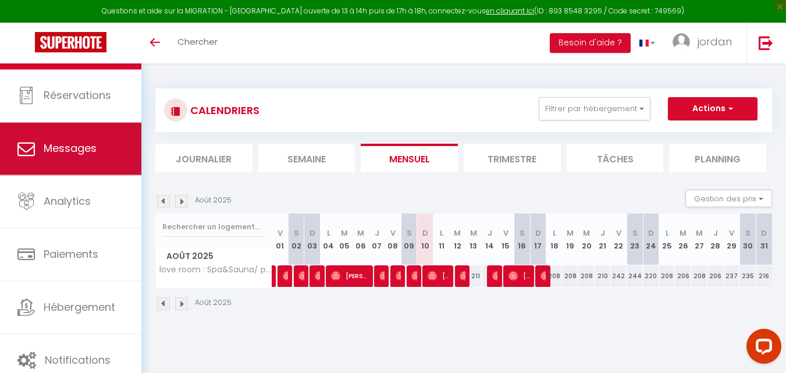
scroll to position [35, 0]
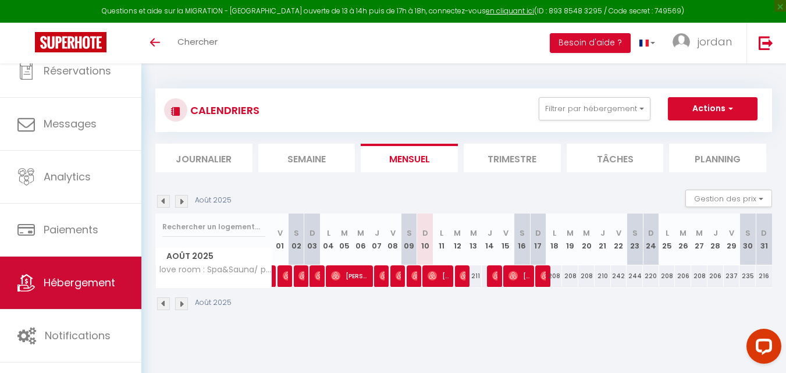
click at [92, 279] on span "Hébergement" at bounding box center [80, 282] width 72 height 15
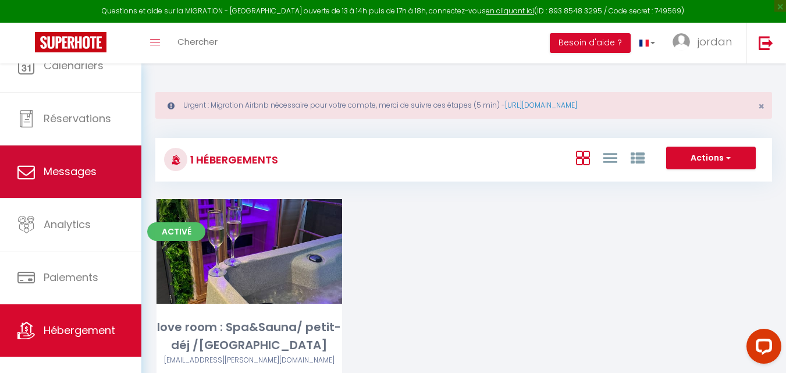
scroll to position [35, 0]
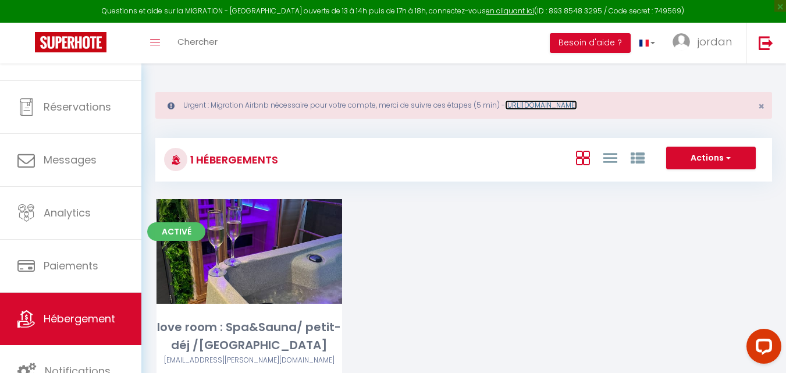
click at [557, 105] on link "https://superhote.com/migration-airbnb" at bounding box center [541, 105] width 72 height 10
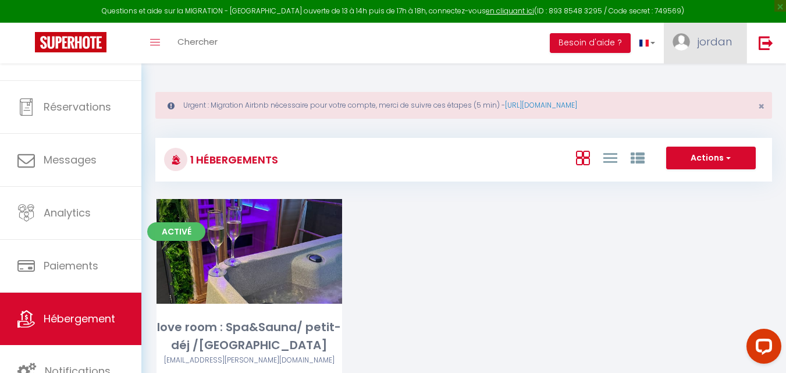
click at [725, 38] on span "jordan" at bounding box center [714, 41] width 34 height 15
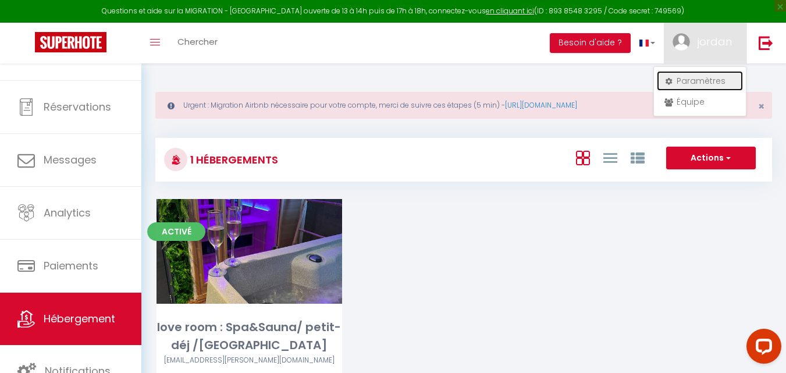
click at [700, 80] on link "Paramètres" at bounding box center [700, 81] width 86 height 20
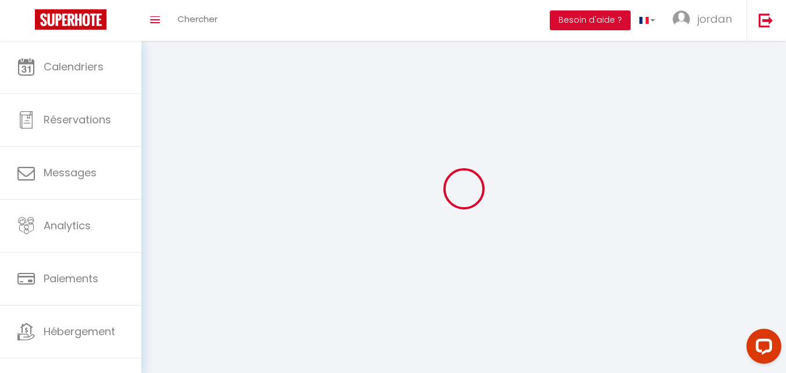
type input "jordan"
type input "[PERSON_NAME]"
type input "[PHONE_NUMBER]"
type input "[STREET_ADDRESS]"
type input "88600"
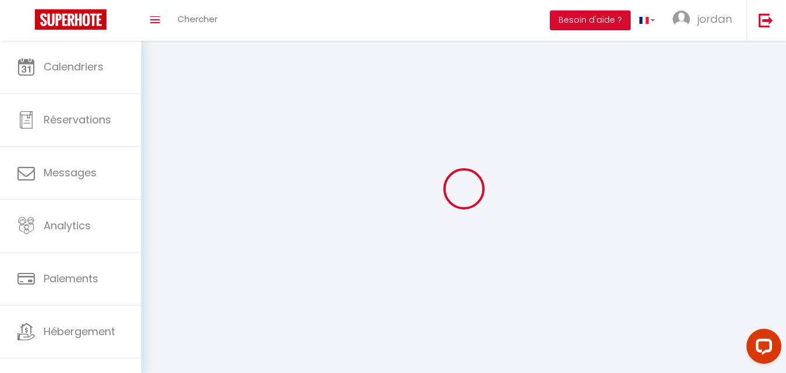
type input "les poulières"
type input "Iv7Nan2mBFLLbNS1K3A5aod2j"
type input "diy4sOAW83JEiz2JU95g2mT5o"
type input "[URL][DOMAIN_NAME]"
select select "28"
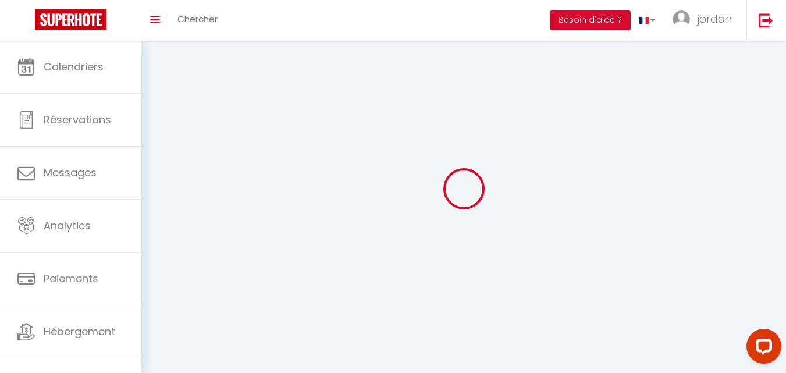
select select "fr"
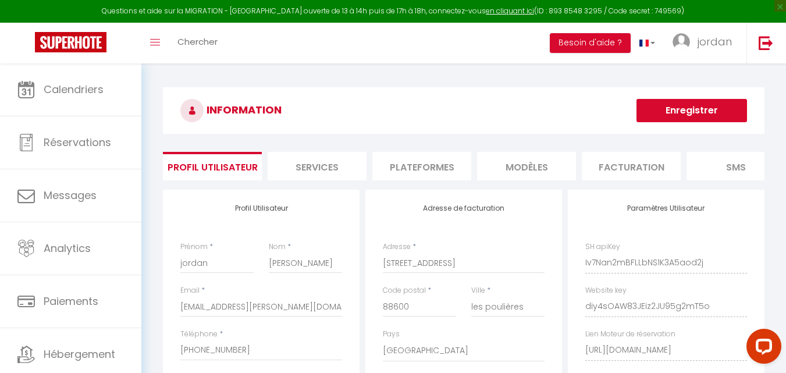
click at [430, 164] on li "Plateformes" at bounding box center [421, 166] width 99 height 28
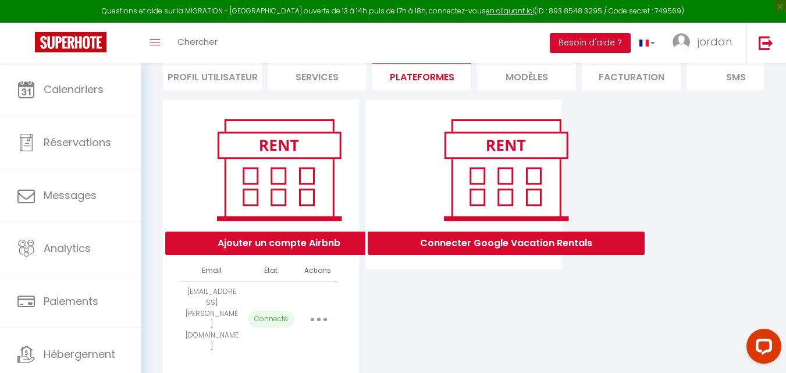
scroll to position [95, 0]
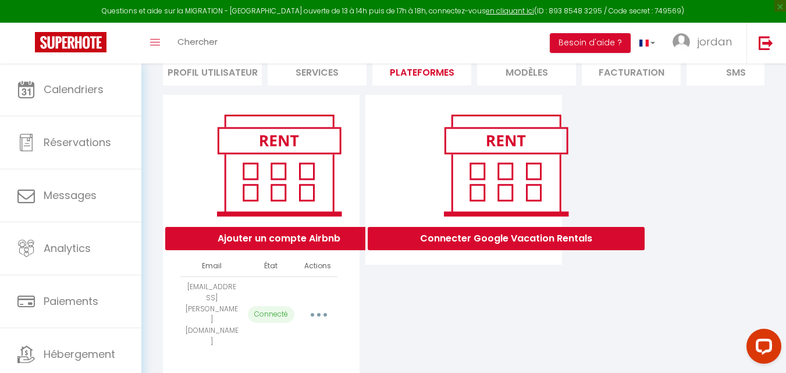
click at [324, 305] on button "button" at bounding box center [318, 314] width 33 height 19
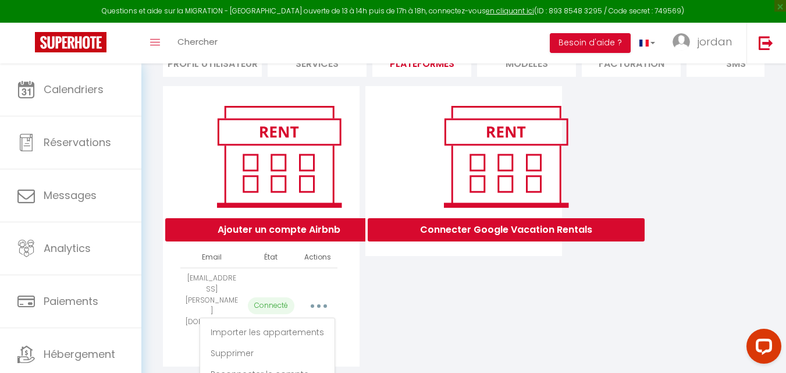
scroll to position [106, 0]
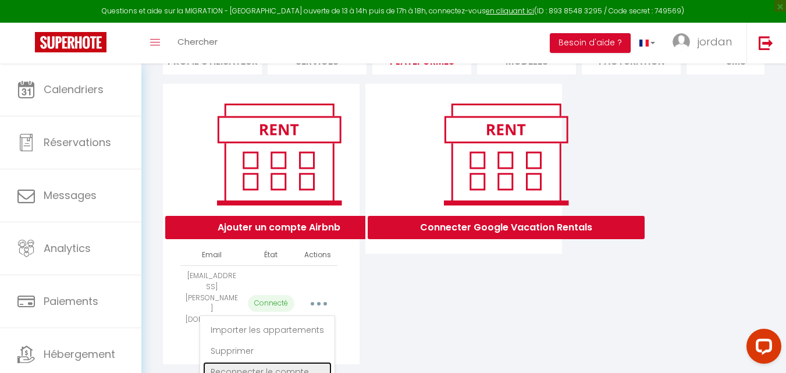
click at [248, 362] on link "Reconnecter le compte" at bounding box center [267, 372] width 129 height 20
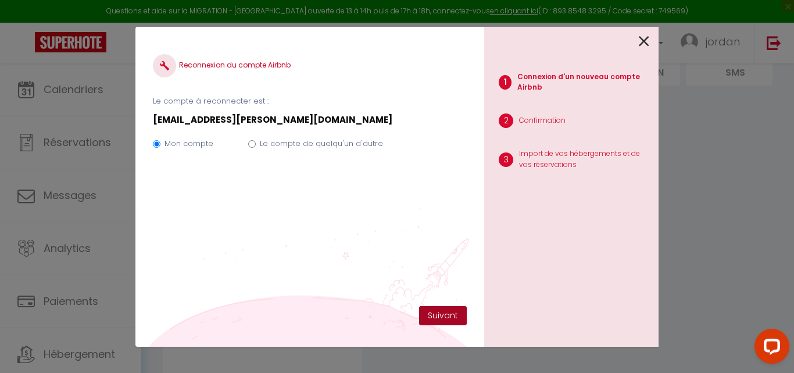
click at [443, 316] on button "Suivant" at bounding box center [443, 316] width 48 height 20
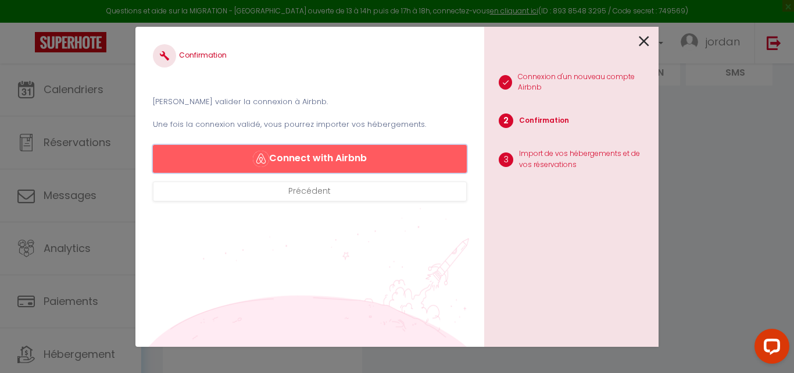
click at [315, 156] on button "Connect with Airbnb" at bounding box center [310, 159] width 314 height 28
click at [645, 40] on icon at bounding box center [644, 41] width 10 height 17
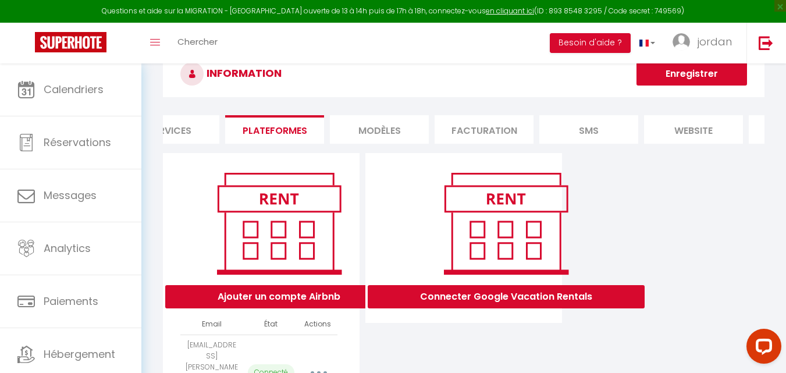
scroll to position [0, 236]
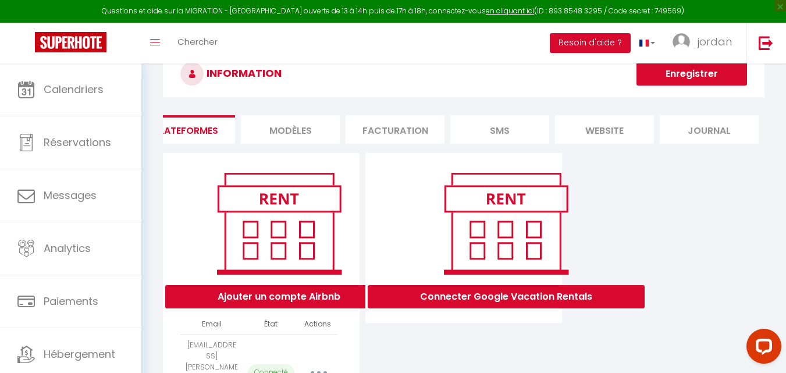
click at [626, 129] on li "website" at bounding box center [604, 129] width 99 height 28
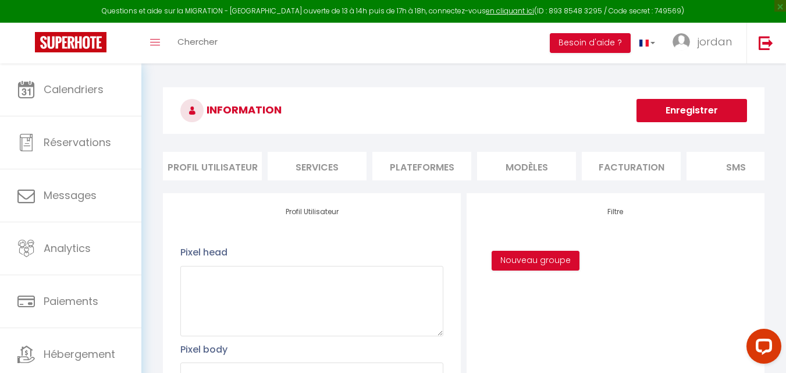
click at [206, 168] on li "Profil Utilisateur" at bounding box center [212, 166] width 99 height 28
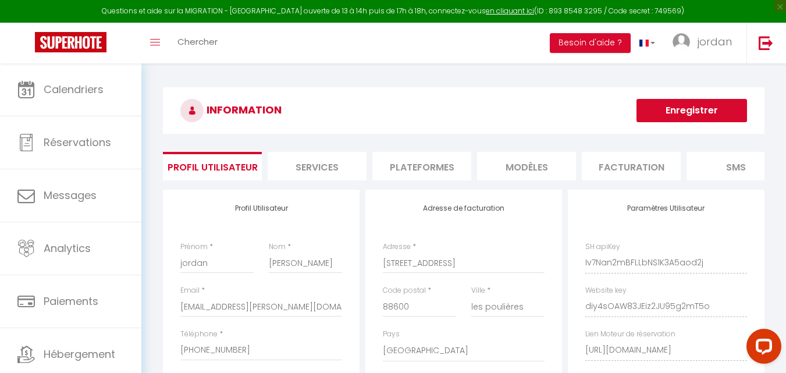
click at [308, 164] on li "Services" at bounding box center [316, 166] width 99 height 28
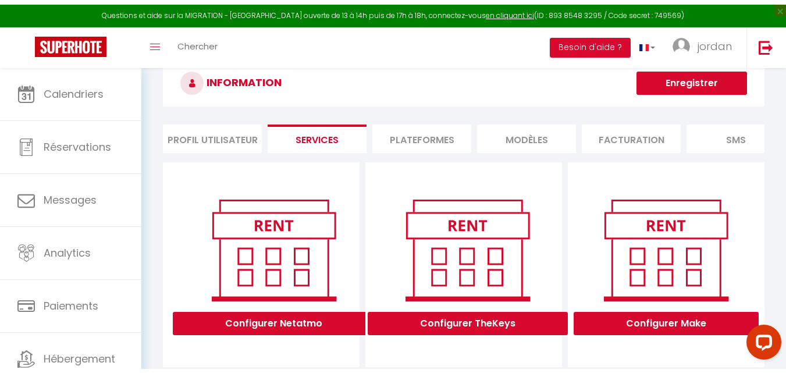
scroll to position [58, 0]
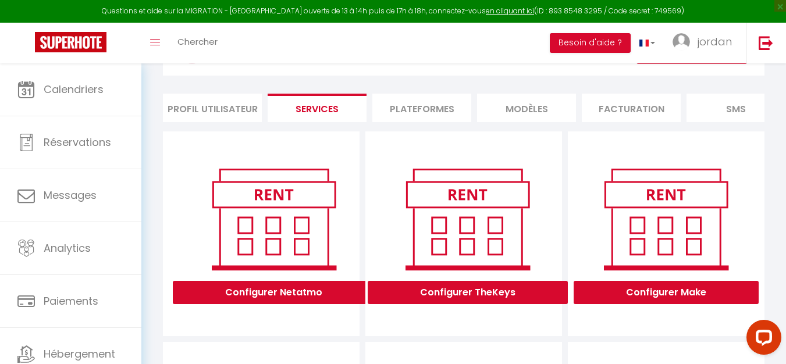
click at [419, 114] on li "Plateformes" at bounding box center [421, 108] width 99 height 28
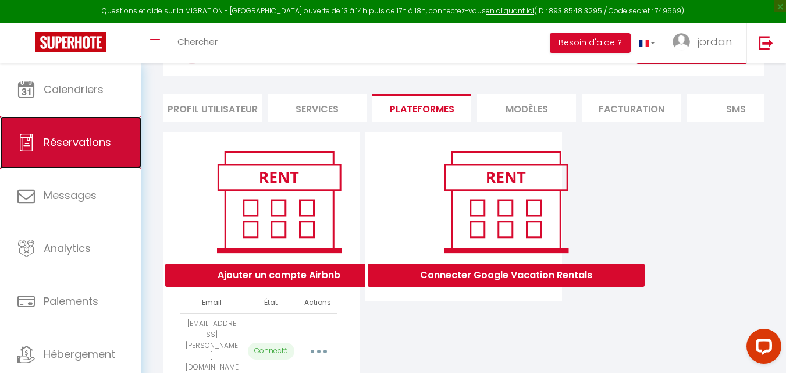
click at [71, 167] on link "Réservations" at bounding box center [70, 142] width 141 height 52
select select "not_cancelled"
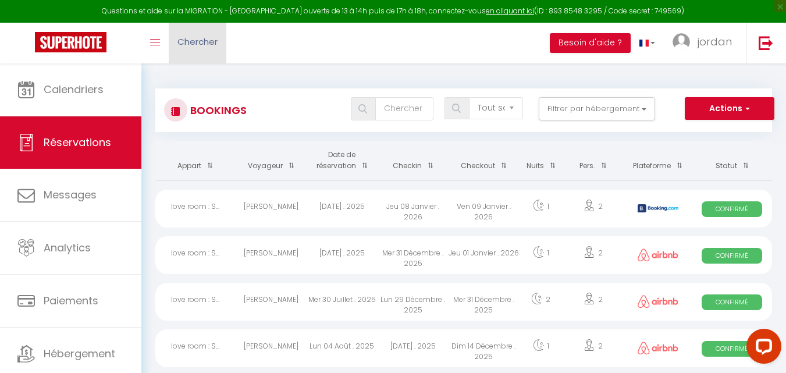
click at [181, 42] on span "Chercher" at bounding box center [197, 41] width 40 height 12
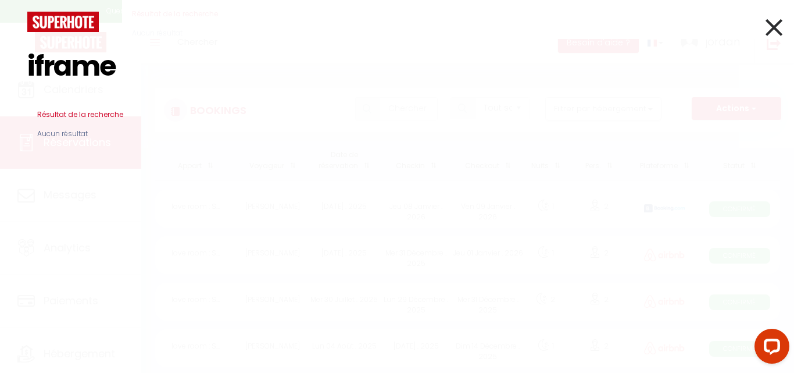
type input "iframe"
click at [777, 28] on icon at bounding box center [774, 27] width 17 height 29
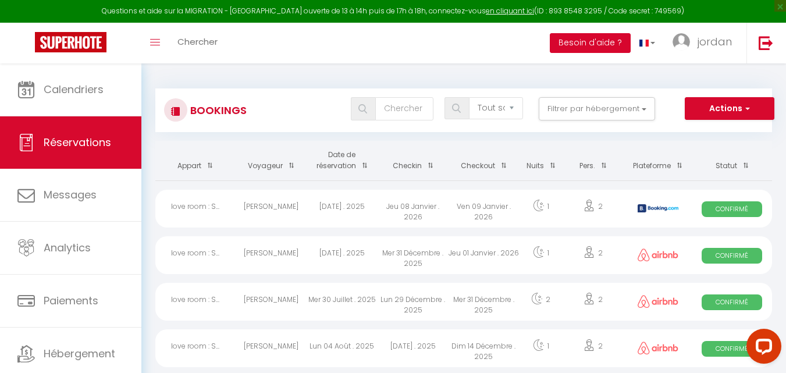
click at [606, 38] on button "Besoin d'aide ?" at bounding box center [590, 43] width 81 height 20
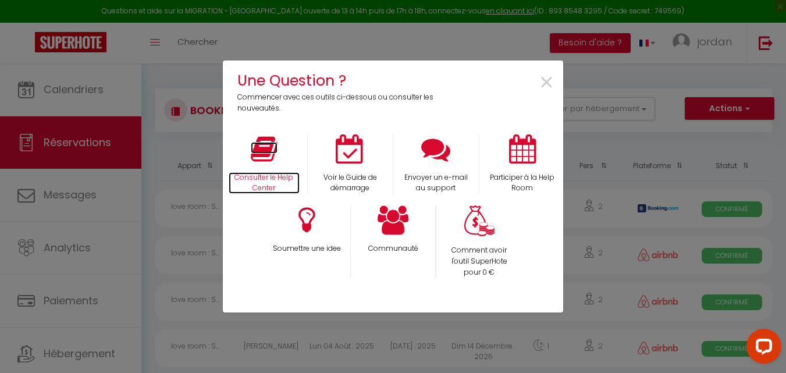
click at [256, 145] on icon at bounding box center [264, 148] width 27 height 29
click at [543, 80] on span "×" at bounding box center [546, 83] width 16 height 37
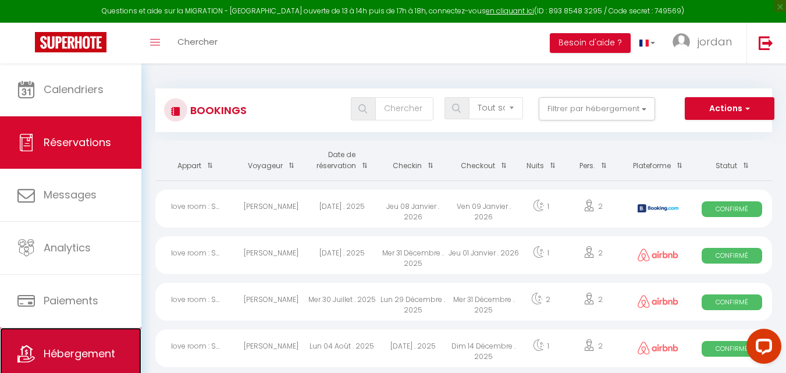
click at [74, 331] on link "Hébergement" at bounding box center [70, 353] width 141 height 52
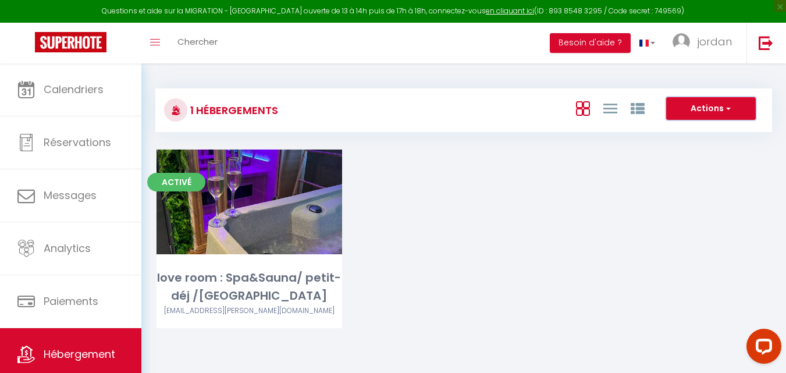
click at [723, 109] on button "Actions" at bounding box center [711, 108] width 90 height 23
click at [420, 106] on div "Actions Créer un Hébergement Nouveau groupe" at bounding box center [565, 110] width 409 height 26
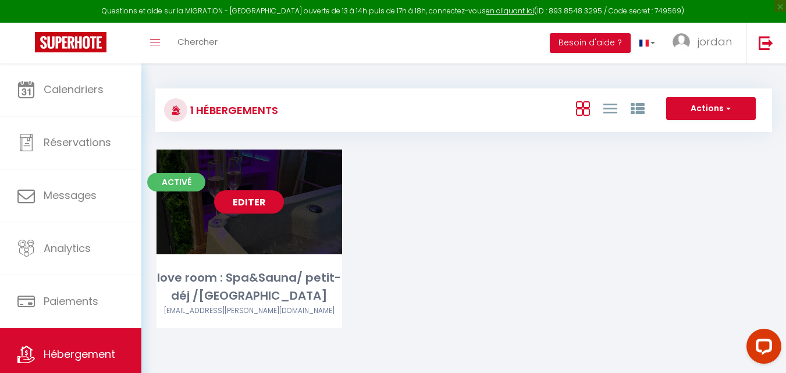
click at [252, 208] on link "Editer" at bounding box center [249, 201] width 70 height 23
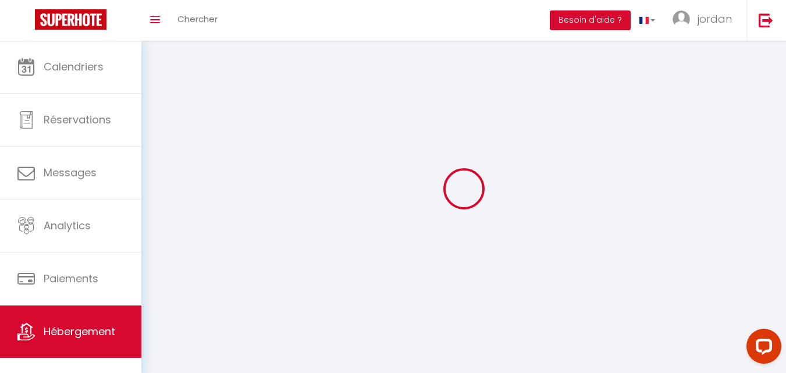
select select "28"
select select
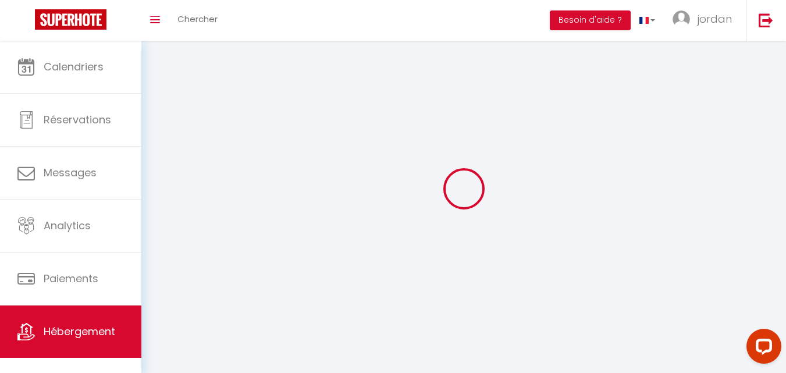
select select
checkbox input "false"
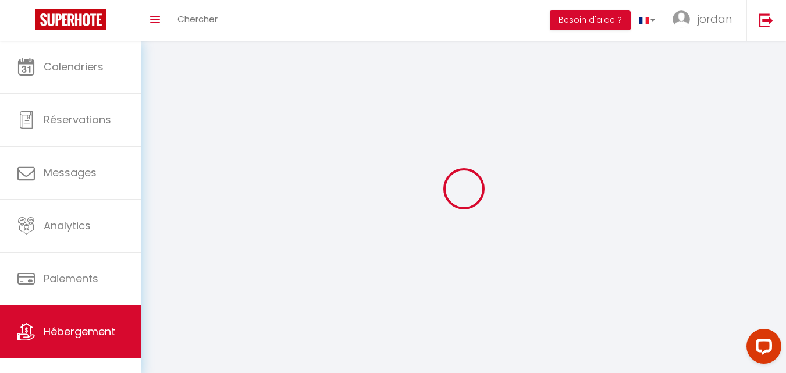
checkbox input "false"
select select
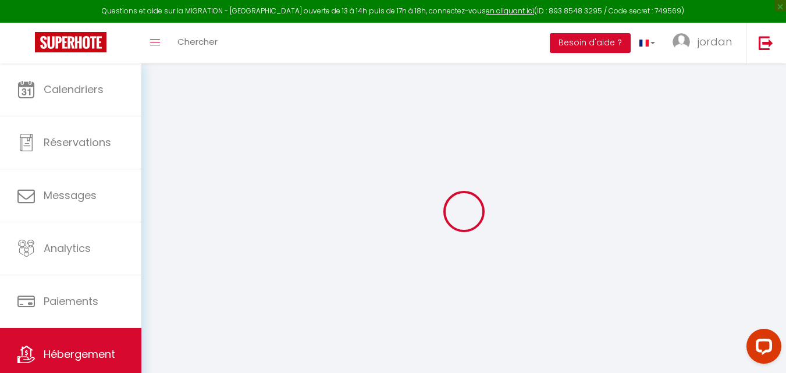
select select
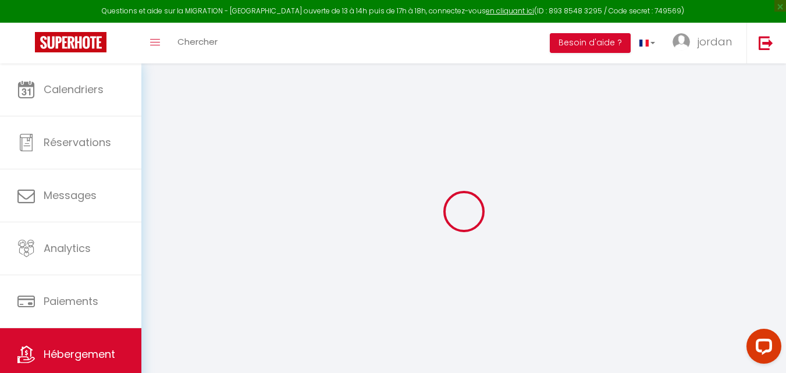
select select
checkbox input "false"
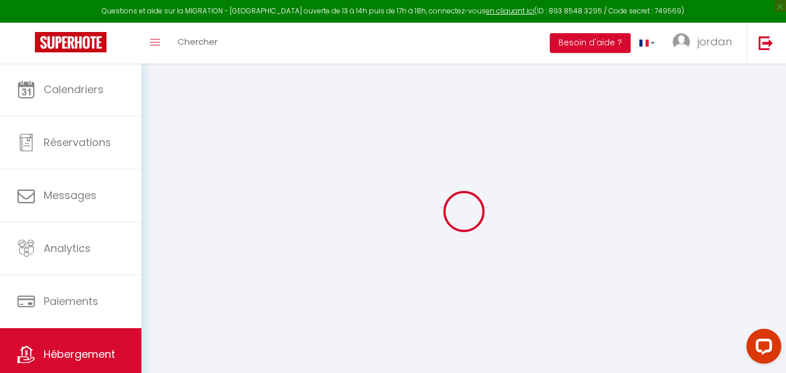
select select
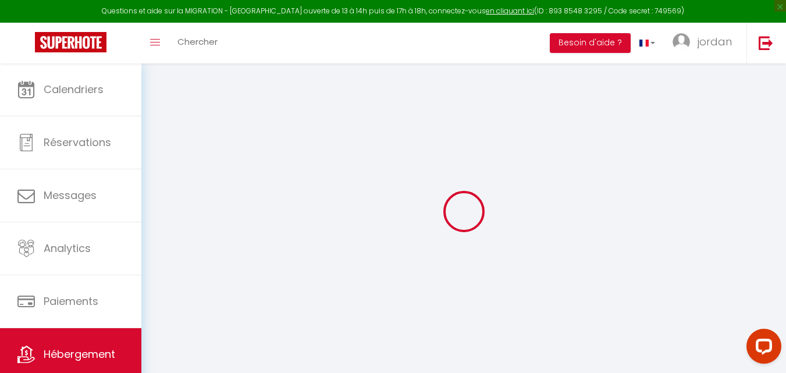
select select
checkbox input "false"
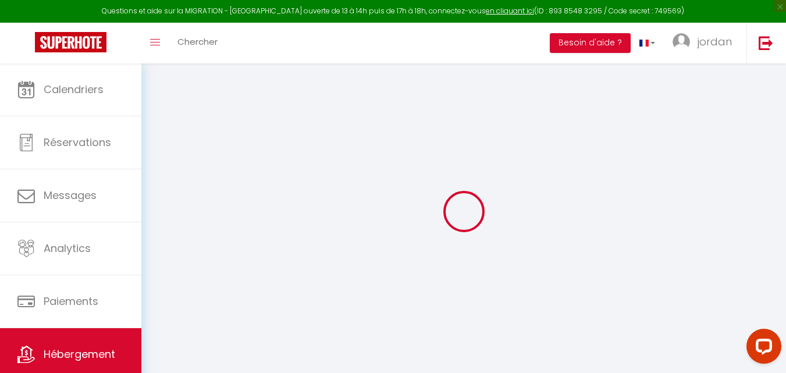
checkbox input "false"
select select
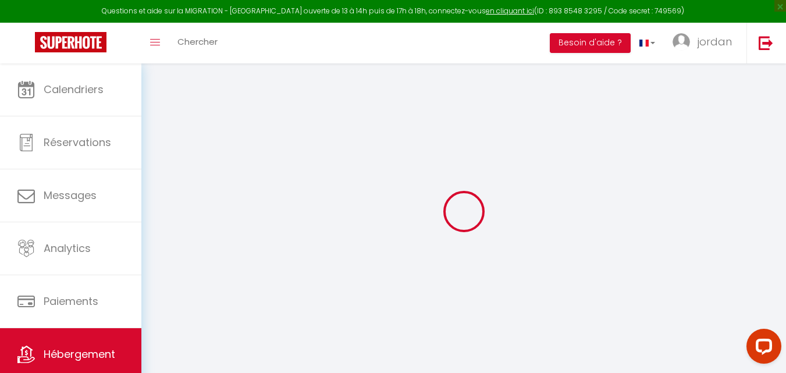
select select
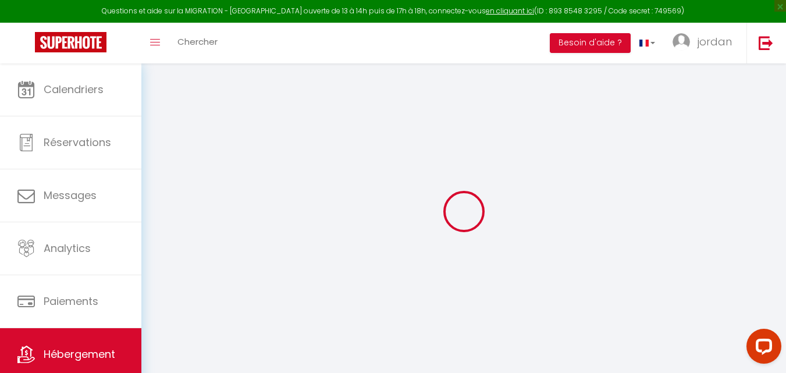
checkbox input "false"
select select
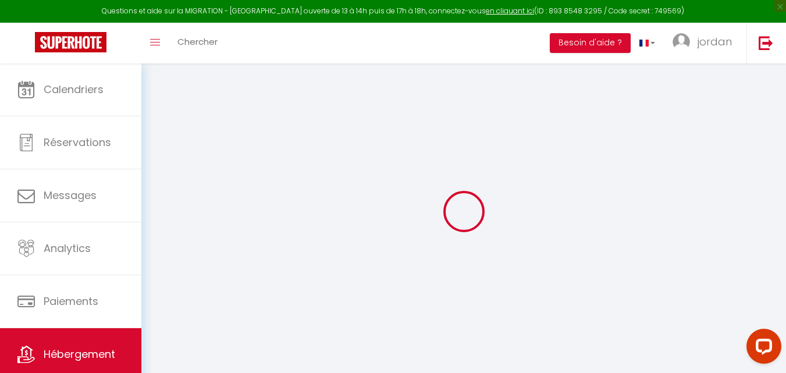
select select
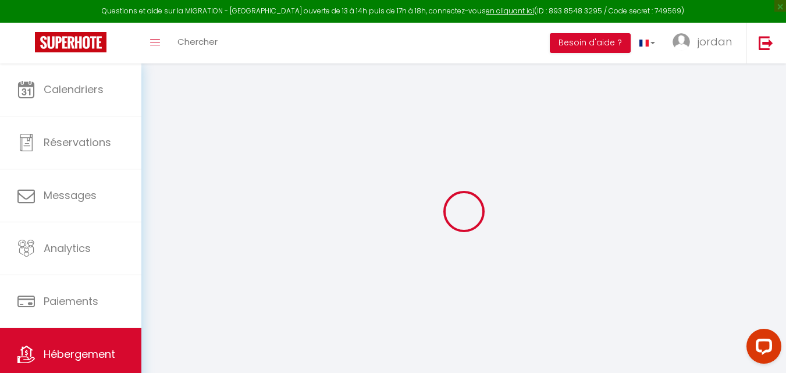
select select
checkbox input "false"
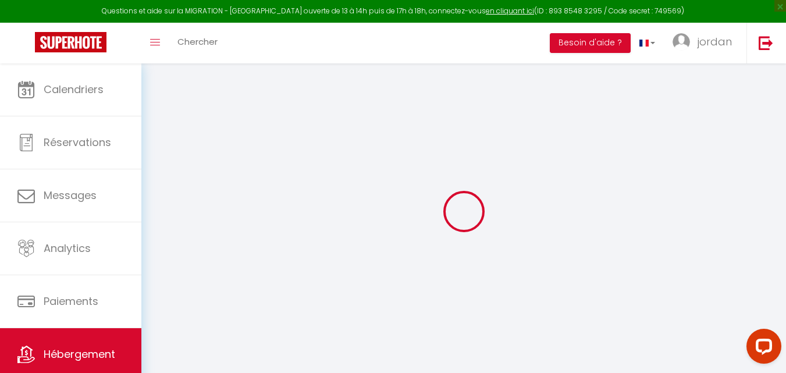
checkbox input "false"
select select
type input "love room : Spa&Sauna/ petit-déj /[GEOGRAPHIC_DATA]"
type input "Jordan"
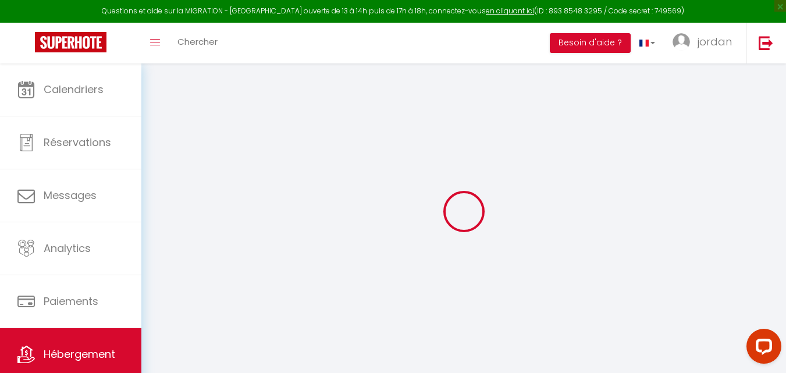
select select "2"
type input "149"
type input "0.70"
select select
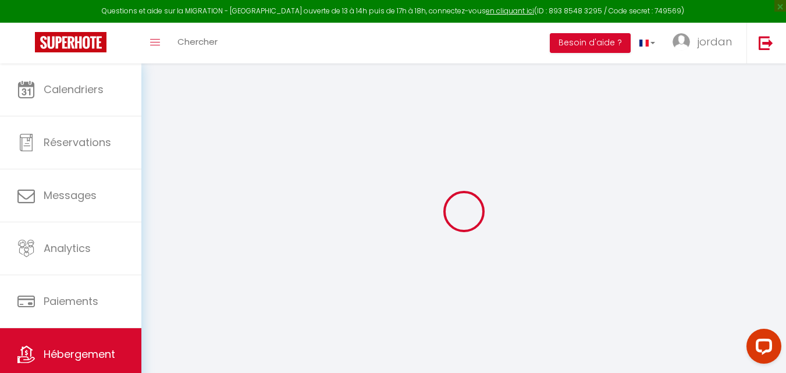
select select
type input "[STREET_ADDRESS]"
type input "88600"
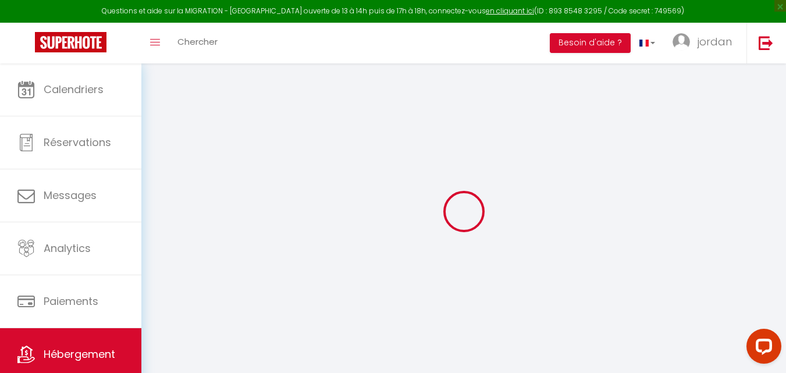
type input "Laveline-devant-[GEOGRAPHIC_DATA]"
type input "[EMAIL_ADDRESS][PERSON_NAME][DOMAIN_NAME]"
select select
checkbox input "false"
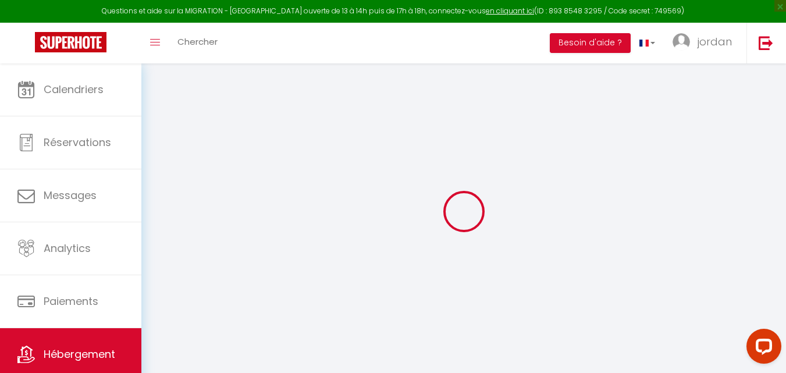
checkbox input "false"
select select
type input "0"
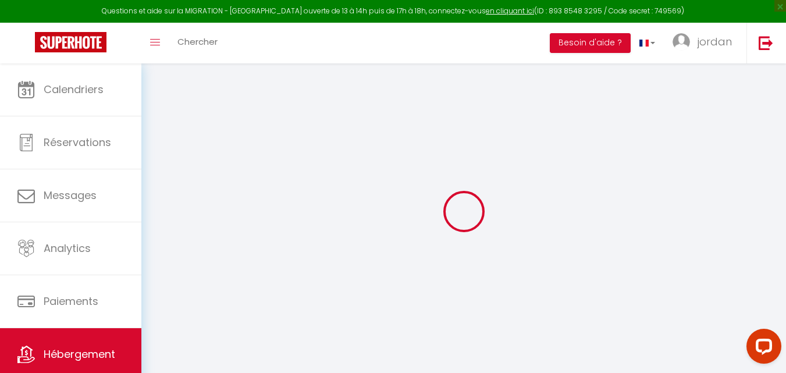
type input "0"
select select
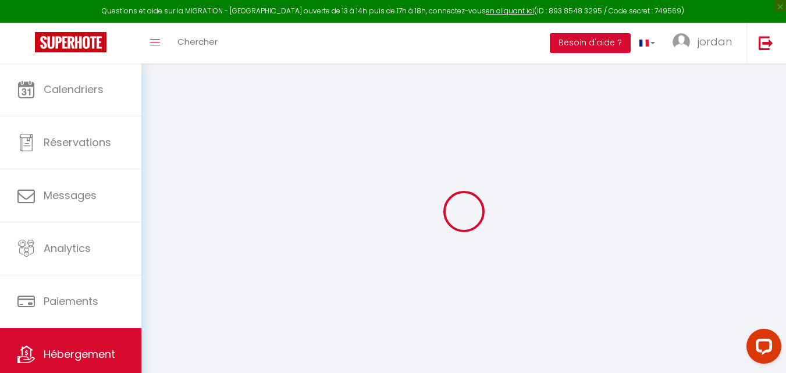
select select
checkbox input "false"
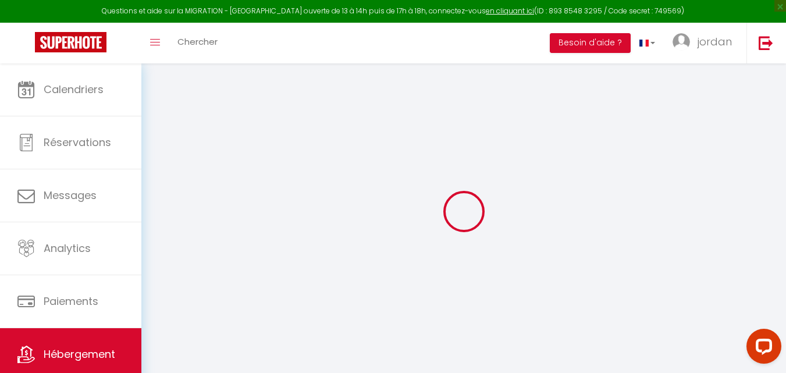
checkbox input "false"
select select
checkbox input "false"
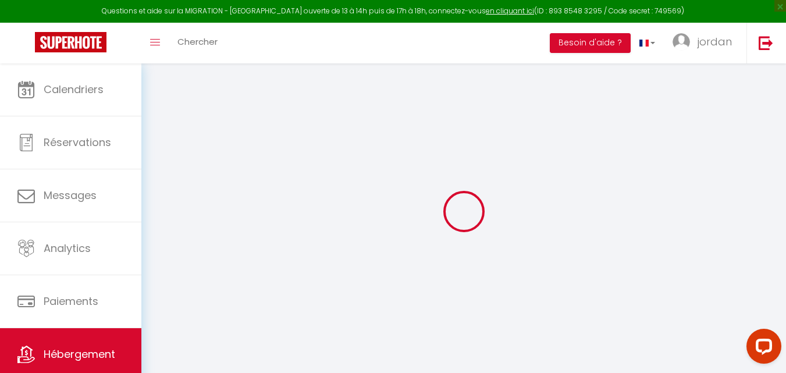
checkbox input "false"
select select "17:00"
select select
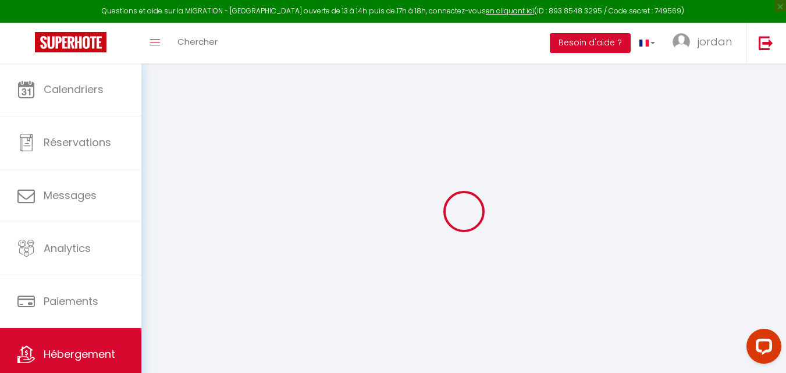
select select "11:00"
select select "30"
select select "120"
select select
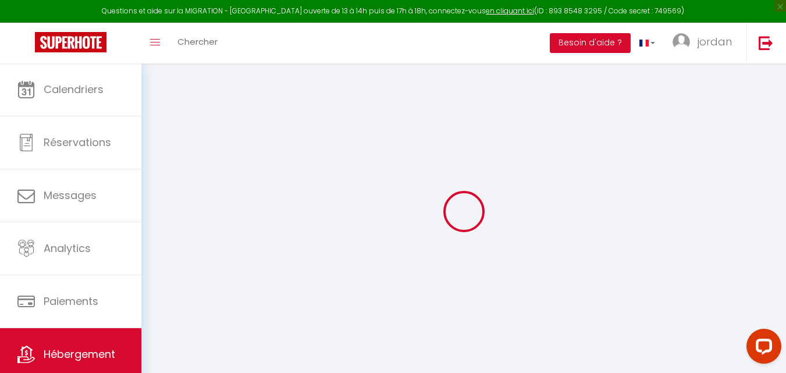
checkbox input "false"
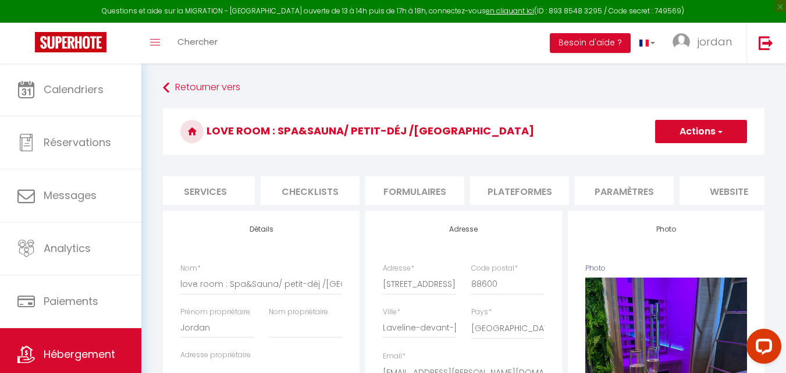
scroll to position [0, 395]
click at [672, 183] on li "website" at bounding box center [654, 190] width 99 height 28
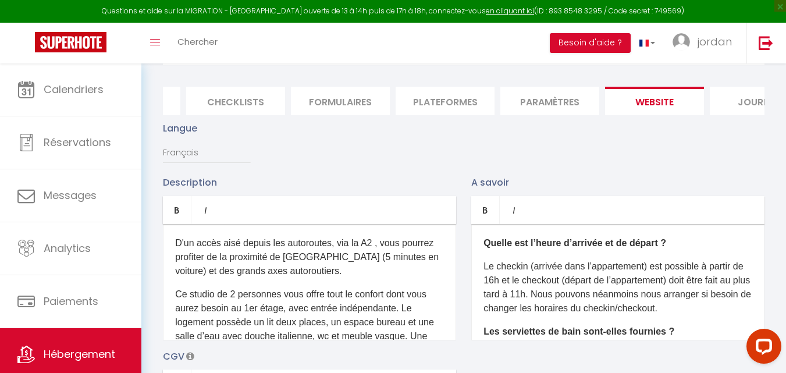
scroll to position [116, 0]
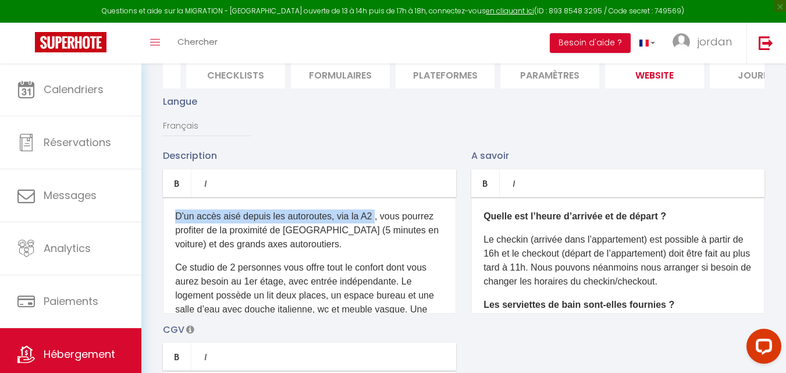
drag, startPoint x: 372, startPoint y: 224, endPoint x: 158, endPoint y: 220, distance: 214.6
click at [158, 220] on div "Description Bold Italic Rich text editor D'un accès aisé depuis les autoroutes,…" at bounding box center [309, 230] width 308 height 165
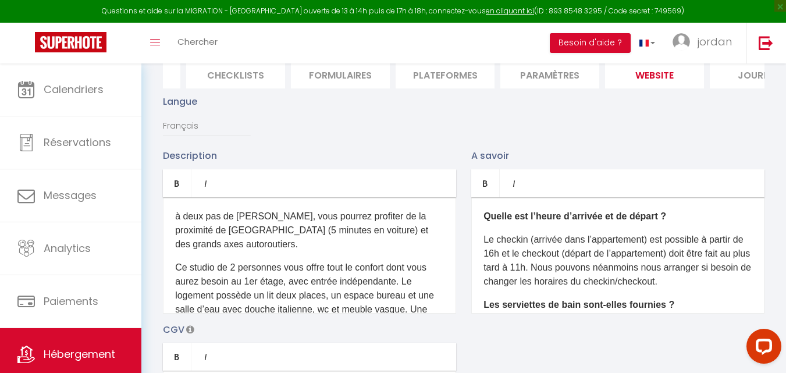
click at [259, 226] on p "à deux pas de Gerardmer, vous pourrez profiter de la proximité de Valenciennes …" at bounding box center [309, 230] width 269 height 42
click at [287, 240] on p "à deux pas de Gérardmer, vous pourrez profiter de la proximité de Valenciennes …" at bounding box center [309, 230] width 269 height 42
click at [249, 238] on p "à deux pas de Gérardmer, vous pourrez profiter du lac et de ses montagnes (5 mi…" at bounding box center [309, 230] width 269 height 42
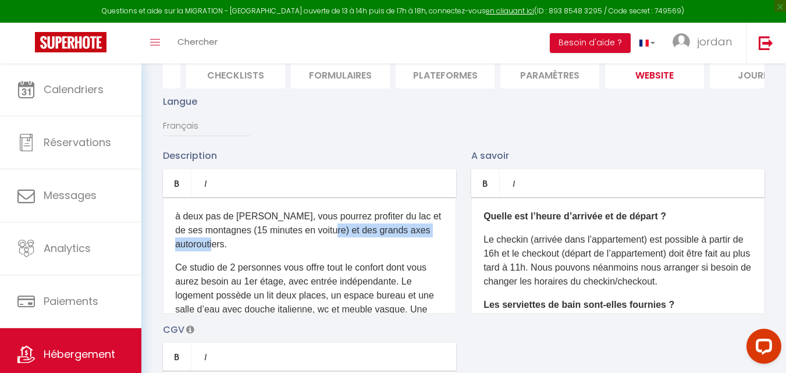
drag, startPoint x: 338, startPoint y: 237, endPoint x: 423, endPoint y: 246, distance: 86.0
click at [423, 246] on p "à deux pas de Gérardmer, vous pourrez profiter du lac et de ses montagnes (15 m…" at bounding box center [309, 230] width 269 height 42
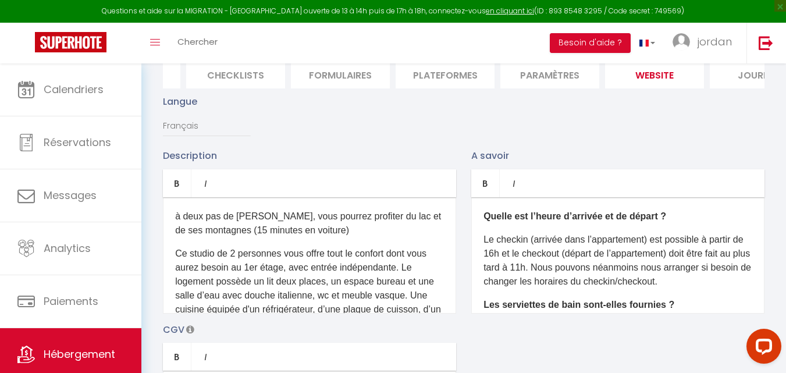
click at [215, 262] on p "Ce studio de 2 personnes vous offre tout le confort dont vous aurez besoin au 1…" at bounding box center [309, 317] width 269 height 140
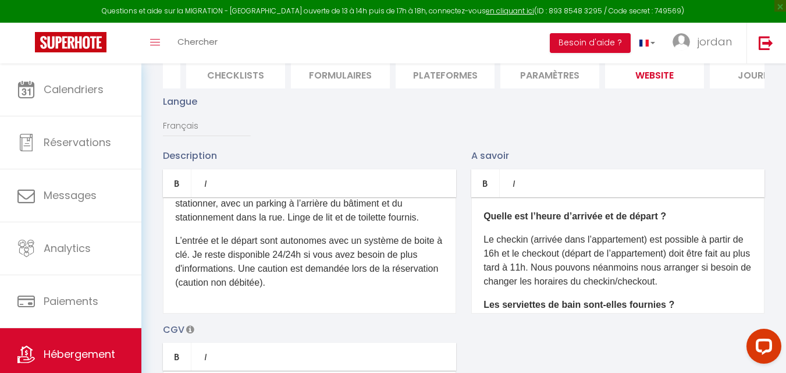
scroll to position [174, 0]
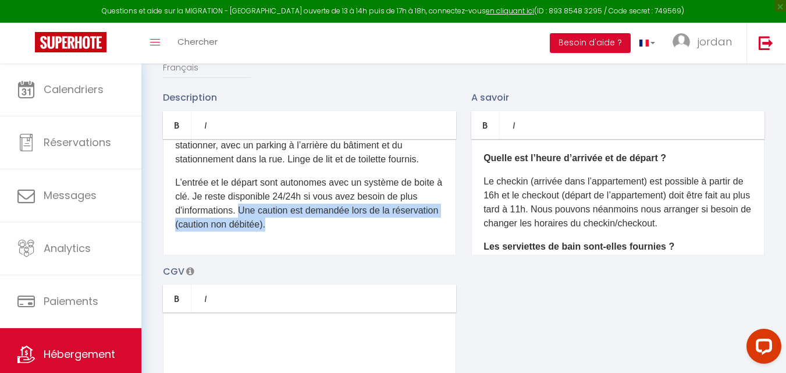
drag, startPoint x: 259, startPoint y: 213, endPoint x: 383, endPoint y: 230, distance: 125.0
click at [383, 230] on p "L’entrée et le départ sont autonomes avec un système de boite à clé. Je reste d…" at bounding box center [309, 204] width 269 height 56
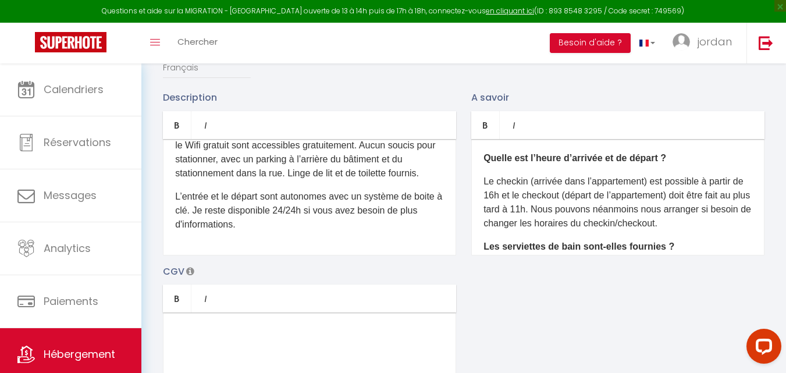
scroll to position [162, 0]
click at [333, 206] on p "L’entrée et le départ sont autonomes avec un système de boite à clé. Je reste d…" at bounding box center [309, 211] width 269 height 42
click at [209, 201] on p "L’entrée et le départ sont autonomes avec un système de boite à clé. Je reste d…" at bounding box center [309, 211] width 269 height 42
click at [290, 205] on p "L’entrée (17h) et le départ sont autonomes avec un système de boite à clé. Je r…" at bounding box center [309, 211] width 269 height 42
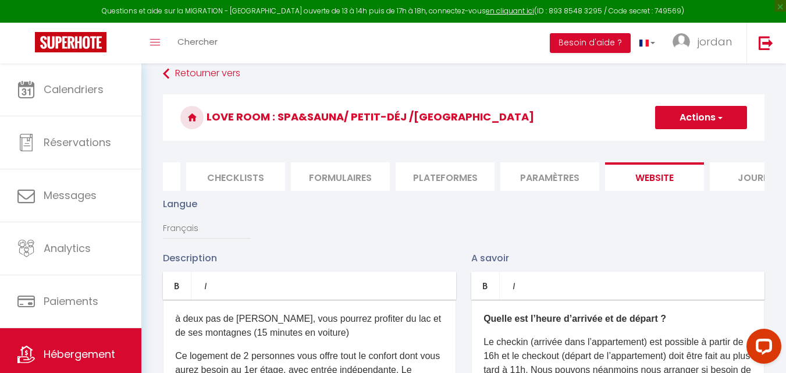
scroll to position [0, 0]
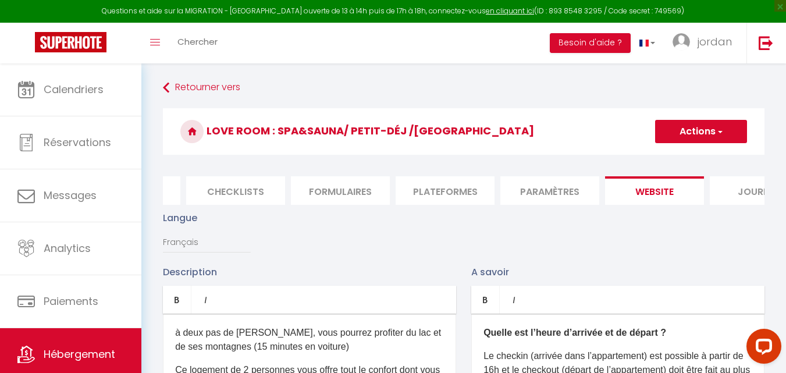
click at [660, 190] on li "website" at bounding box center [654, 190] width 99 height 28
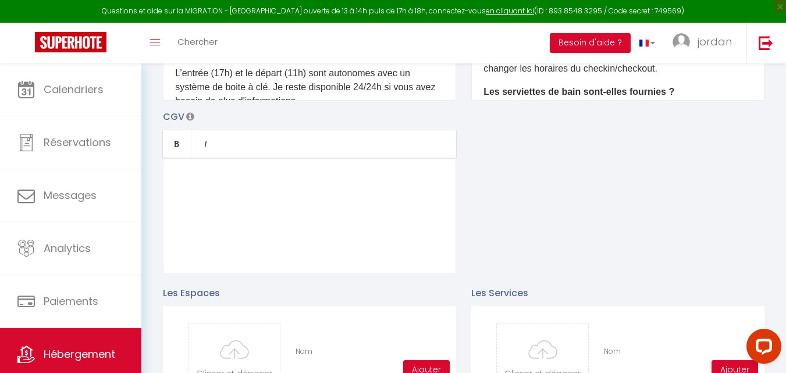
scroll to position [174, 0]
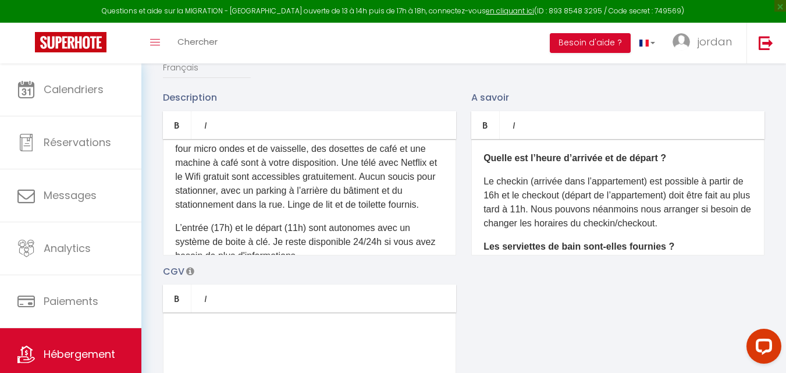
click at [506, 201] on p "Le checkin (arrivée dans l’appartement) est possible à partir de 16h et le chec…" at bounding box center [617, 202] width 269 height 56
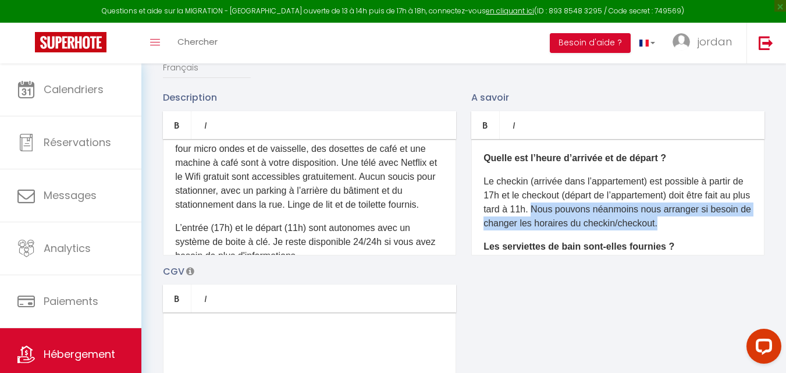
drag, startPoint x: 584, startPoint y: 216, endPoint x: 701, endPoint y: 250, distance: 122.4
click at [701, 230] on p "Le checkin (arrivée dans l’appartement) est possible à partir de 17h et le chec…" at bounding box center [617, 202] width 269 height 56
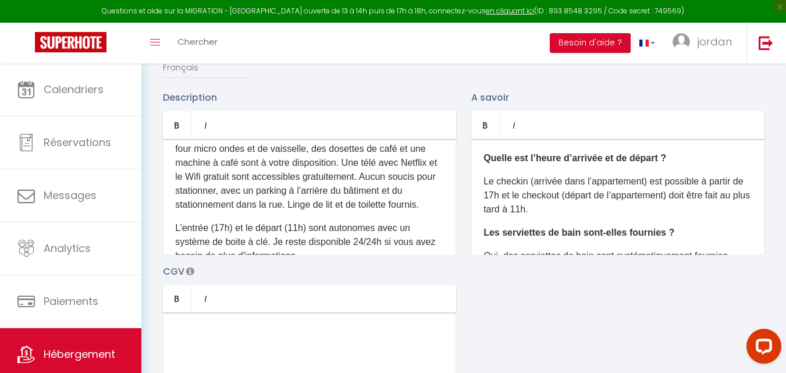
click at [427, 197] on p "Ce logement de 2 personnes vous offre tout le confort dont vous aurez besoin au…" at bounding box center [309, 142] width 269 height 140
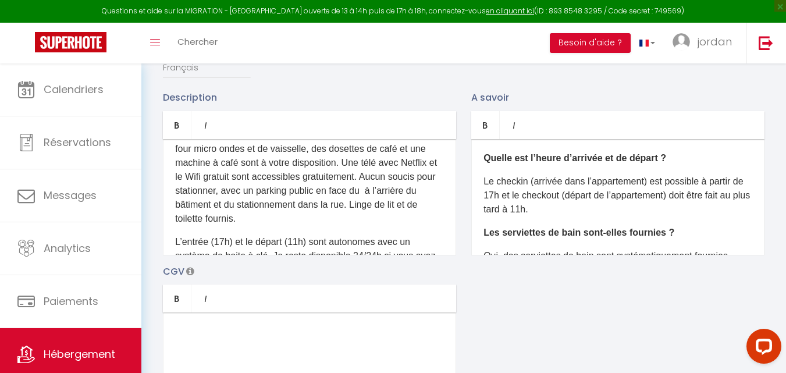
click at [297, 208] on p "Ce logement de 2 personnes vous offre tout le confort dont vous aurez besoin au…" at bounding box center [309, 149] width 269 height 154
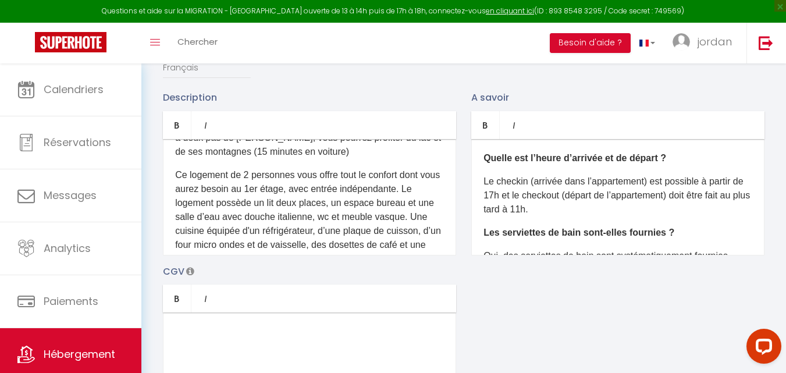
scroll to position [0, 0]
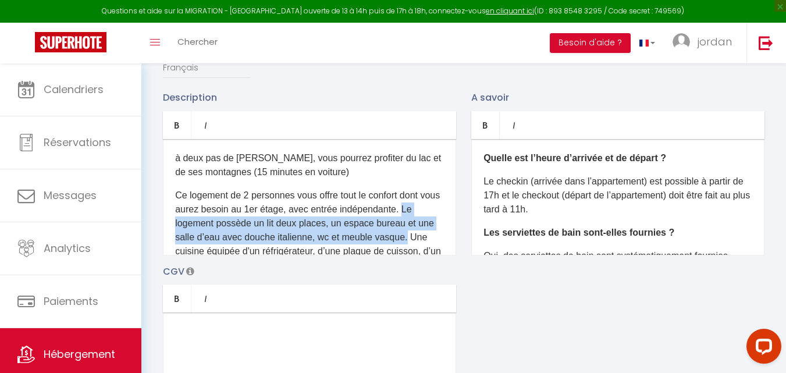
drag, startPoint x: 175, startPoint y: 227, endPoint x: 444, endPoint y: 243, distance: 269.1
click at [444, 243] on div "à deux pas de Gérardmer, vous pourrez profiter du lac et de ses montagnes (15 m…" at bounding box center [309, 197] width 293 height 116
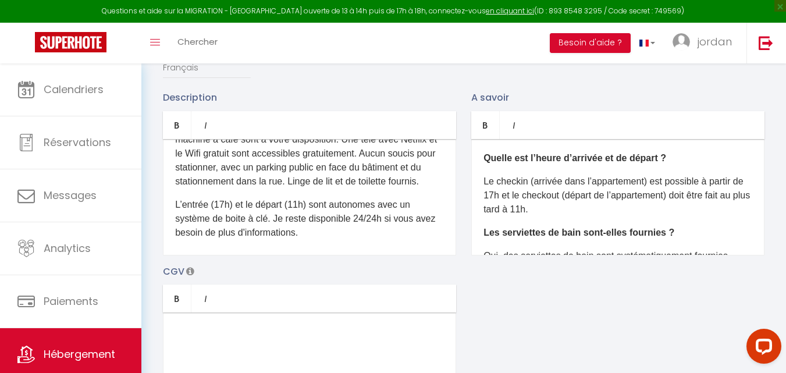
scroll to position [116, 0]
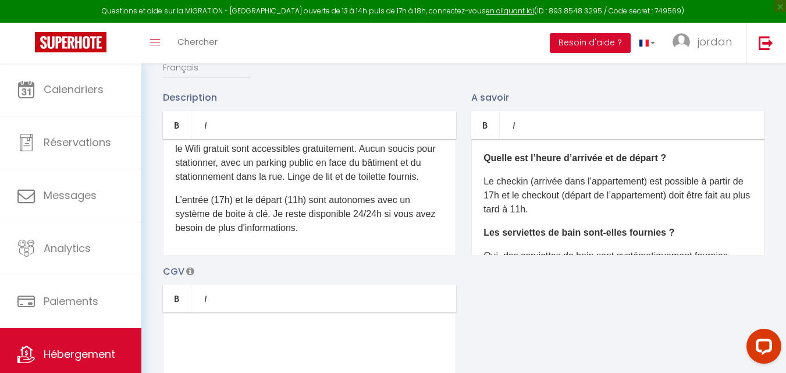
click at [236, 170] on p "Ce logement de 2 personnes vous offre tout le confort dont vous aurez besoin au…" at bounding box center [309, 128] width 269 height 112
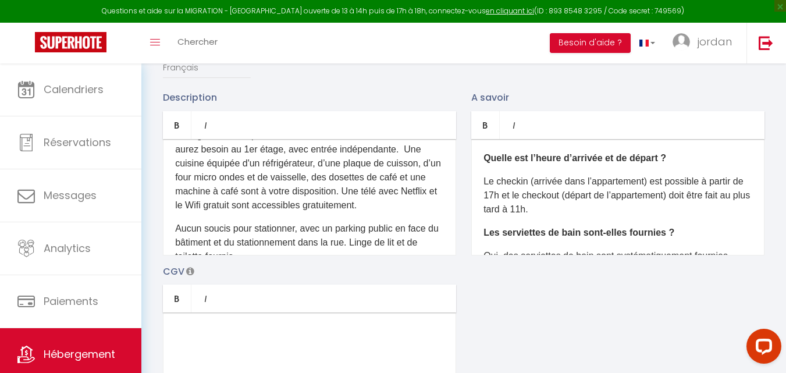
scroll to position [40, 0]
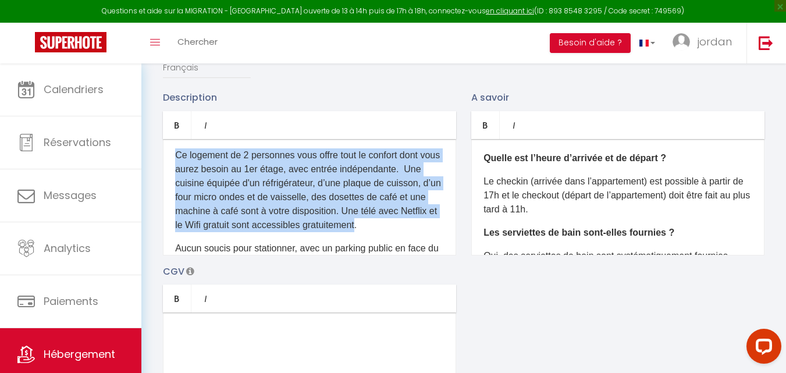
drag, startPoint x: 231, startPoint y: 248, endPoint x: 155, endPoint y: 164, distance: 113.2
click at [155, 164] on div "Description Bold Italic Rich text editor à deux pas de Gérardmer, vous pourrez …" at bounding box center [309, 172] width 308 height 165
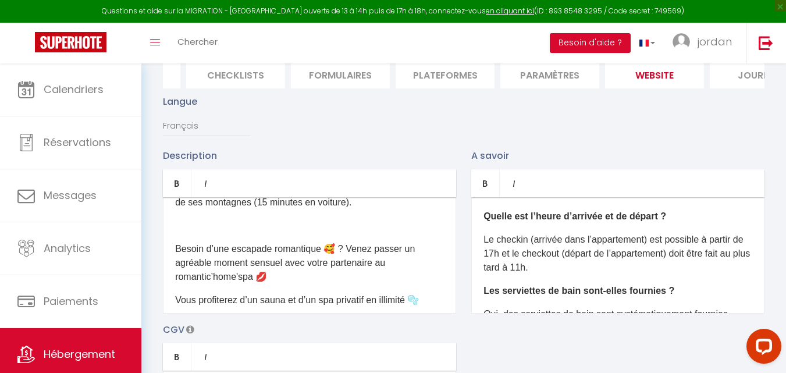
scroll to position [0, 0]
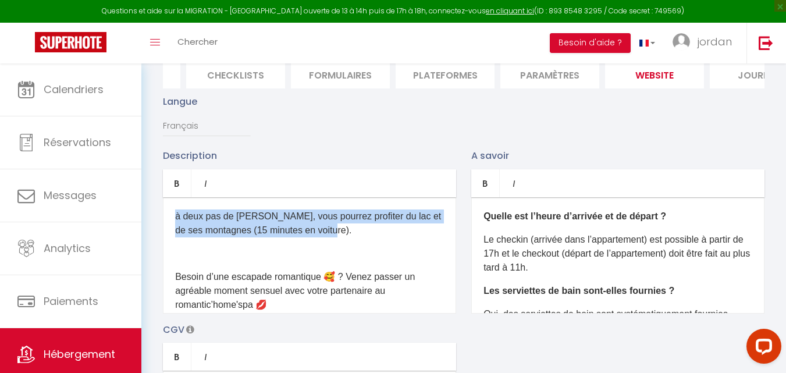
drag, startPoint x: 343, startPoint y: 236, endPoint x: 167, endPoint y: 227, distance: 175.9
click at [167, 227] on div "à deux pas de Gérardmer, vous pourrez profiter du lac et de ses montagnes (15 m…" at bounding box center [309, 255] width 293 height 116
copy p "à deux pas de Gérardmer, vous pourrez profiter du lac et de ses montagnes (15 m…"
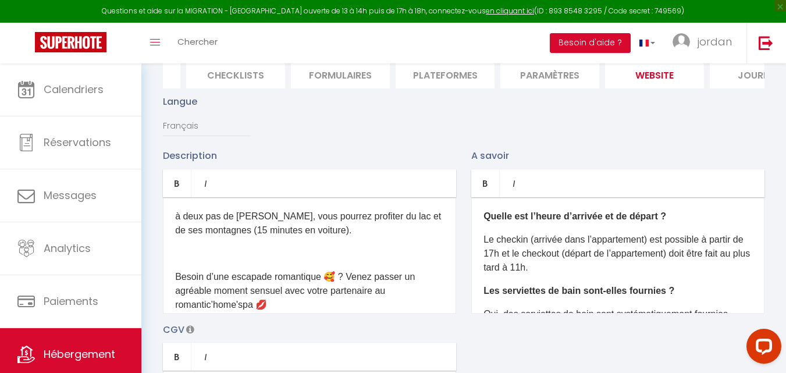
click at [274, 308] on p "Besoin d’une escapade romantique 🥰 ? Venez passer un agréable moment sensuel av…" at bounding box center [309, 291] width 269 height 42
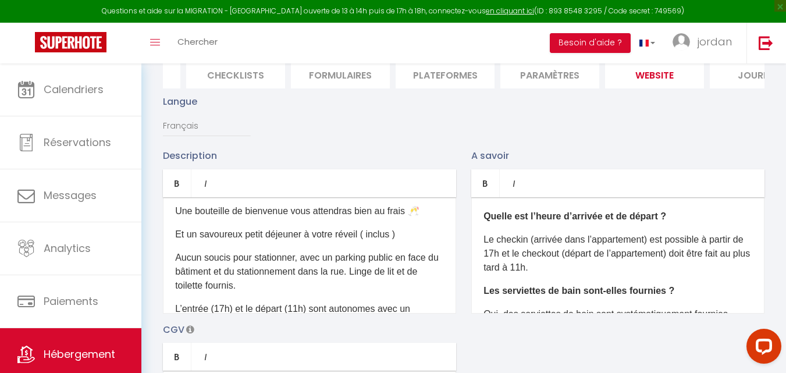
scroll to position [291, 0]
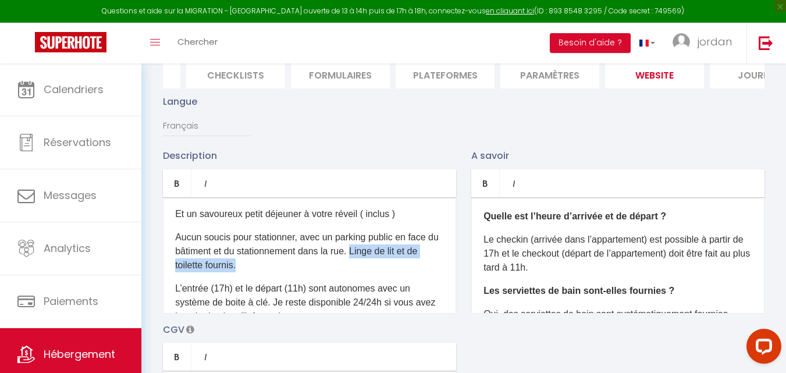
drag, startPoint x: 371, startPoint y: 259, endPoint x: 433, endPoint y: 270, distance: 62.7
click at [433, 270] on p "Aucun soucis pour stationner, avec un parking public en face du bâtiment et du …" at bounding box center [309, 251] width 269 height 42
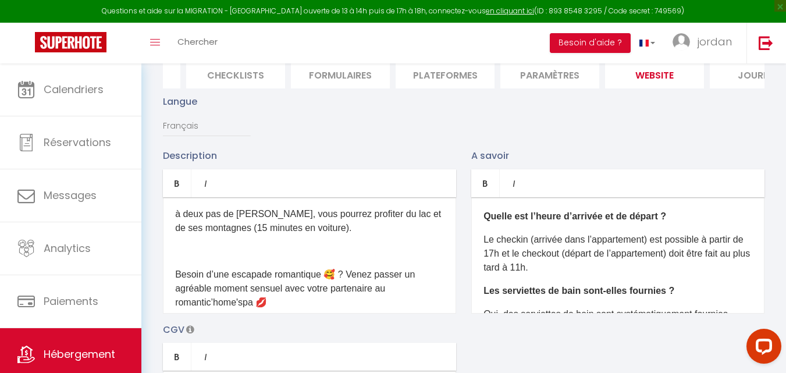
scroll to position [0, 0]
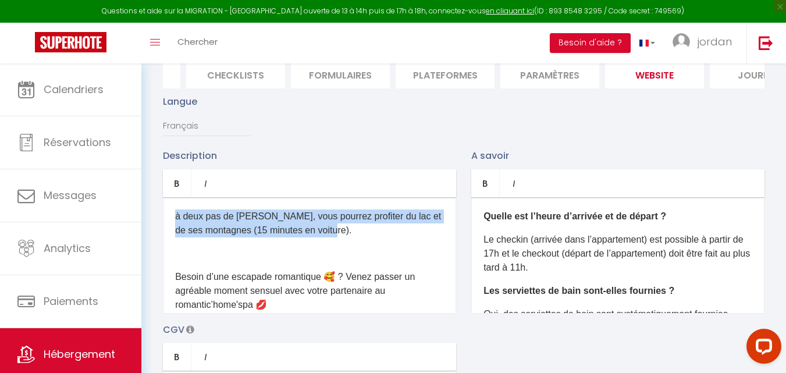
drag, startPoint x: 341, startPoint y: 242, endPoint x: 164, endPoint y: 224, distance: 178.2
click at [164, 224] on div "à deux pas de Gérardmer, vous pourrez profiter du lac et de ses montagnes (15 m…" at bounding box center [309, 255] width 293 height 116
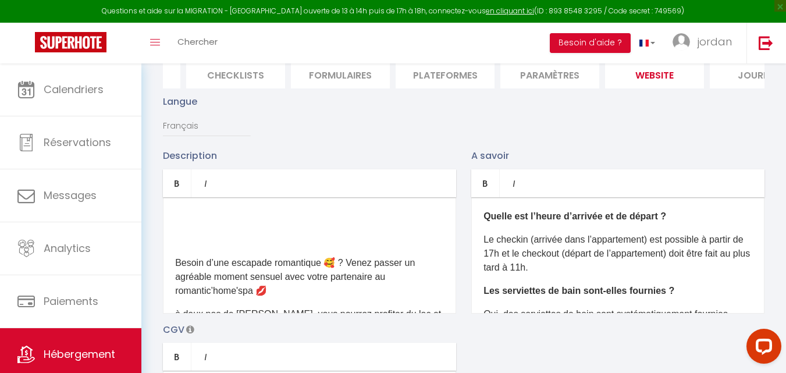
click at [187, 247] on p at bounding box center [309, 240] width 269 height 14
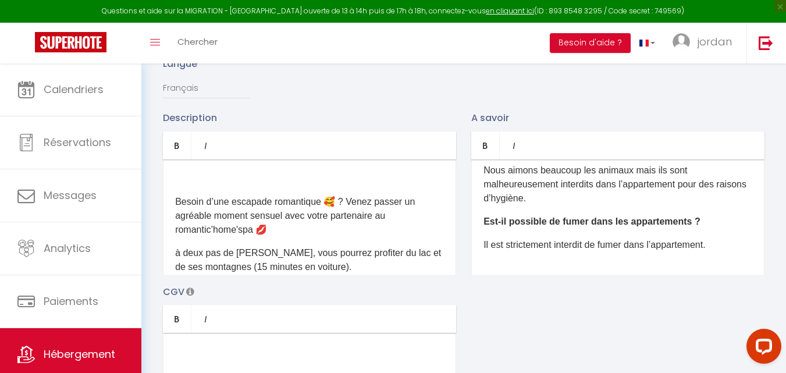
scroll to position [174, 0]
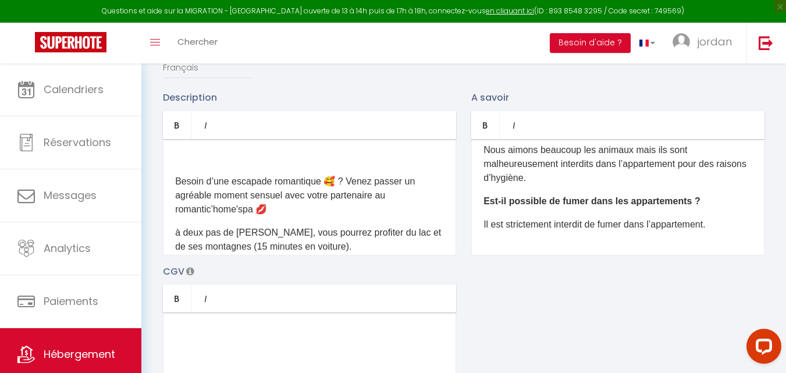
click at [728, 231] on p "Il est strictement interdit de fumer dans l’appartement." at bounding box center [617, 224] width 269 height 14
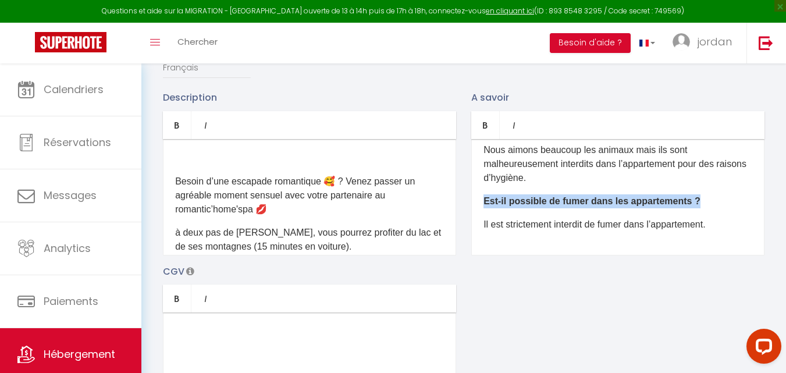
drag, startPoint x: 698, startPoint y: 209, endPoint x: 473, endPoint y: 198, distance: 225.9
click at [473, 198] on div "Quelle est l’heure d’arrivée et de départ ? Le checkin (arrivée dans l’appartem…" at bounding box center [617, 197] width 293 height 116
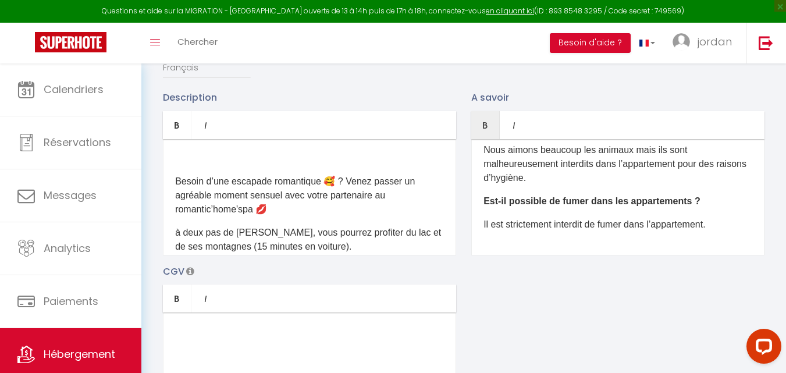
click at [551, 135] on ul "Bold Italic" at bounding box center [617, 125] width 293 height 28
click at [645, 240] on div "Quelle est l’heure d’arrivée et de départ ? Le checkin (arrivée dans l’appartem…" at bounding box center [617, 197] width 293 height 116
click at [732, 240] on div "Quelle est l’heure d’arrivée et de départ ? Le checkin (arrivée dans l’appartem…" at bounding box center [617, 197] width 293 height 116
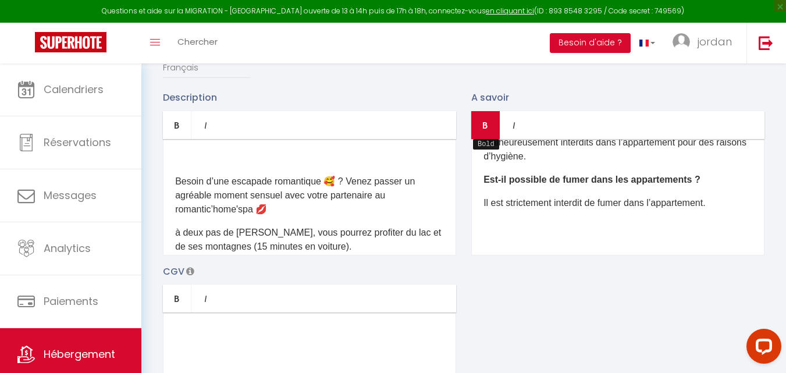
click at [483, 130] on icon "Bold" at bounding box center [484, 124] width 9 height 9
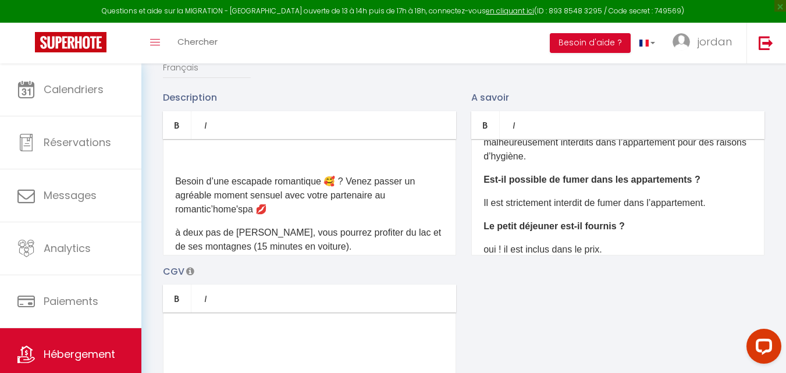
click at [498, 256] on p "​oui ! il est inclus dans le prix." at bounding box center [617, 249] width 269 height 14
click at [640, 256] on p "​oui, il est inclus dans le prix." at bounding box center [617, 249] width 269 height 14
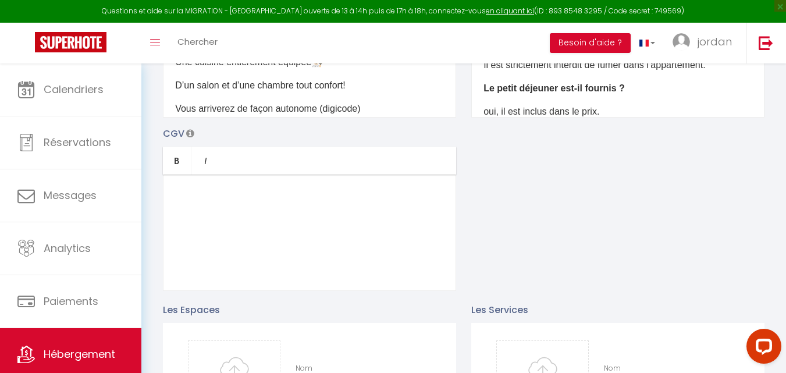
scroll to position [349, 0]
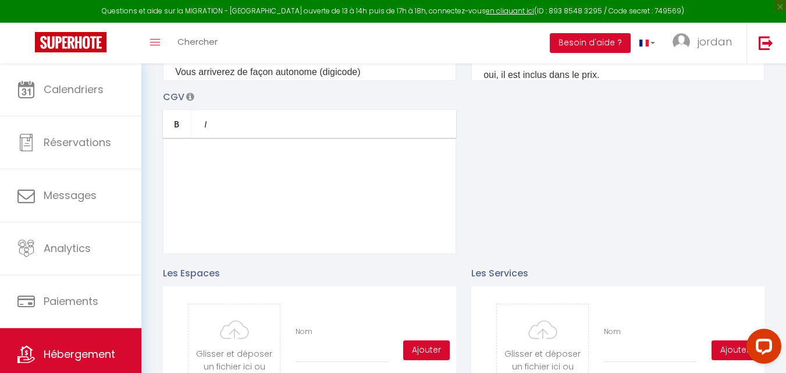
click at [278, 215] on div at bounding box center [309, 196] width 293 height 116
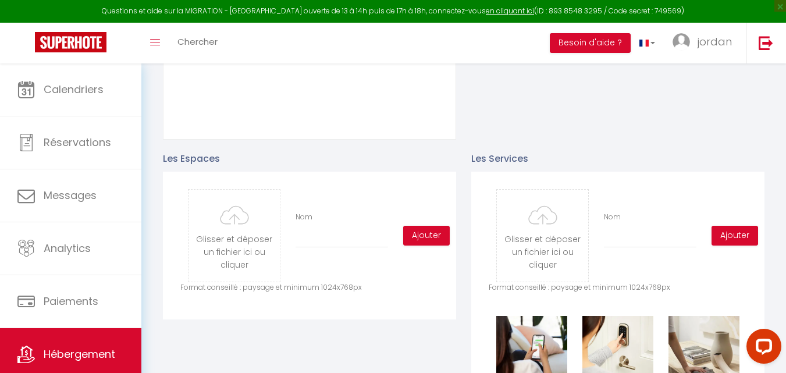
scroll to position [465, 0]
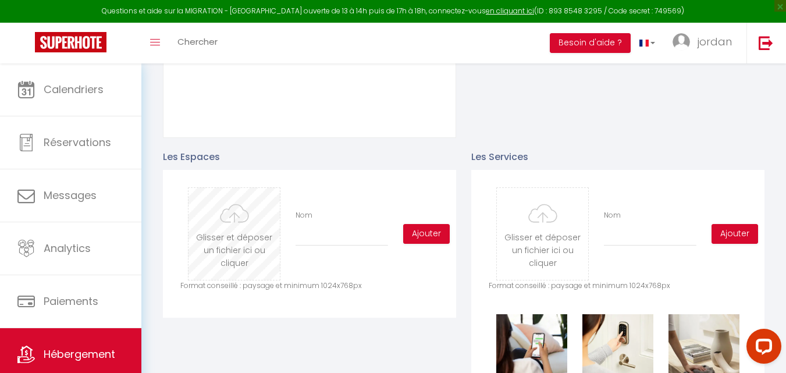
click at [252, 234] on input "file" at bounding box center [233, 234] width 91 height 92
type input "C:\fakepath\79243bc1-6601-47ed-ab54-0597bdd70b5f.avif"
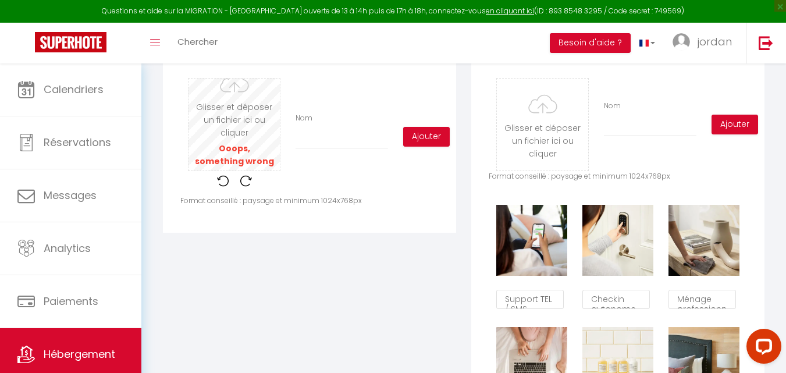
scroll to position [581, 0]
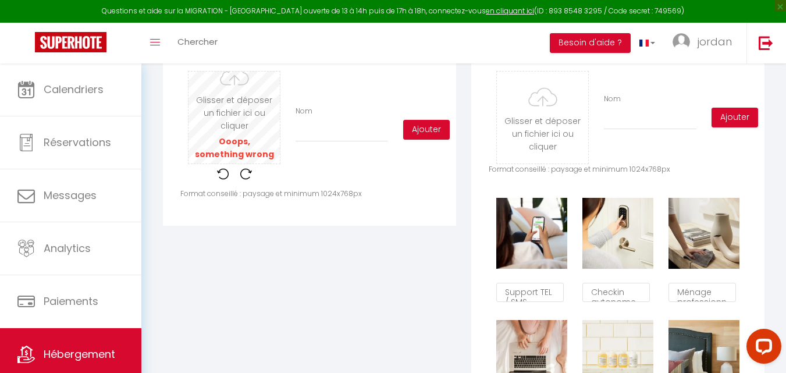
click at [243, 127] on input "file" at bounding box center [233, 118] width 91 height 92
type input "C:\fakepath\79243bc1-6601-47ed-ab54-0597bdd70b5f.avif"
drag, startPoint x: 208, startPoint y: 159, endPoint x: 212, endPoint y: 115, distance: 45.0
click at [210, 115] on input "file" at bounding box center [233, 118] width 91 height 92
type input "C:\fakepath\2f051c73-aa4b-477e-b756-79e9e033e905.avif"
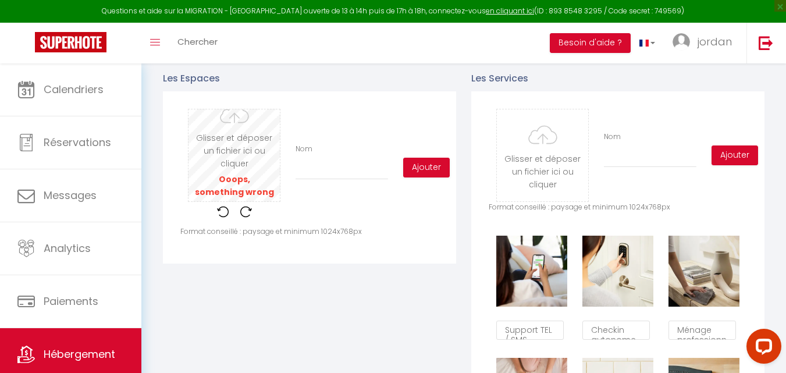
scroll to position [523, 0]
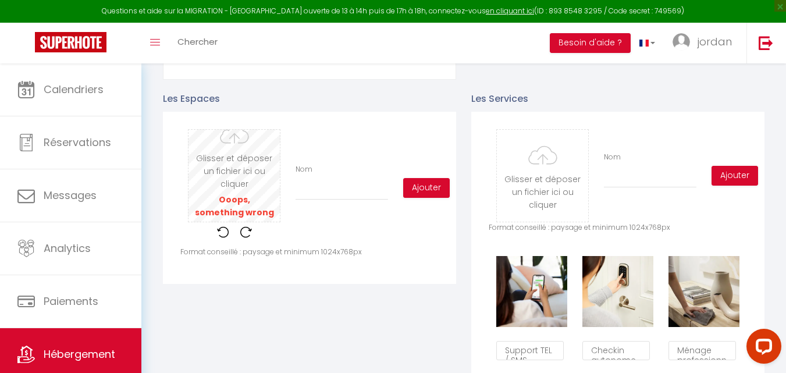
click at [228, 174] on input "file" at bounding box center [233, 176] width 91 height 92
type input "C:\fakepath\79243bc1-6601-47ed-ab54-0597bdd70b5f.avif"
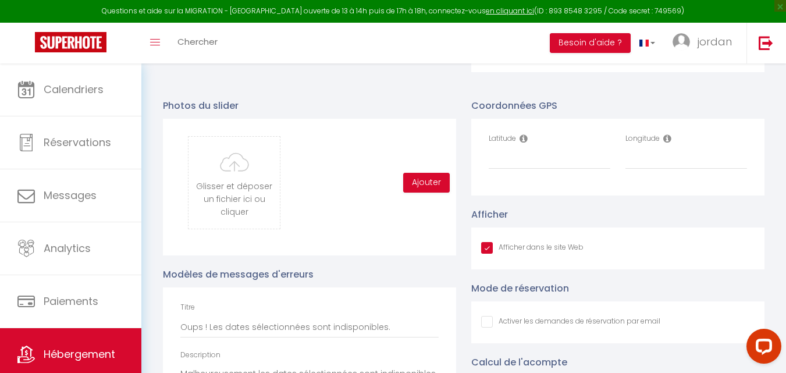
scroll to position [1221, 0]
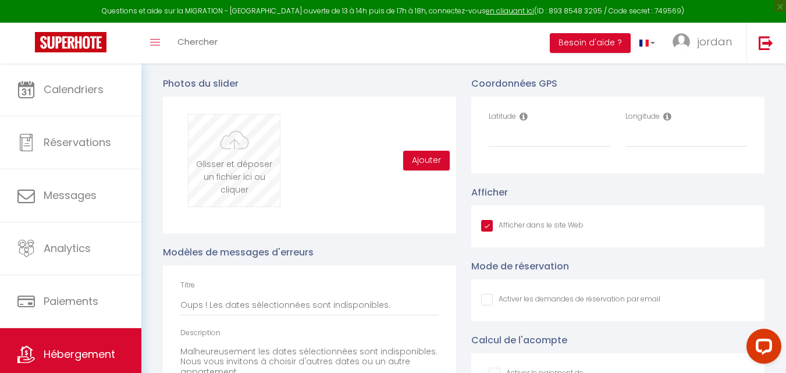
click at [238, 176] on input "file" at bounding box center [233, 161] width 91 height 92
type input "C:\fakepath\21e5c8bd-c023-49b8-b3cd-39e6632d2b06.avif"
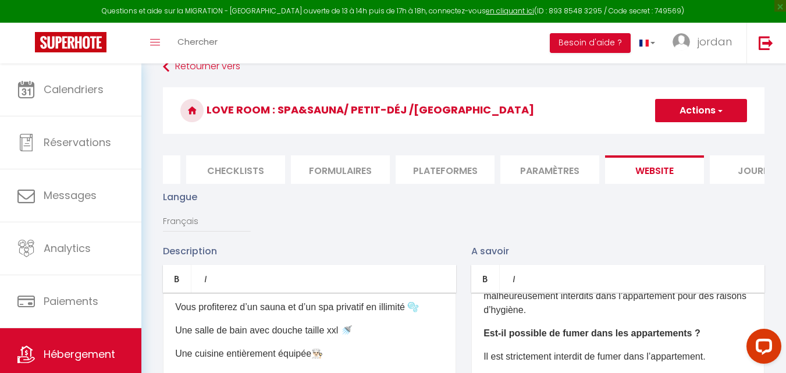
scroll to position [0, 0]
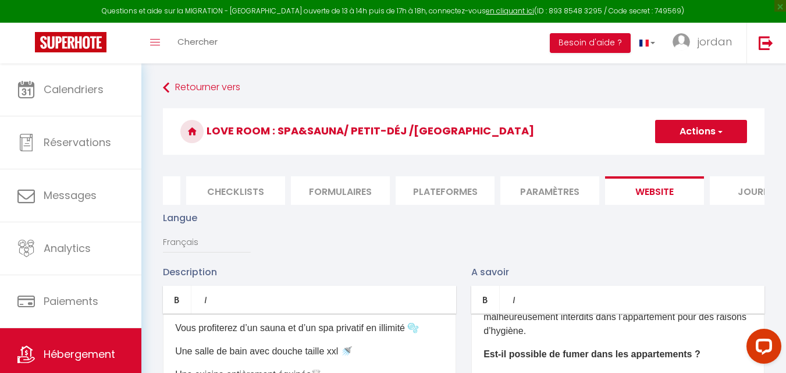
click at [693, 137] on button "Actions" at bounding box center [701, 131] width 92 height 23
click at [683, 158] on input "Enregistrer" at bounding box center [687, 157] width 43 height 12
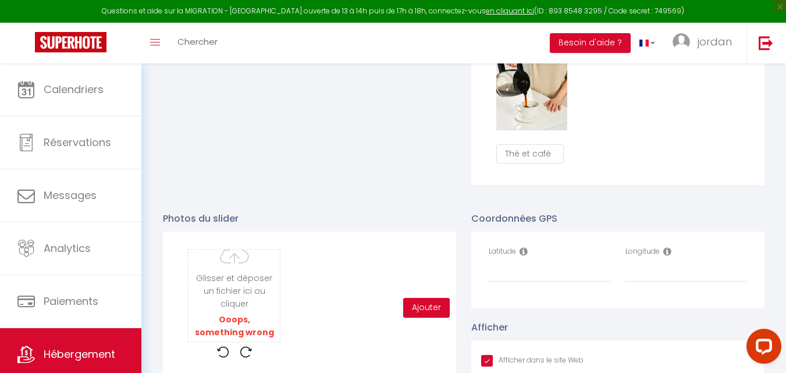
scroll to position [1221, 0]
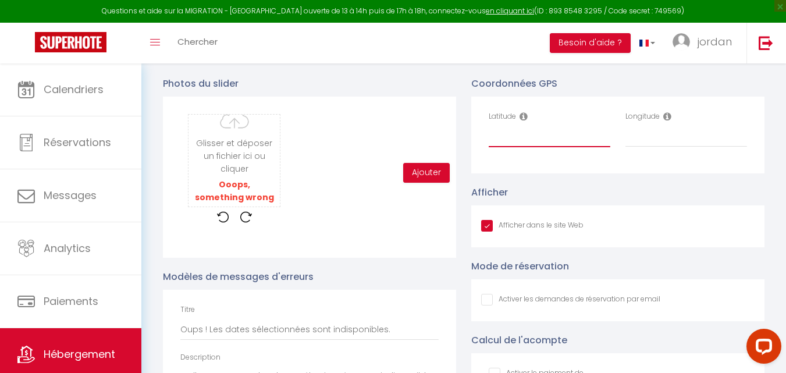
click at [506, 147] on input "Latitude" at bounding box center [549, 136] width 122 height 21
paste input "48.1800008"
type input "48.1800008"
drag, startPoint x: 533, startPoint y: 144, endPoint x: 481, endPoint y: 144, distance: 51.8
click at [481, 144] on div "Latitude 48.1800008" at bounding box center [549, 135] width 137 height 48
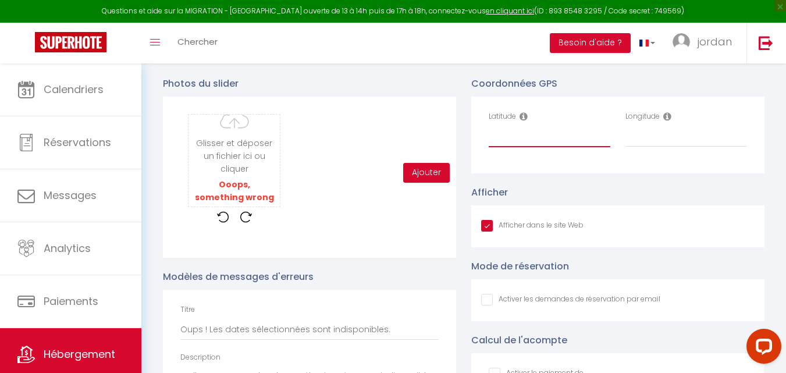
paste input "48.1800008,6"
type input "48.1800008,6"
paste input "7538078,17"
type input "7538078,17"
click at [668, 121] on icon at bounding box center [667, 116] width 8 height 9
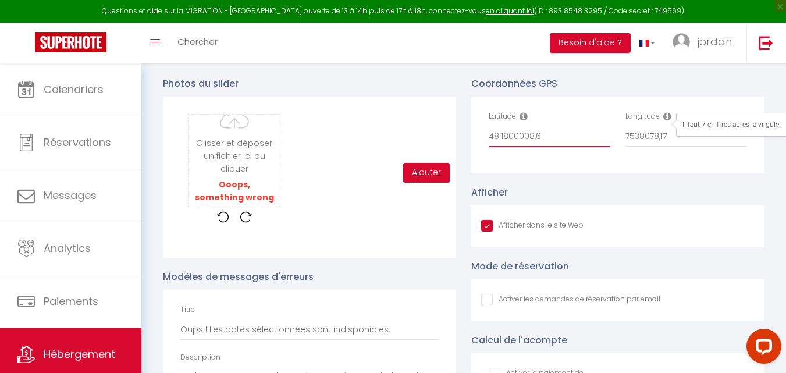
drag, startPoint x: 561, startPoint y: 149, endPoint x: 447, endPoint y: 124, distance: 116.6
click at [447, 124] on div "Photos du slider Glisser et déposer un fichier ici ou cliquer Ooops, something …" at bounding box center [463, 284] width 616 height 438
paste input "48.1800008"
type input "48.1800008"
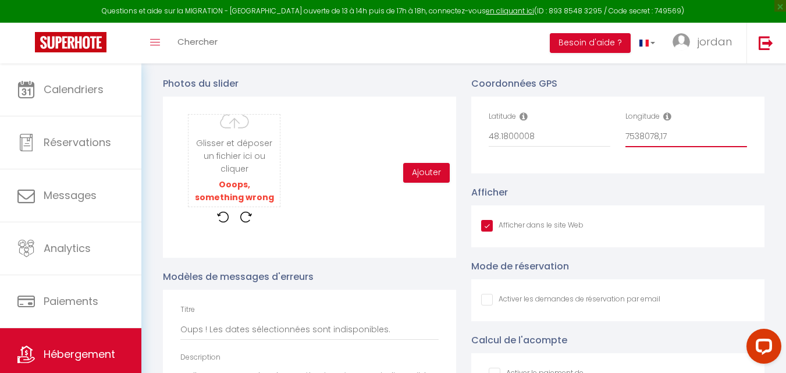
drag, startPoint x: 618, startPoint y: 135, endPoint x: 611, endPoint y: 136, distance: 7.0
click at [611, 136] on div "Latitude 48.1800008 Longitude 7538078,17" at bounding box center [617, 135] width 273 height 48
paste input "6.7538078"
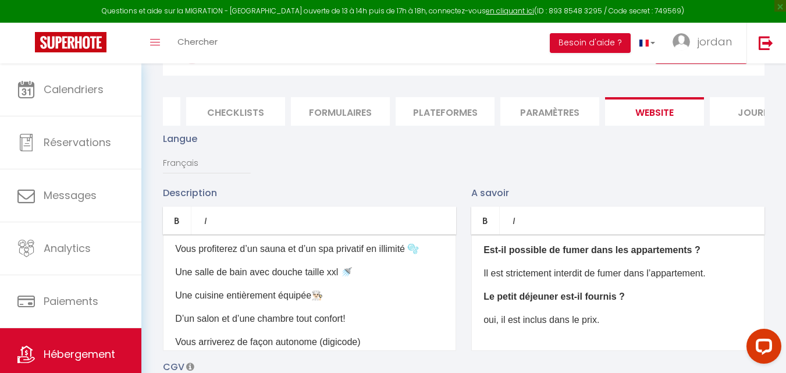
scroll to position [0, 0]
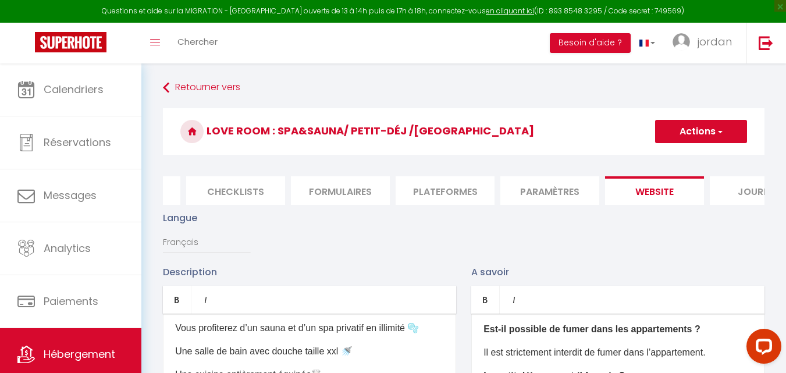
type input "6.7538078"
click at [692, 133] on button "Actions" at bounding box center [701, 131] width 92 height 23
click at [677, 155] on input "Enregistrer" at bounding box center [687, 157] width 43 height 12
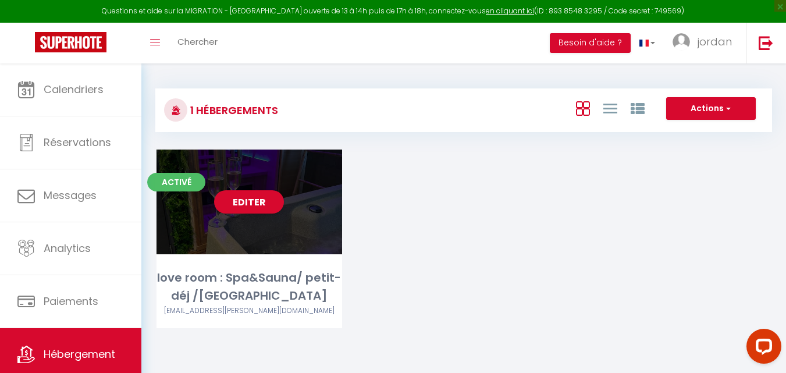
drag, startPoint x: 312, startPoint y: 239, endPoint x: 320, endPoint y: 238, distance: 7.6
click at [313, 239] on div "Editer" at bounding box center [248, 201] width 185 height 105
click at [256, 195] on link "Editer" at bounding box center [249, 201] width 70 height 23
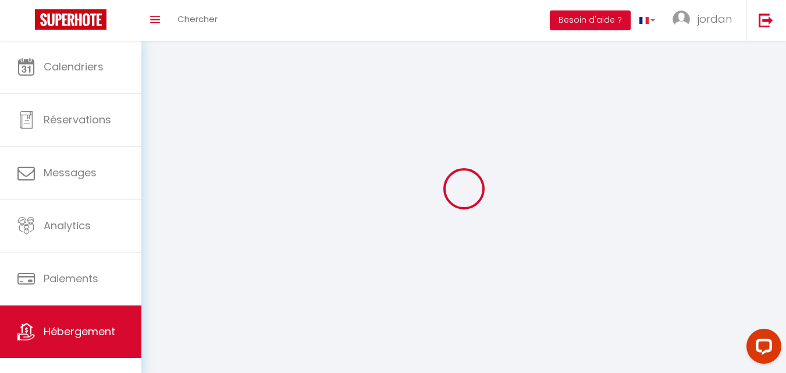
select select "1"
select select "28"
select select
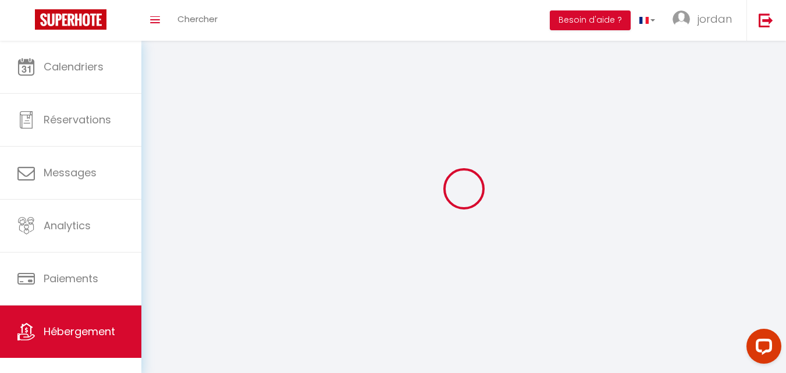
select select
checkbox input "false"
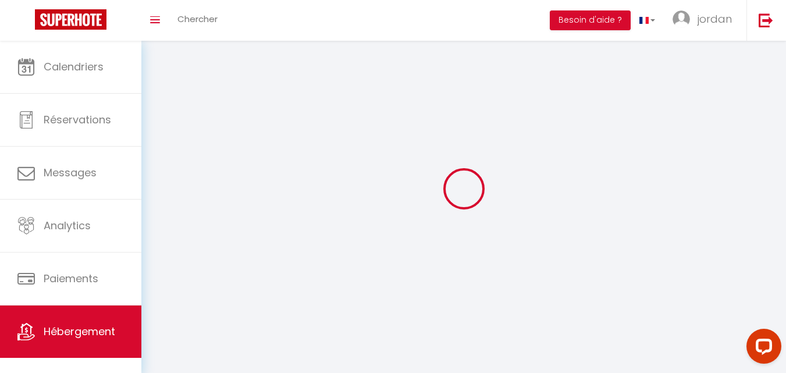
checkbox input "false"
select select
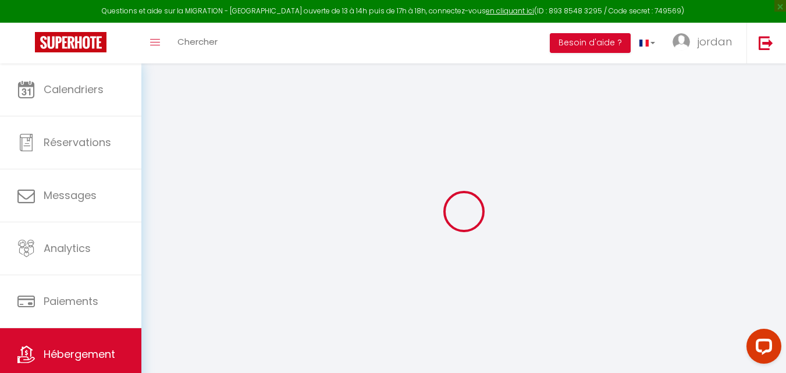
select select
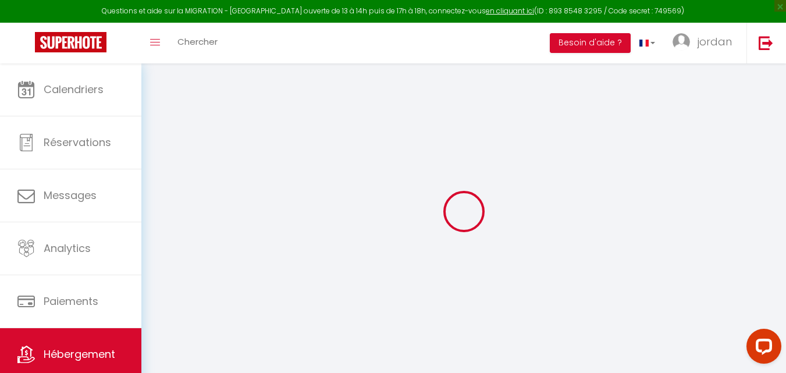
select select
checkbox input "false"
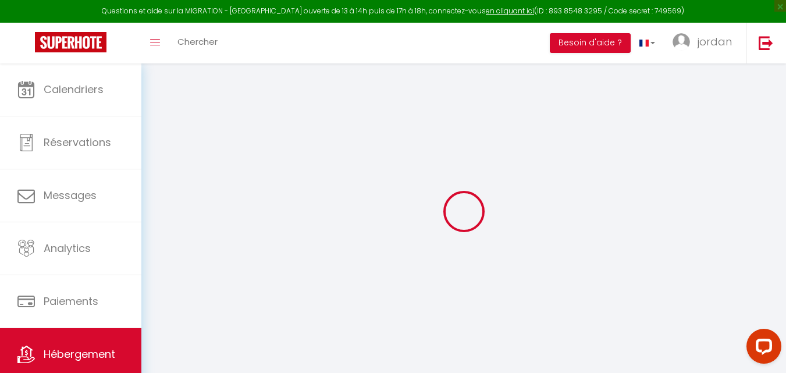
select select
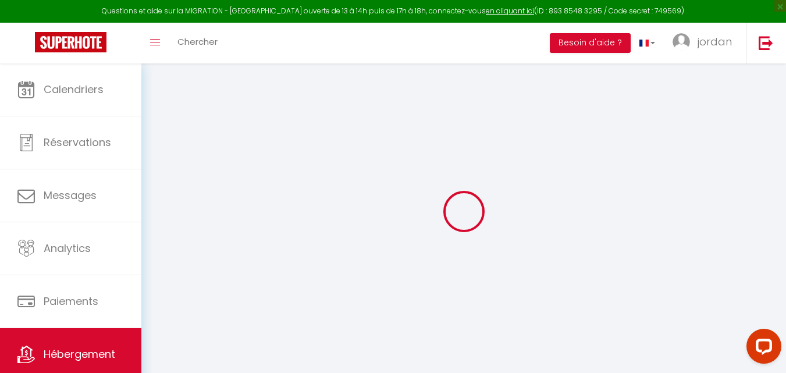
select select
checkbox input "false"
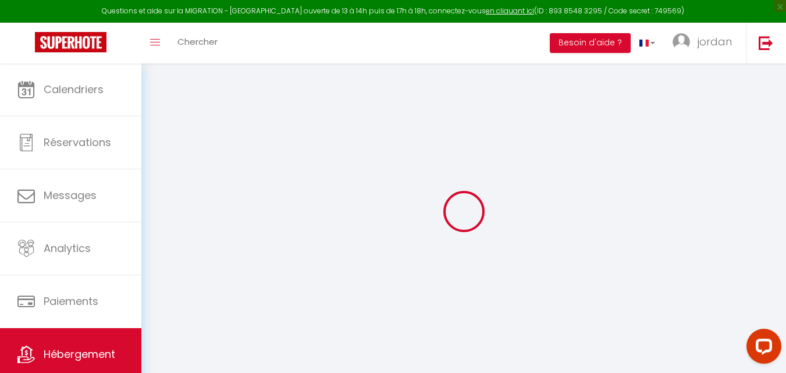
checkbox input "false"
select select
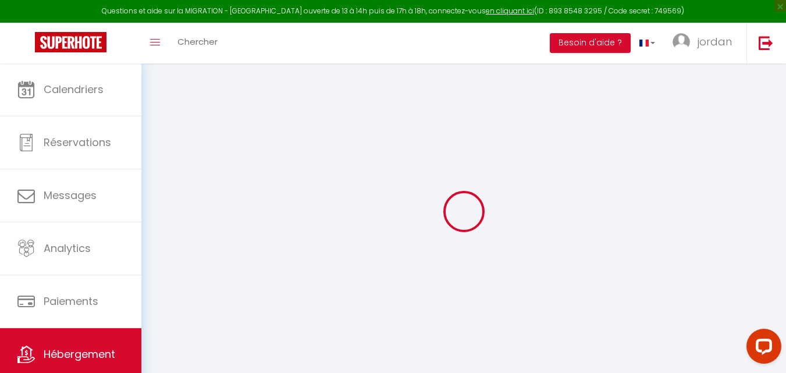
select select
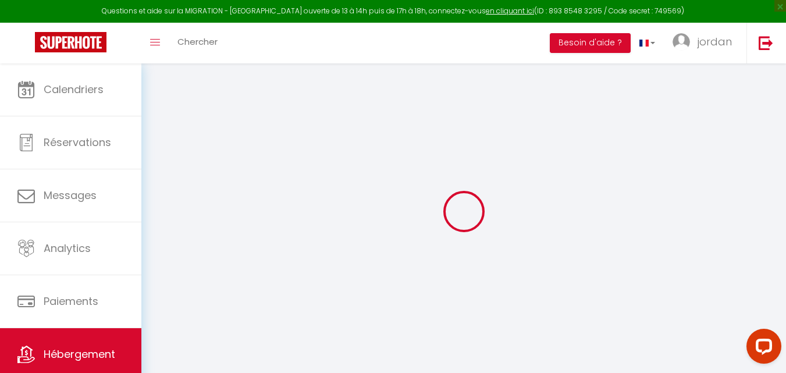
checkbox input "false"
select select
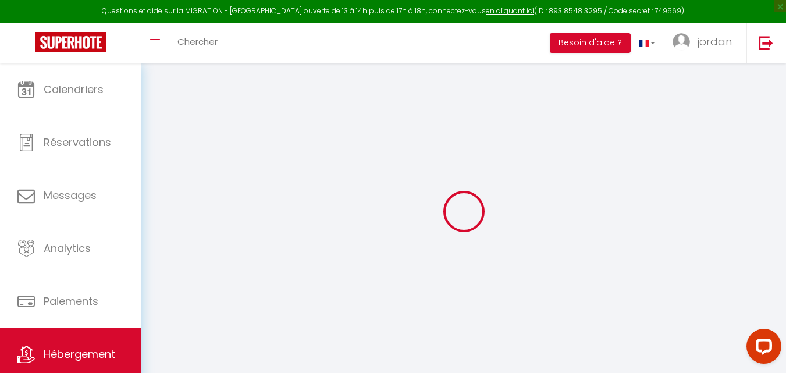
select select
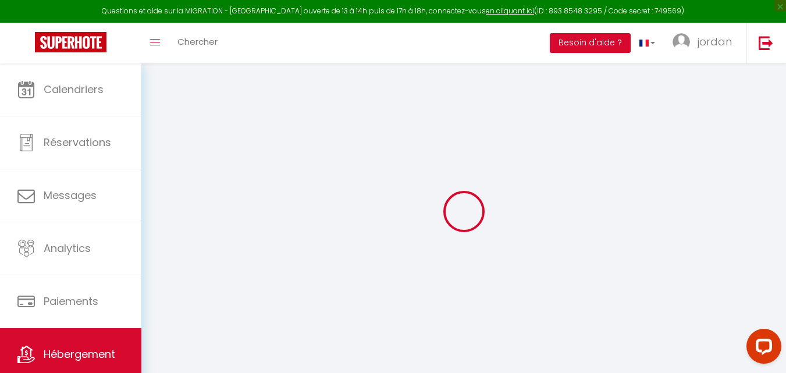
select select
checkbox input "false"
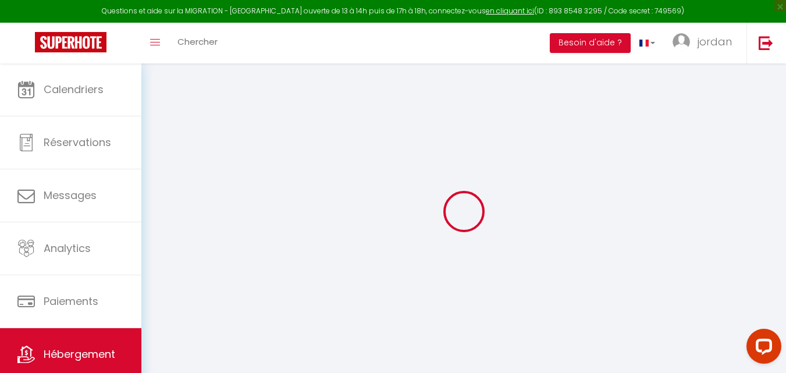
checkbox input "false"
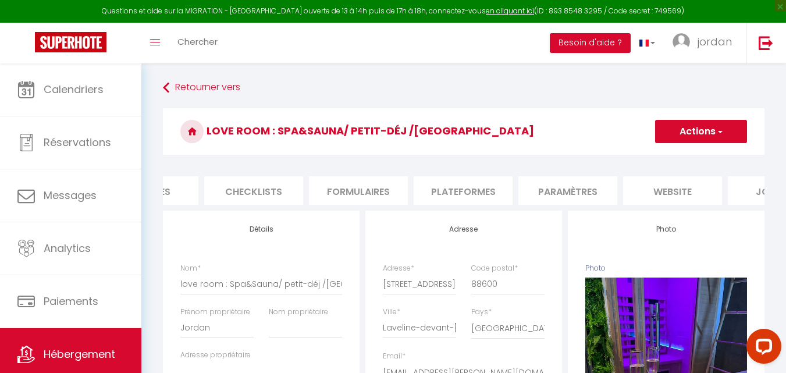
scroll to position [0, 417]
click at [630, 191] on li "website" at bounding box center [632, 190] width 99 height 28
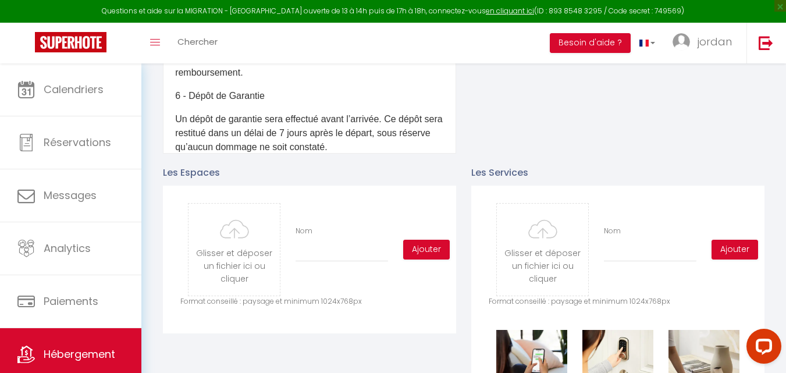
scroll to position [465, 0]
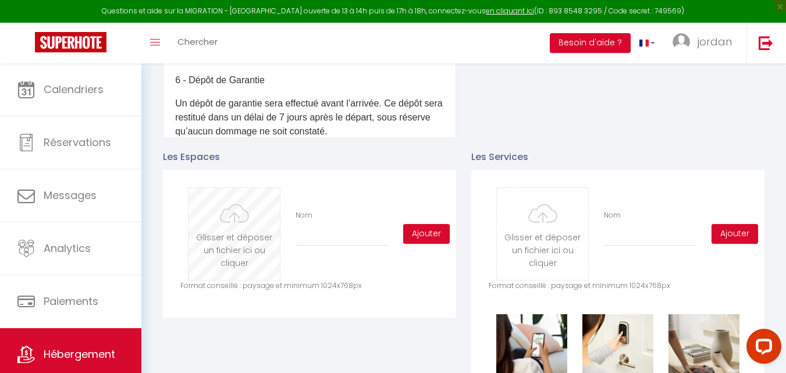
click at [242, 245] on input "file" at bounding box center [233, 234] width 91 height 92
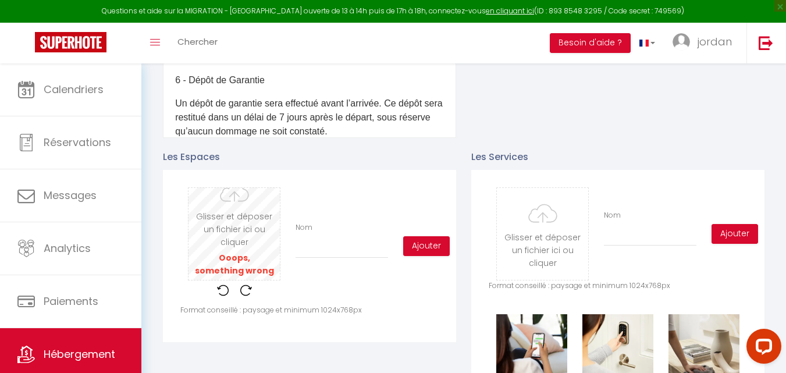
drag, startPoint x: 235, startPoint y: 237, endPoint x: 223, endPoint y: 216, distance: 23.9
drag, startPoint x: 223, startPoint y: 216, endPoint x: 436, endPoint y: 227, distance: 212.5
click at [436, 227] on div "Glisser et déposer un fichier ici ou cliquer Ooops, something wrong happened. T…" at bounding box center [309, 245] width 258 height 117
click at [259, 249] on input "file" at bounding box center [233, 234] width 91 height 92
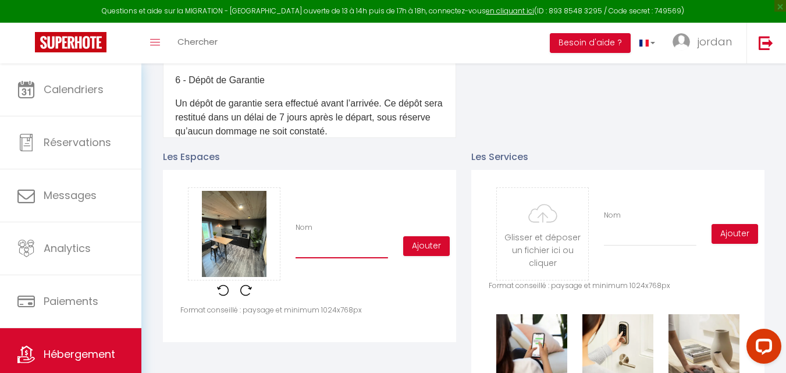
click at [310, 258] on input "Nom" at bounding box center [341, 247] width 92 height 21
click at [426, 256] on button "Ajouter" at bounding box center [426, 246] width 47 height 20
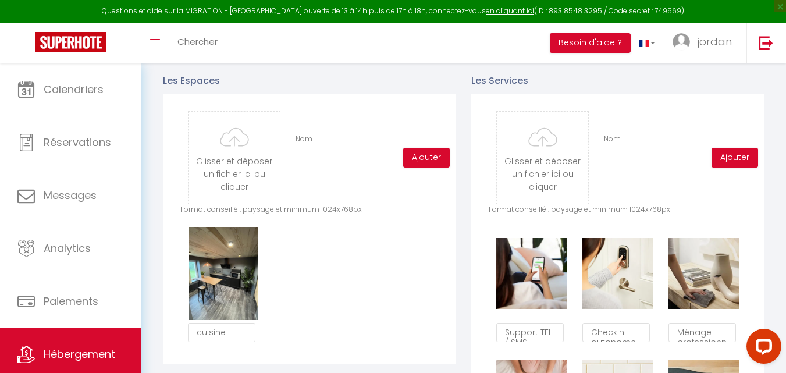
scroll to position [521, 0]
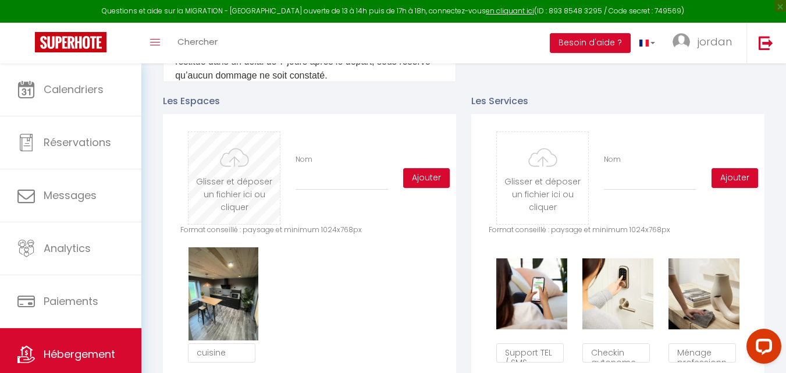
click at [235, 187] on input "file" at bounding box center [233, 178] width 91 height 92
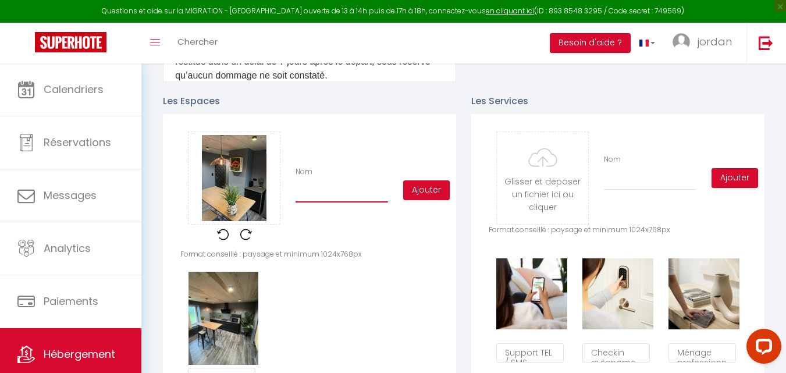
click at [311, 197] on input "Nom" at bounding box center [341, 191] width 92 height 21
click at [427, 200] on button "Ajouter" at bounding box center [426, 190] width 47 height 20
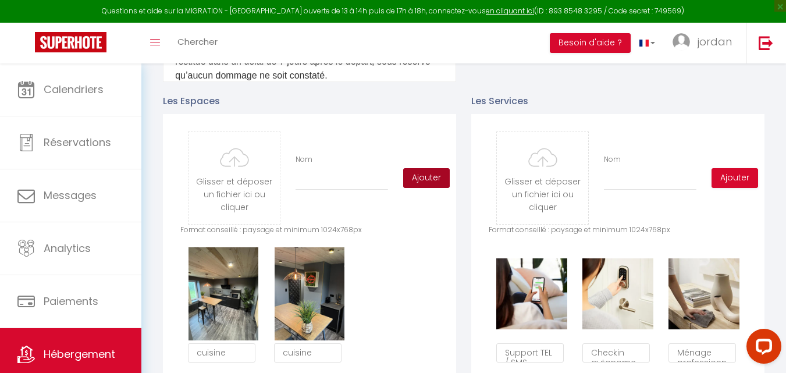
scroll to position [579, 0]
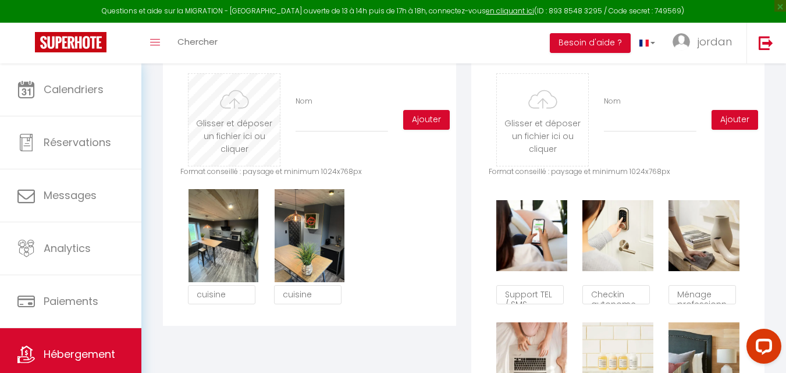
click at [258, 145] on input "file" at bounding box center [233, 120] width 91 height 92
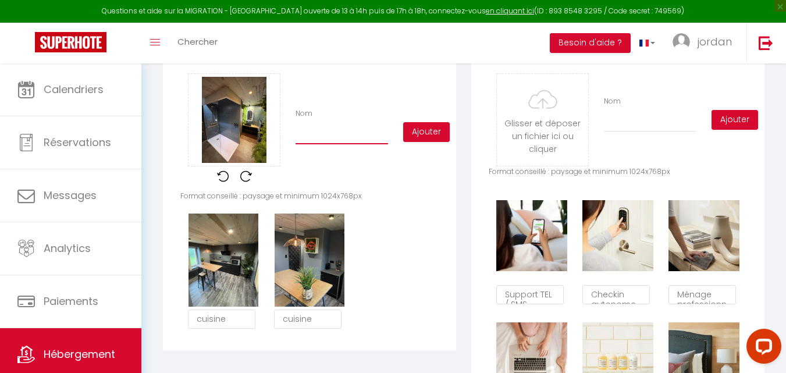
click at [320, 144] on input "Nom" at bounding box center [341, 133] width 92 height 21
click at [419, 138] on button "Ajouter" at bounding box center [426, 132] width 47 height 20
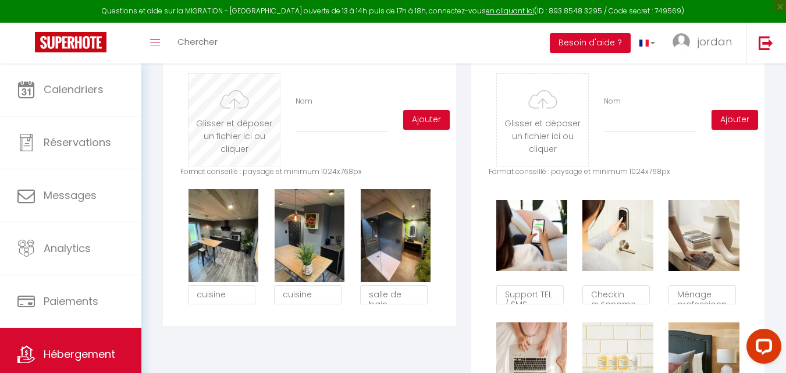
click at [240, 141] on input "file" at bounding box center [233, 120] width 91 height 92
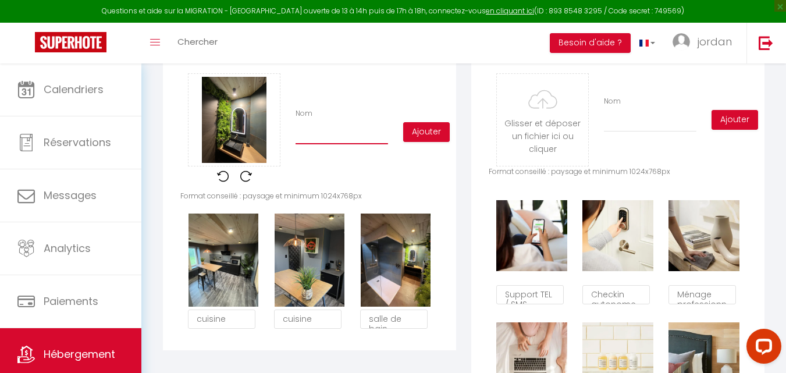
click at [307, 144] on input "Nom" at bounding box center [341, 133] width 92 height 21
click at [437, 142] on button "Ajouter" at bounding box center [426, 132] width 47 height 20
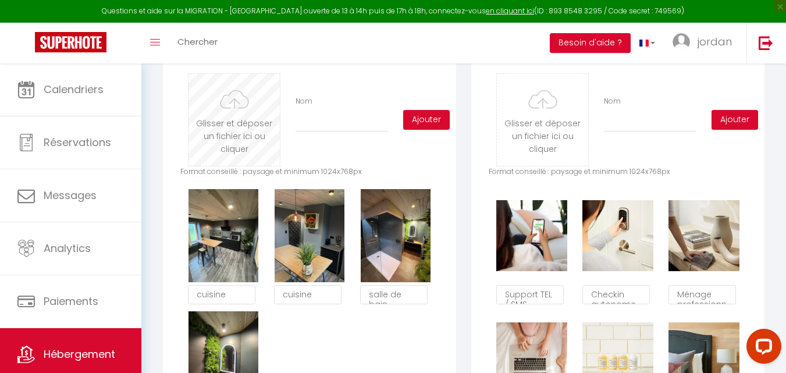
click at [240, 141] on input "file" at bounding box center [233, 120] width 91 height 92
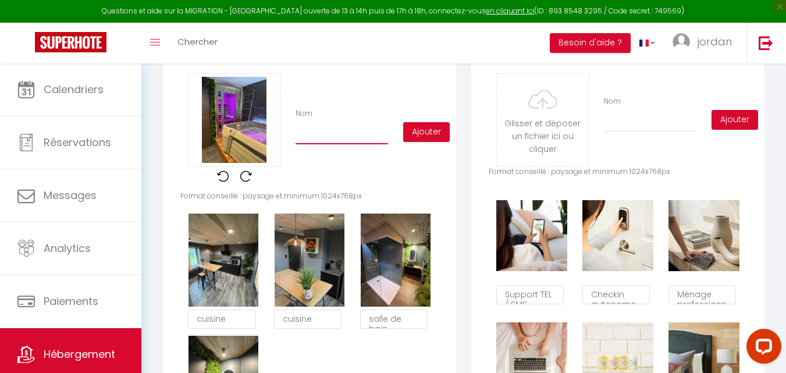
click at [318, 144] on input "Nom" at bounding box center [341, 133] width 92 height 21
click at [424, 137] on button "Ajouter" at bounding box center [426, 132] width 47 height 20
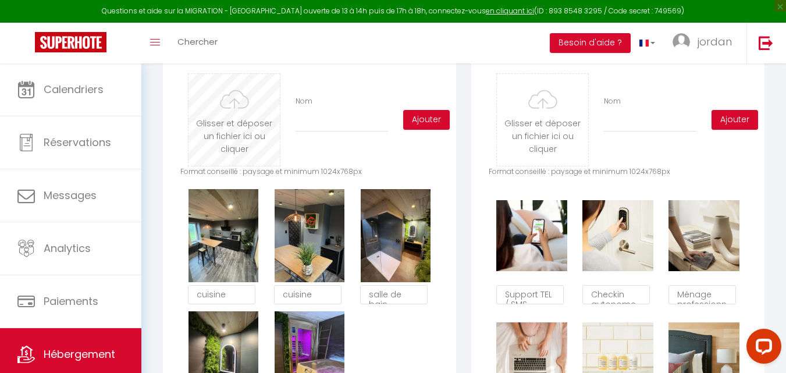
click at [236, 140] on input "file" at bounding box center [233, 120] width 91 height 92
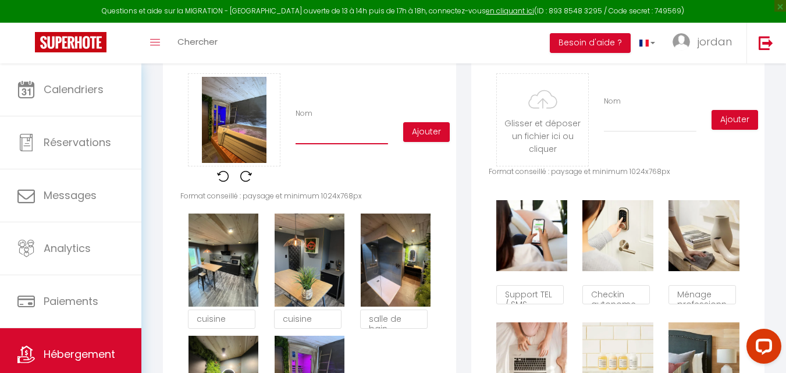
click at [314, 144] on input "Nom" at bounding box center [341, 133] width 92 height 21
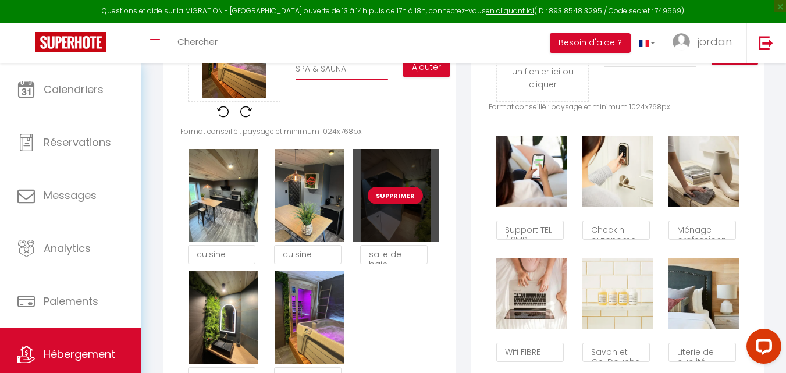
scroll to position [637, 0]
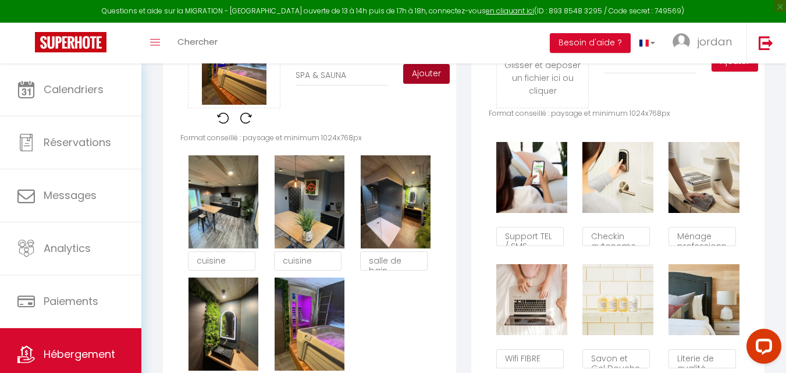
click at [418, 83] on button "Ajouter" at bounding box center [426, 74] width 47 height 20
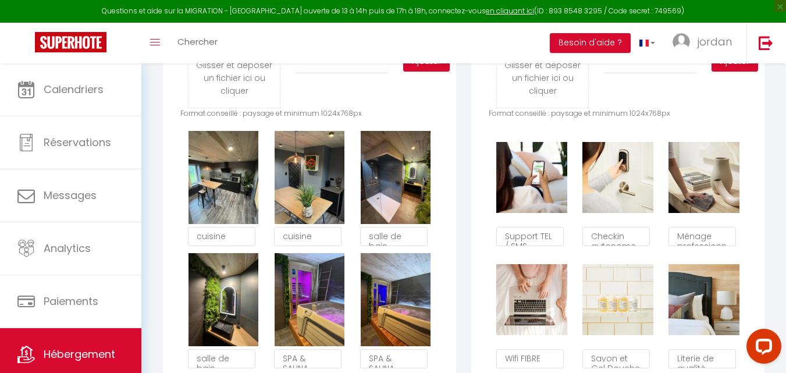
scroll to position [579, 0]
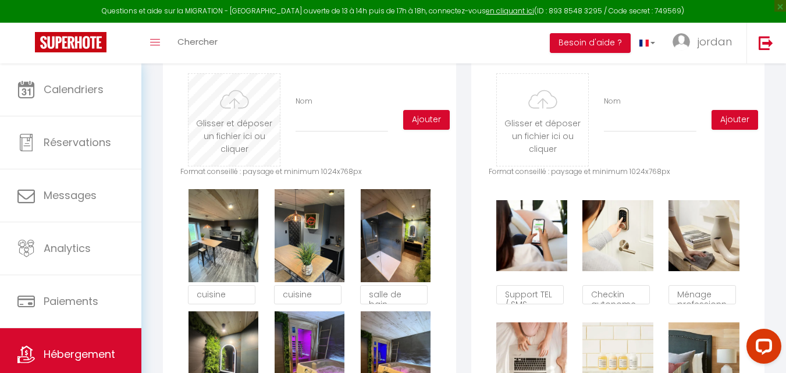
click at [242, 147] on input "file" at bounding box center [233, 120] width 91 height 92
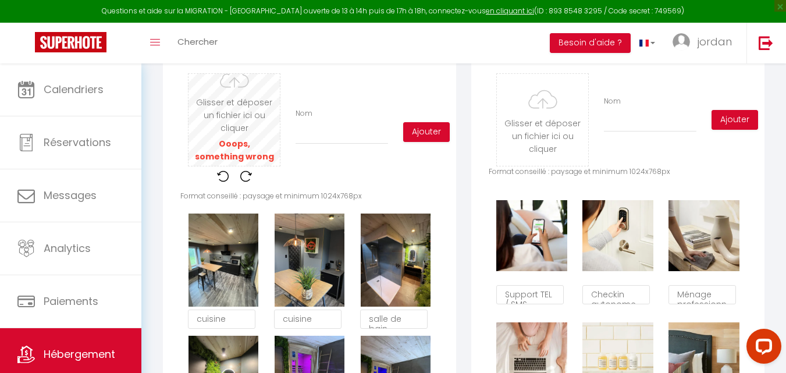
click at [256, 139] on input "file" at bounding box center [233, 120] width 91 height 92
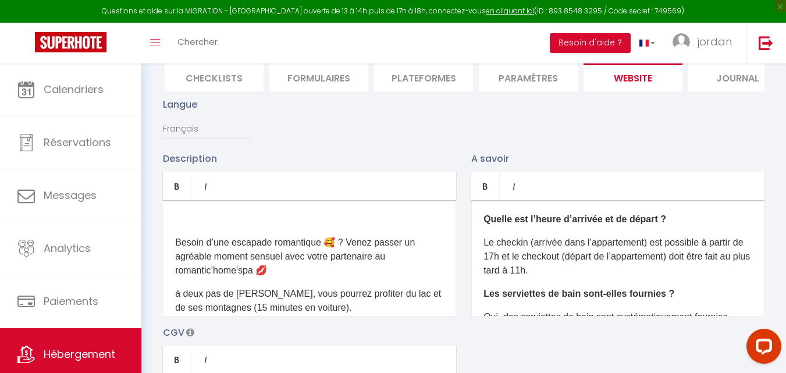
scroll to position [0, 0]
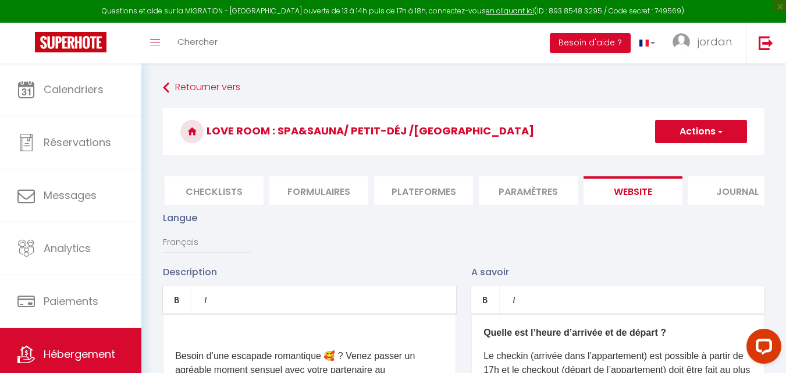
click at [693, 126] on button "Actions" at bounding box center [701, 131] width 92 height 23
click at [666, 161] on input "Enregistrer" at bounding box center [687, 157] width 43 height 12
click at [700, 157] on input "Enregistrer" at bounding box center [687, 157] width 43 height 12
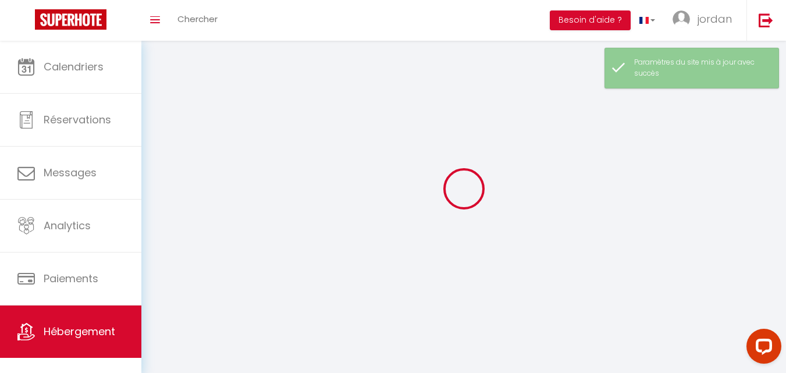
click at [689, 157] on div at bounding box center [463, 189] width 616 height 268
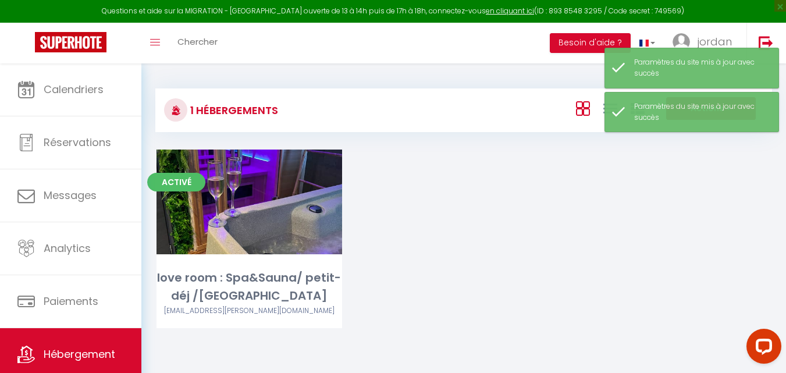
scroll to position [63, 0]
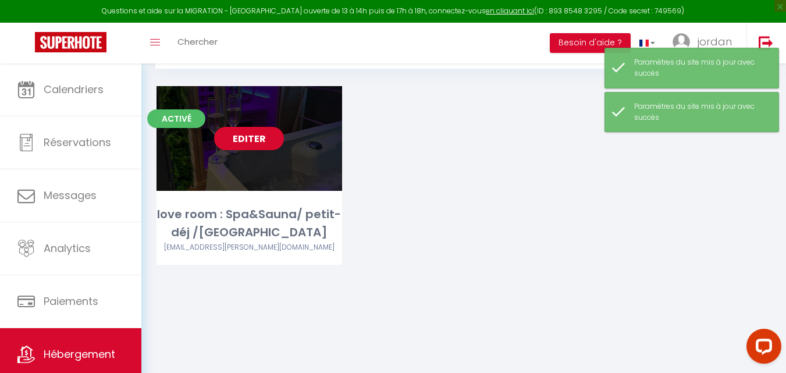
click at [253, 141] on link "Editer" at bounding box center [249, 138] width 70 height 23
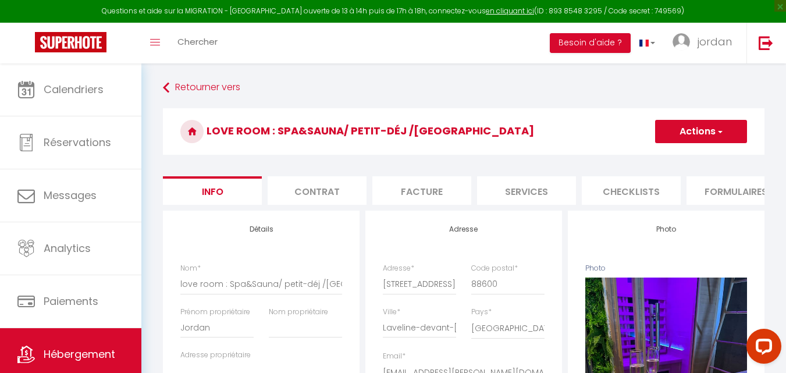
drag, startPoint x: 694, startPoint y: 194, endPoint x: 497, endPoint y: 207, distance: 197.0
click at [497, 205] on ul "Info Contrat Facture Services Checklists Formulaires Plateformes Paramètres web…" at bounding box center [463, 190] width 601 height 28
click at [644, 194] on li "website" at bounding box center [618, 190] width 99 height 28
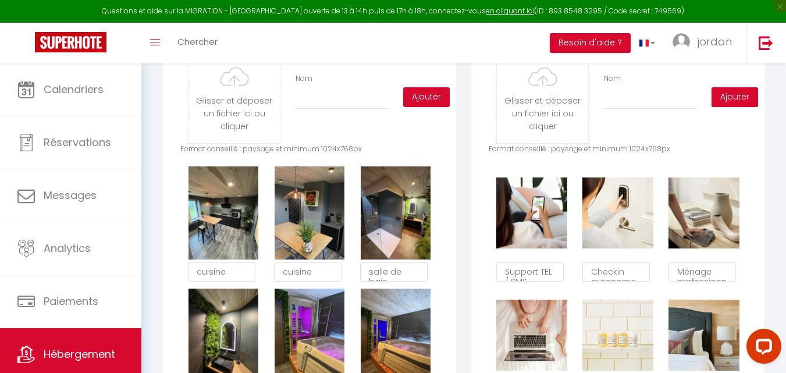
scroll to position [581, 0]
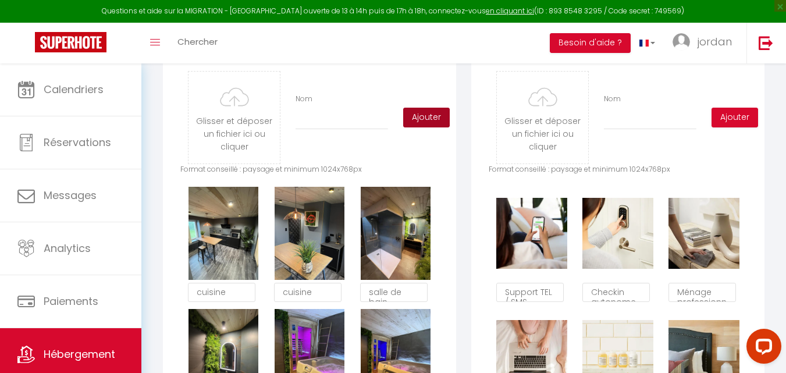
click at [423, 127] on button "Ajouter" at bounding box center [426, 118] width 47 height 20
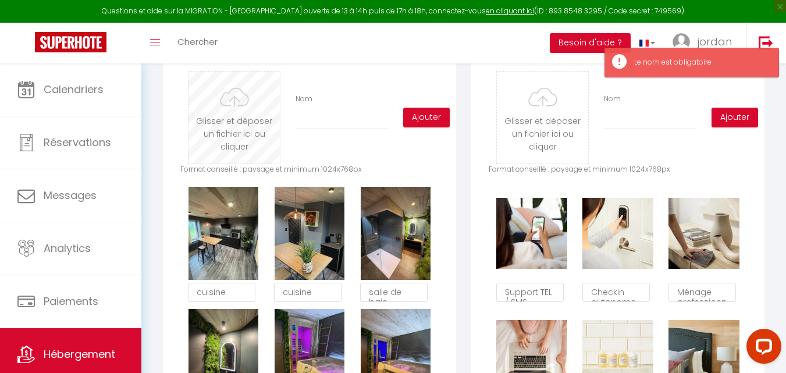
click at [254, 131] on input "file" at bounding box center [233, 118] width 91 height 92
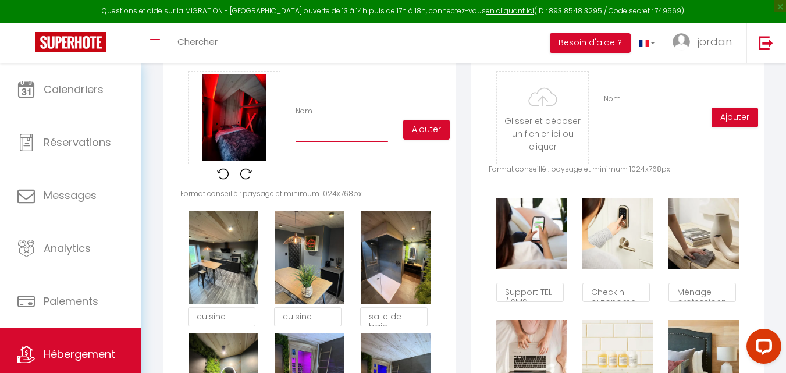
click at [313, 142] on input "Nom" at bounding box center [341, 131] width 92 height 21
click at [425, 138] on button "Ajouter" at bounding box center [426, 130] width 47 height 20
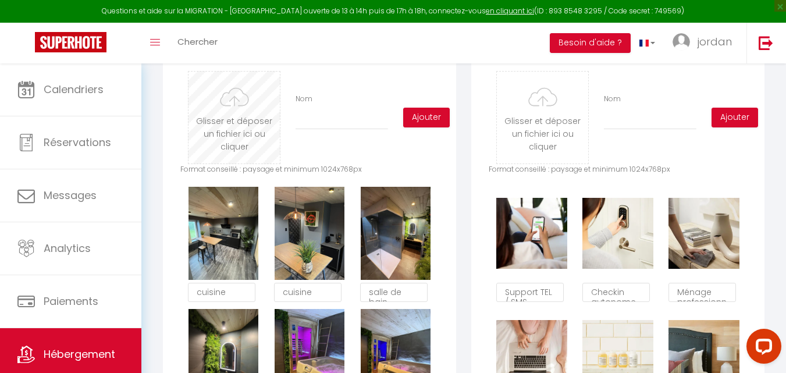
click at [241, 130] on input "file" at bounding box center [233, 118] width 91 height 92
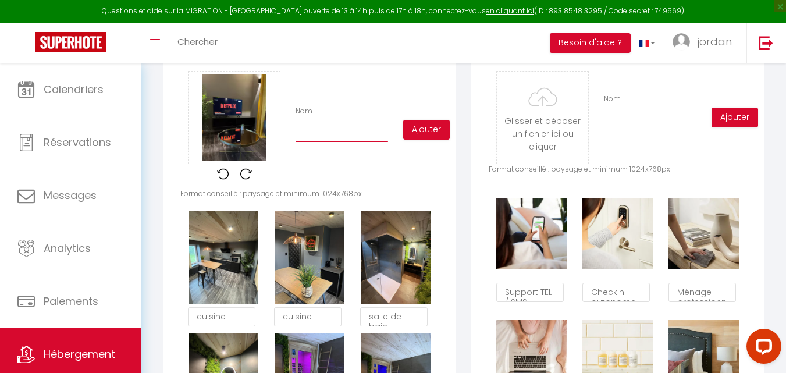
click at [311, 142] on input "Nom" at bounding box center [341, 131] width 92 height 21
click at [441, 140] on button "Ajouter" at bounding box center [426, 130] width 47 height 20
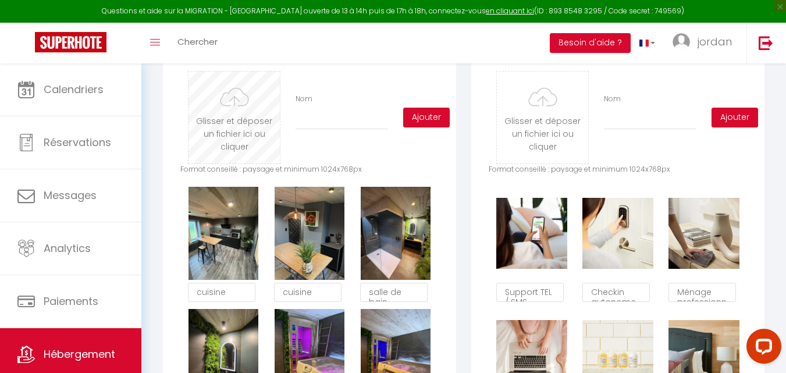
click at [231, 140] on input "file" at bounding box center [233, 118] width 91 height 92
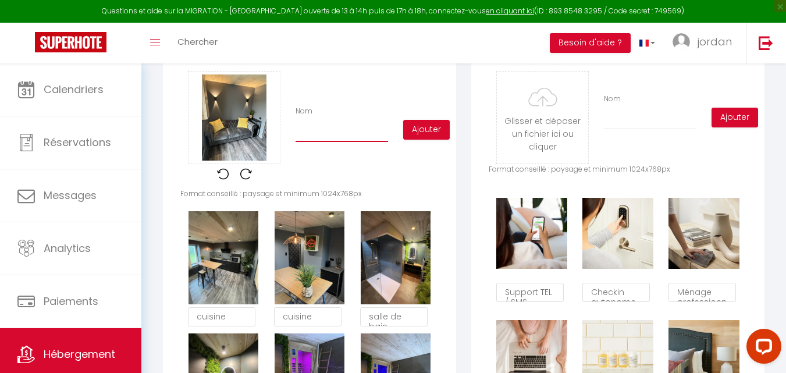
click at [312, 142] on input "Nom" at bounding box center [341, 131] width 92 height 21
click at [412, 140] on button "Ajouter" at bounding box center [426, 130] width 47 height 20
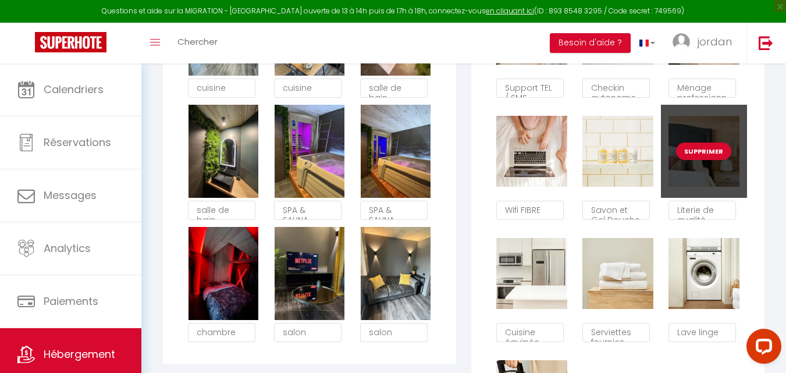
scroll to position [814, 0]
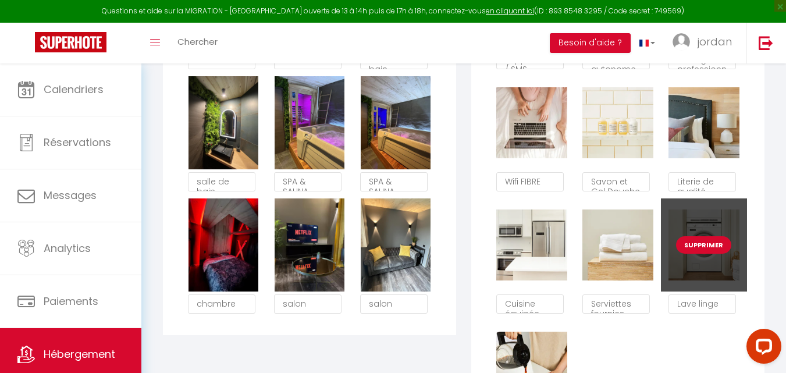
click at [705, 250] on button "Supprimer" at bounding box center [703, 244] width 55 height 17
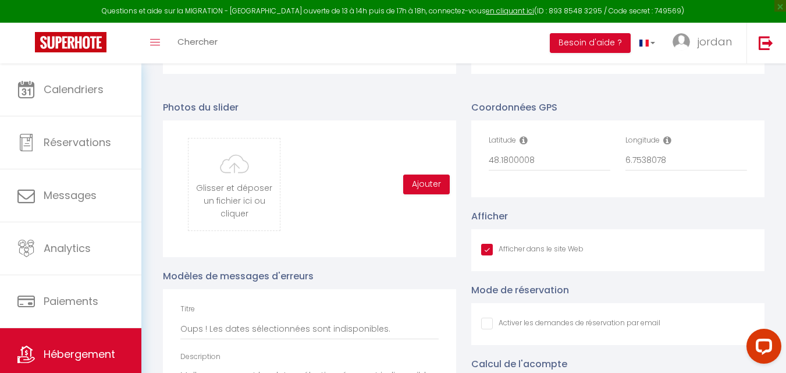
scroll to position [1105, 0]
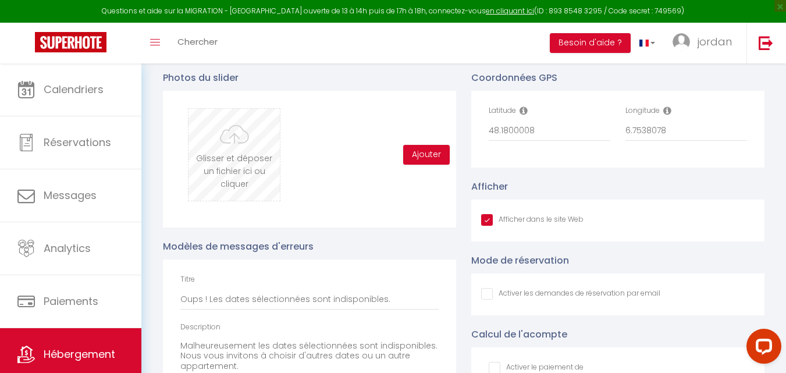
click at [227, 186] on input "file" at bounding box center [233, 155] width 91 height 92
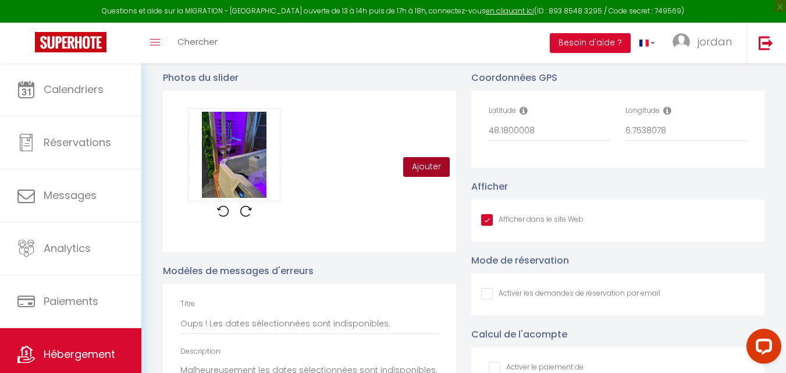
click at [420, 175] on button "Ajouter" at bounding box center [426, 167] width 47 height 20
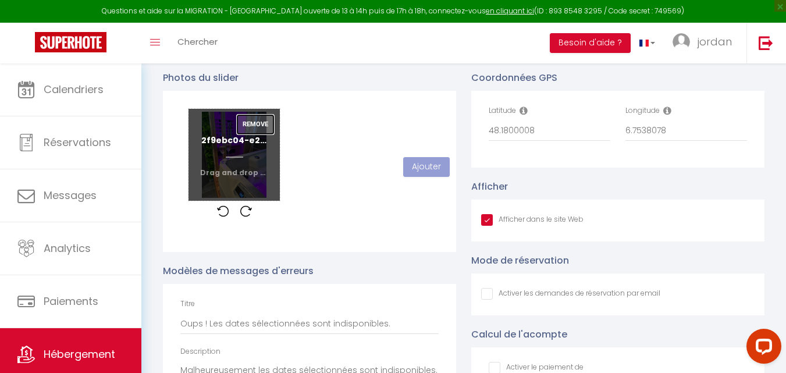
click at [255, 134] on button "Remove" at bounding box center [255, 125] width 37 height 20
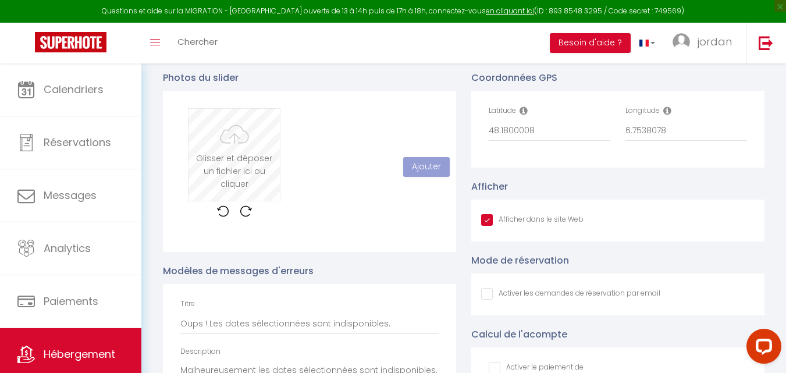
click at [207, 183] on input "file" at bounding box center [233, 155] width 91 height 92
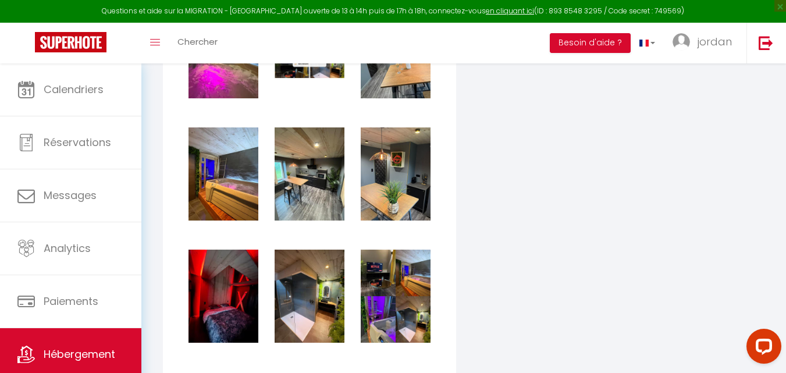
scroll to position [1570, 0]
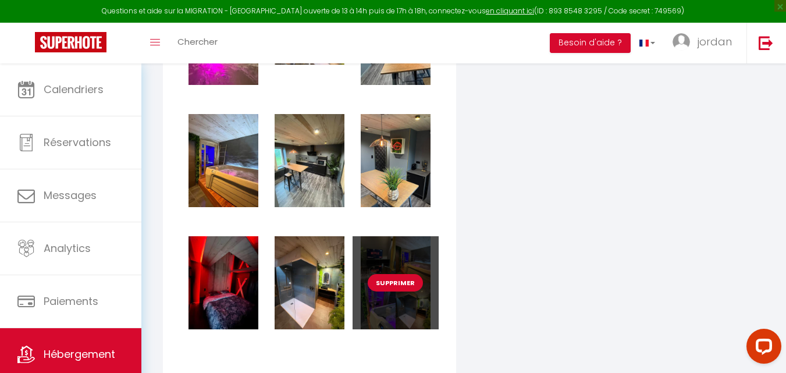
click at [403, 291] on button "Supprimer" at bounding box center [395, 282] width 55 height 17
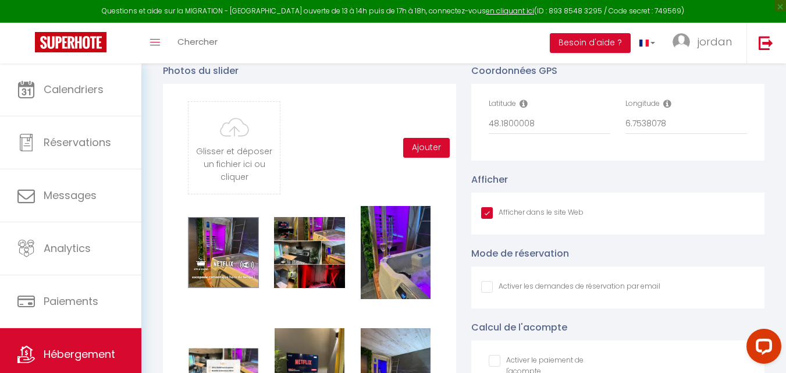
scroll to position [1047, 0]
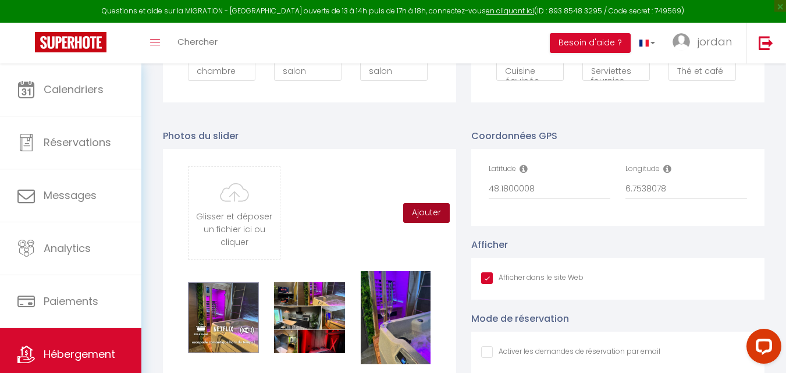
click at [429, 213] on button "Ajouter" at bounding box center [426, 213] width 47 height 20
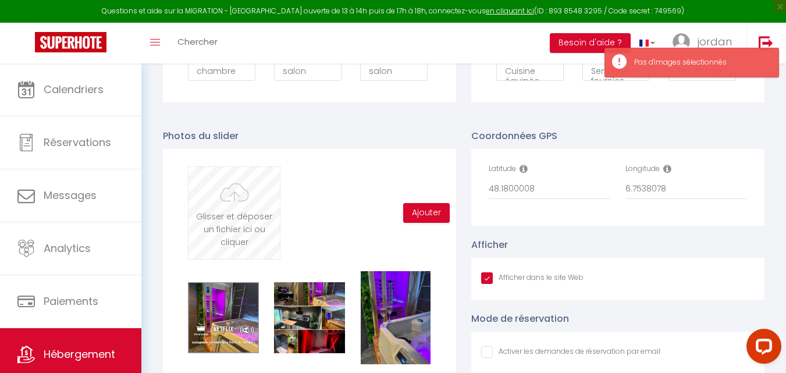
click at [197, 202] on input "file" at bounding box center [233, 213] width 91 height 92
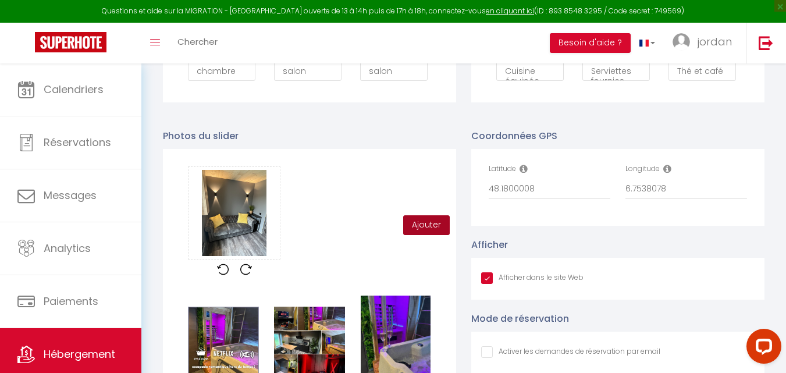
click at [417, 234] on button "Ajouter" at bounding box center [426, 225] width 47 height 20
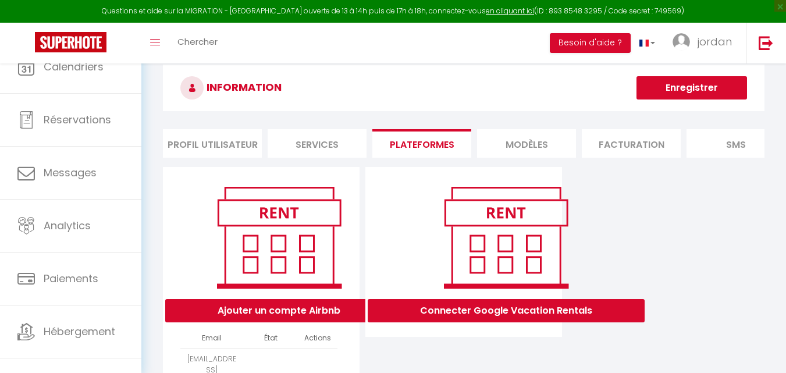
select select "73578"
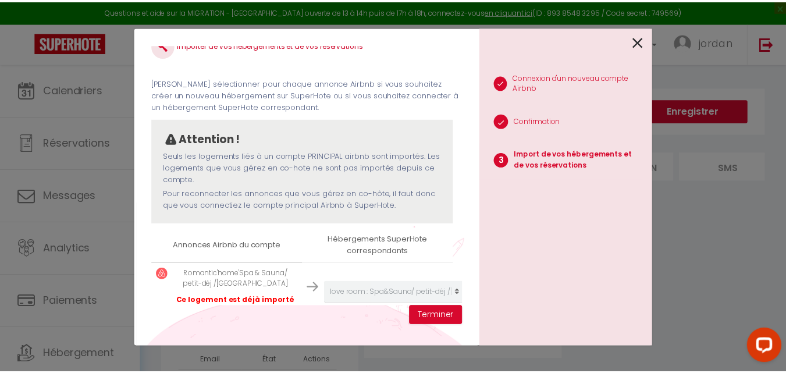
scroll to position [54, 0]
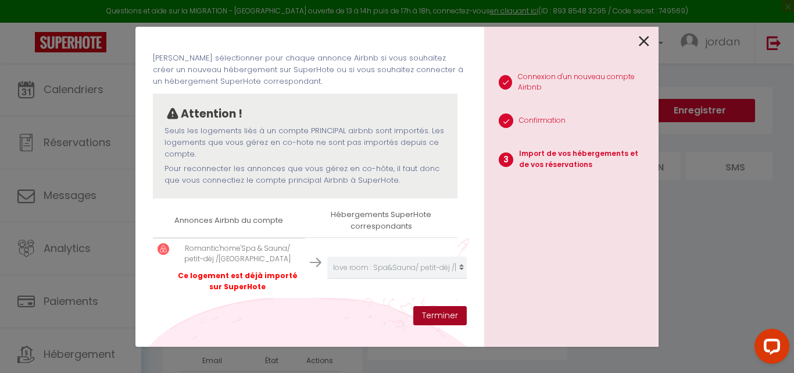
click at [439, 320] on button "Terminer" at bounding box center [439, 316] width 53 height 20
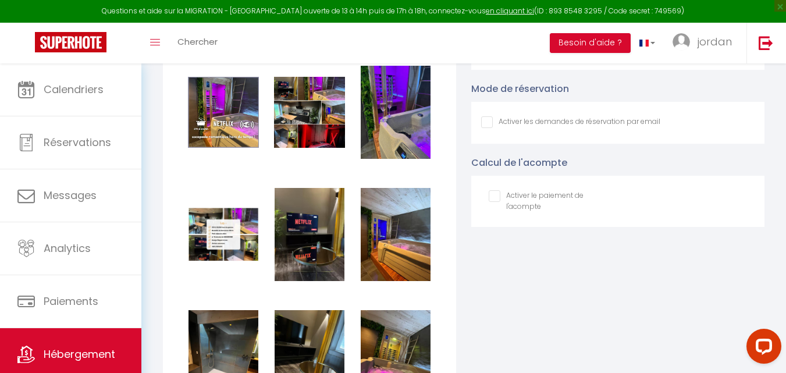
scroll to position [1279, 0]
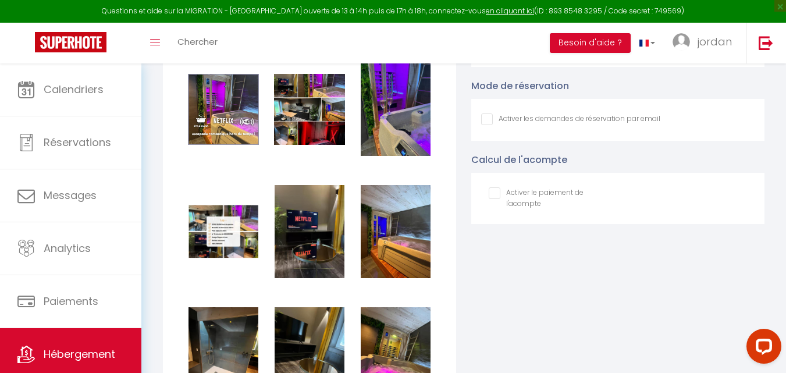
checkbox input "true"
checkbox input "false"
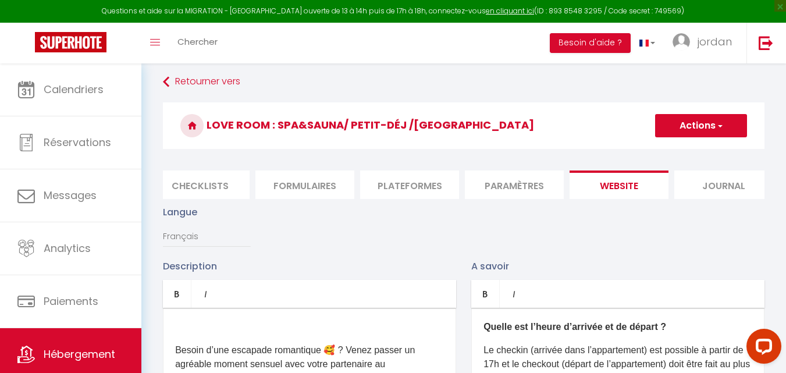
scroll to position [0, 0]
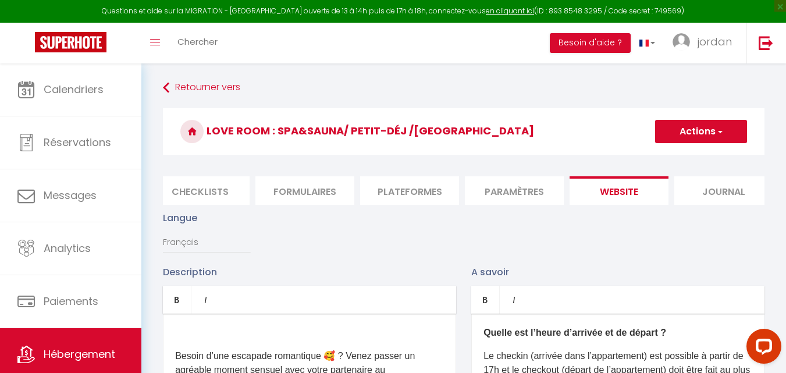
click at [686, 138] on button "Actions" at bounding box center [701, 131] width 92 height 23
click at [676, 154] on input "Enregistrer" at bounding box center [687, 157] width 43 height 12
checkbox input "true"
checkbox input "false"
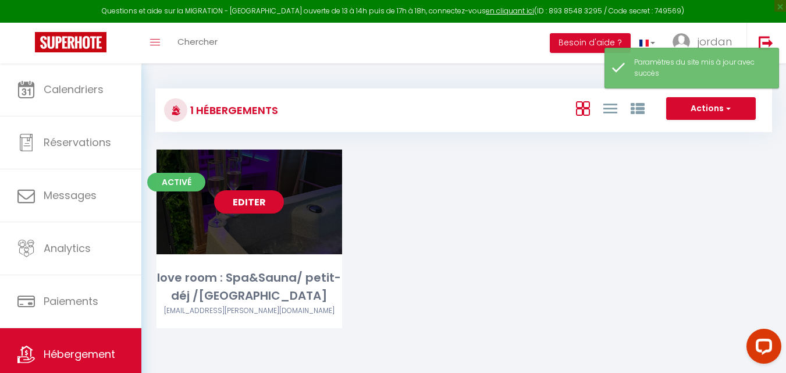
click at [228, 201] on link "Editer" at bounding box center [249, 201] width 70 height 23
select select "3"
select select "2"
select select "1"
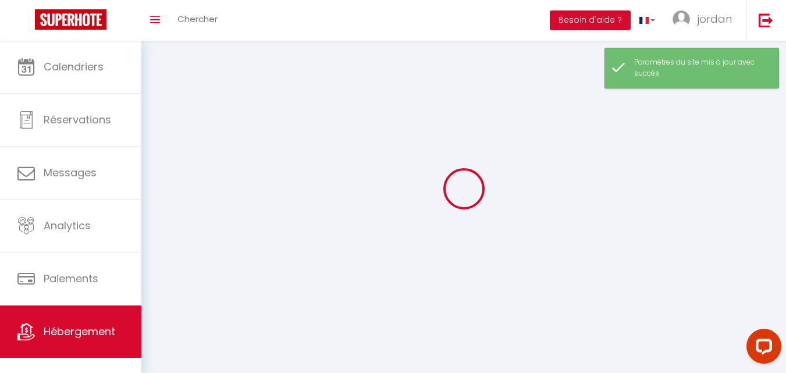
select select
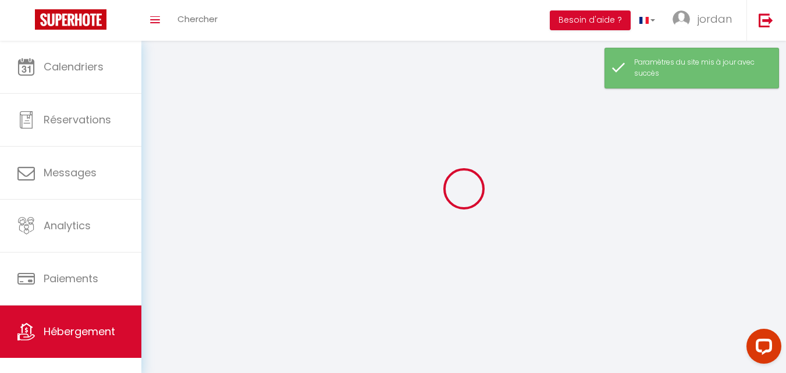
select select
checkbox input "false"
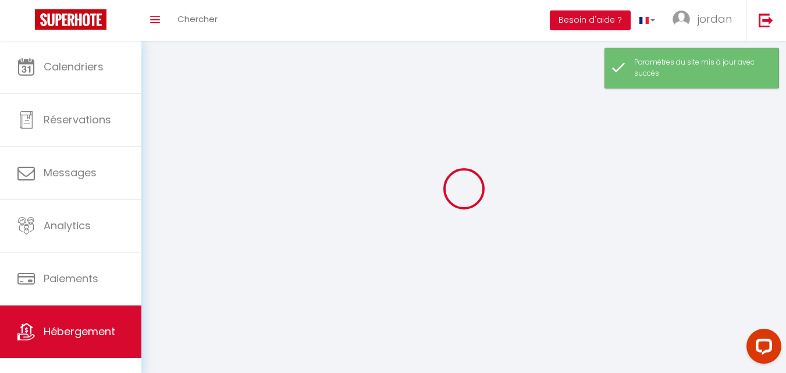
select select
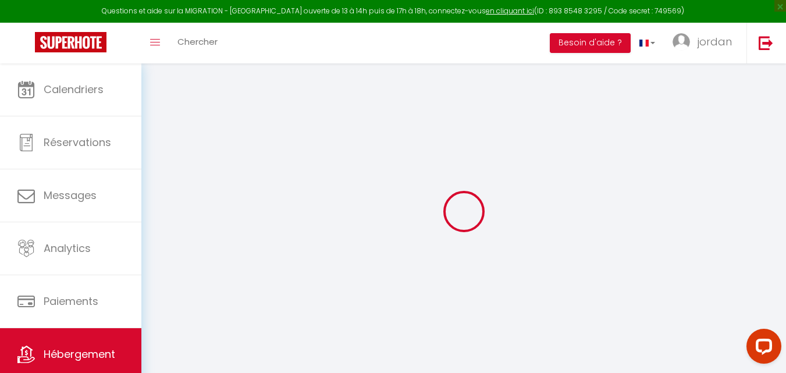
type input "Oups ! Les dates sélectionnées sont indisponibles."
type textarea "Malheureusement les dates sélectionnées sont indisponibles. Nous vous invitons …"
type input "48.1800008"
type input "6.7538078"
checkbox input "true"
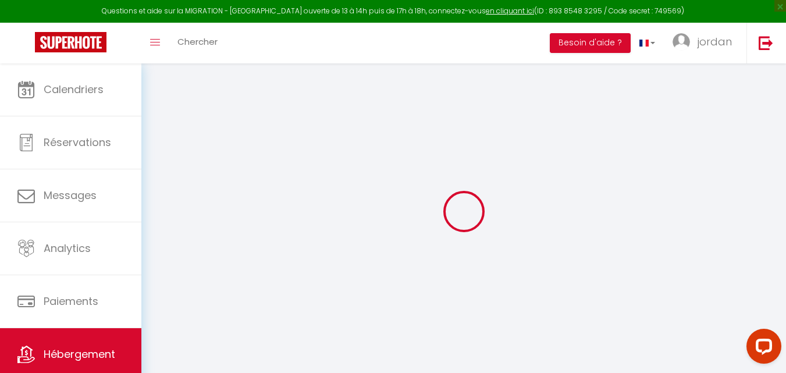
checkbox input "false"
select select "17:00"
select select
select select "11:00"
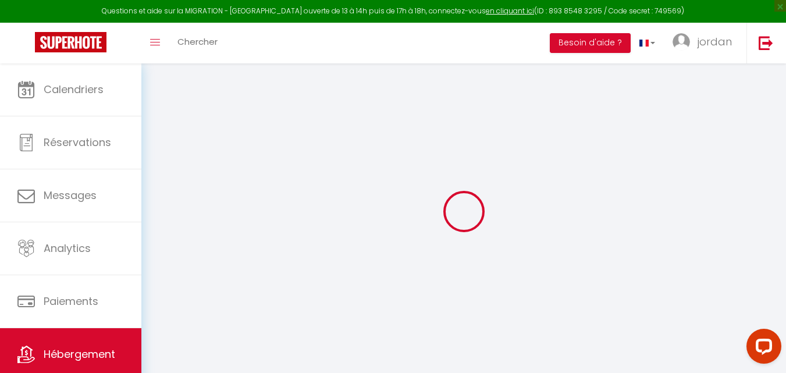
select select "30"
select select "120"
select select
checkbox input "false"
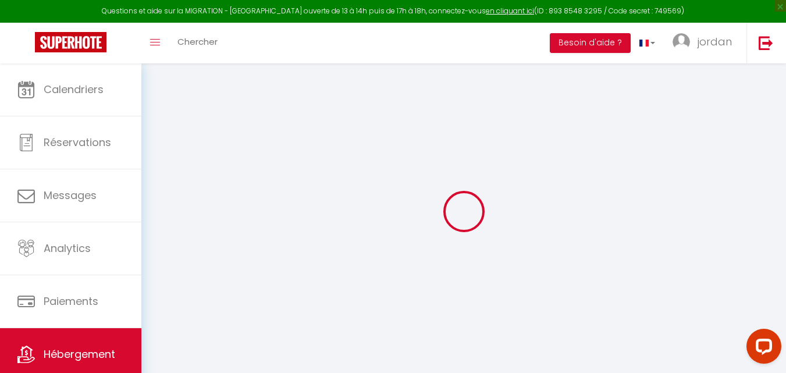
checkbox input "false"
select select
checkbox input "false"
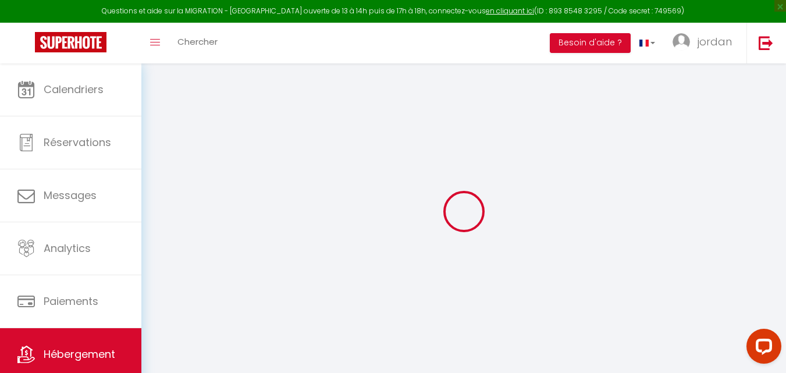
checkbox input "false"
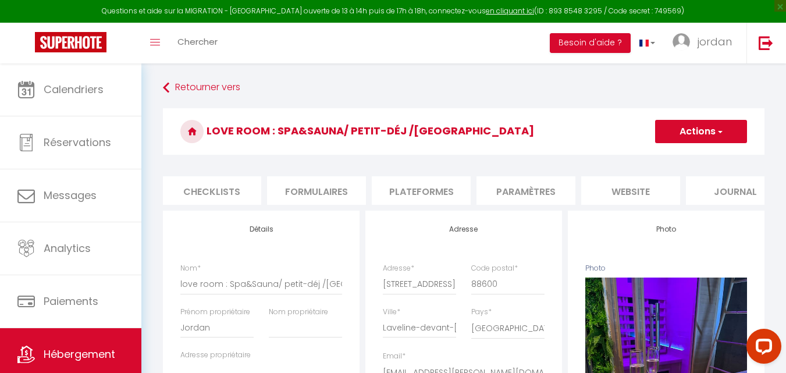
scroll to position [0, 422]
click at [632, 193] on li "website" at bounding box center [627, 190] width 99 height 28
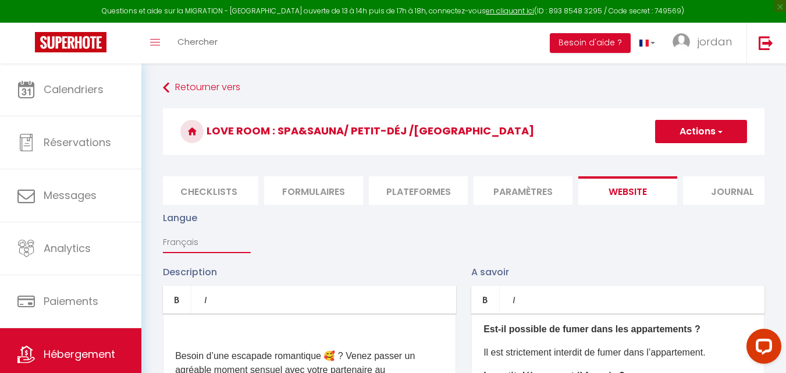
click at [179, 251] on select "Français Anglais Portugais Espagnol [GEOGRAPHIC_DATA]" at bounding box center [206, 242] width 87 height 22
click at [298, 252] on div "Langue Français Anglais Portugais Espagnol [GEOGRAPHIC_DATA]" at bounding box center [463, 237] width 616 height 54
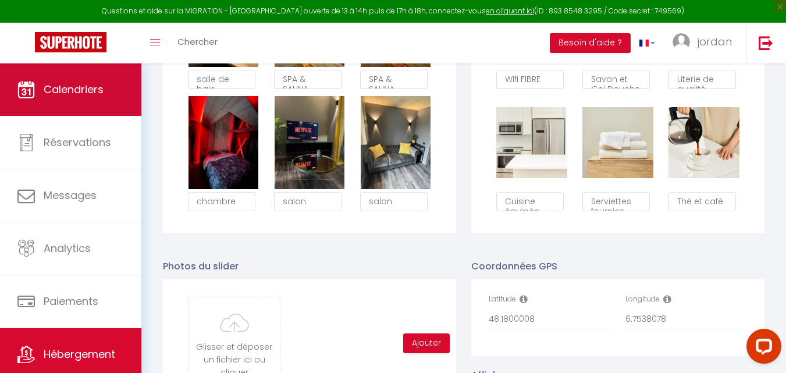
scroll to position [907, 0]
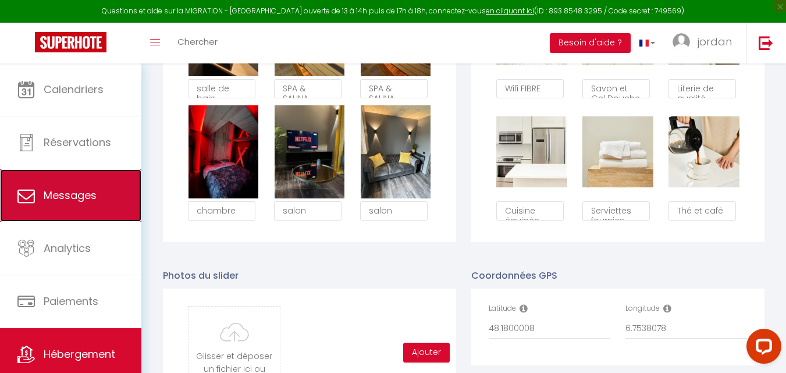
click at [78, 201] on span "Messages" at bounding box center [70, 195] width 53 height 15
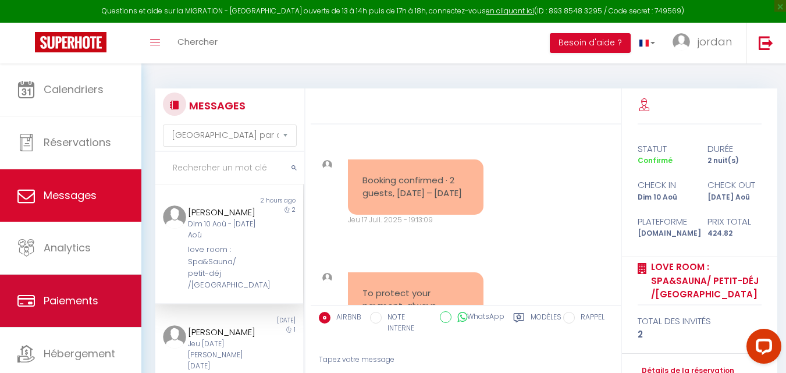
scroll to position [807, 0]
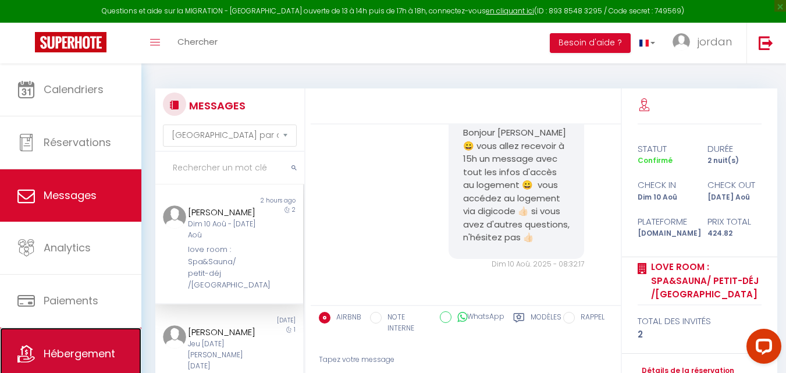
click at [87, 345] on link "Hébergement" at bounding box center [70, 353] width 141 height 52
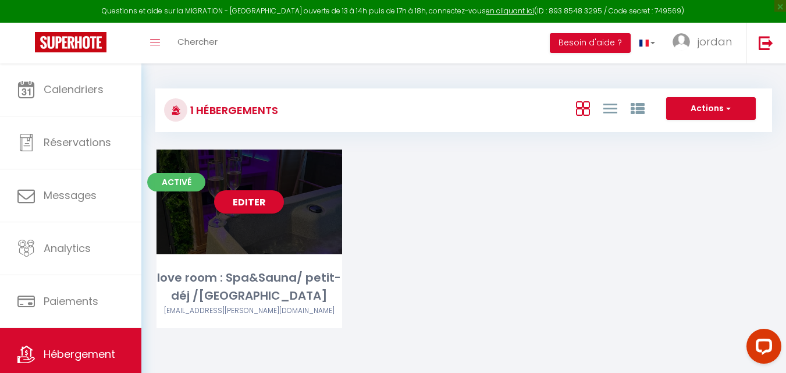
click at [292, 214] on div "Editer" at bounding box center [248, 201] width 185 height 105
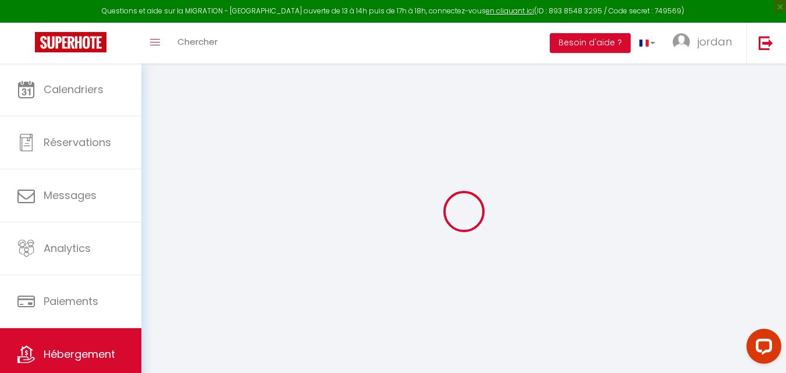
select select
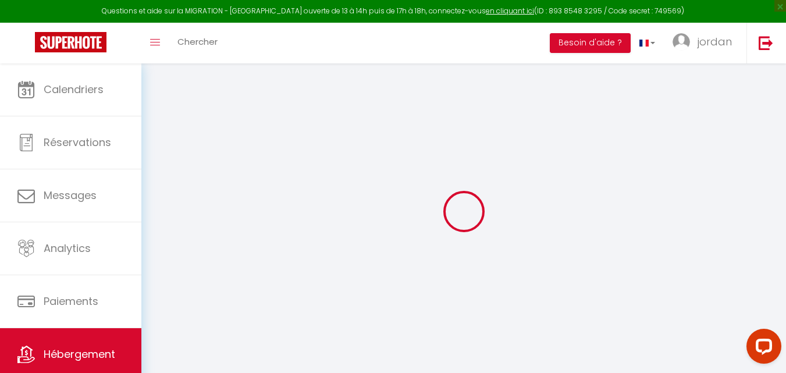
select select
checkbox input "false"
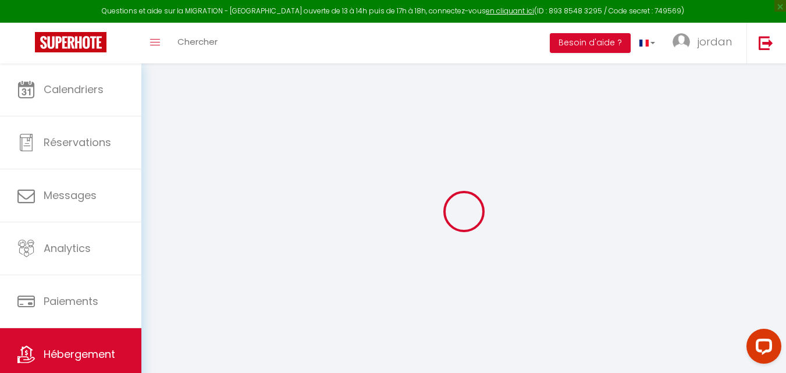
select select
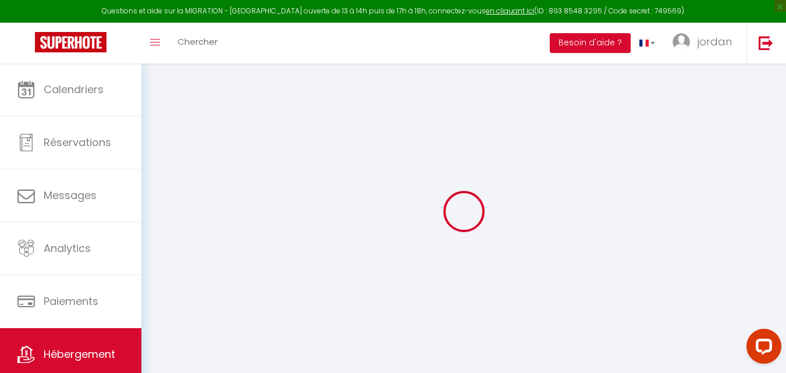
select select
checkbox input "false"
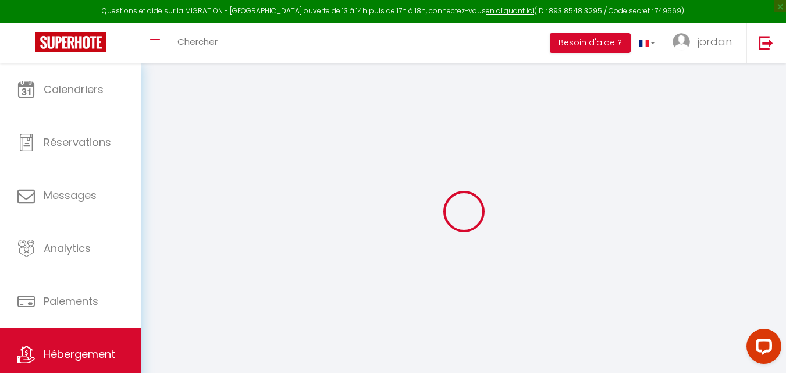
select select "17:00"
select select
select select "11:00"
select select "30"
select select "120"
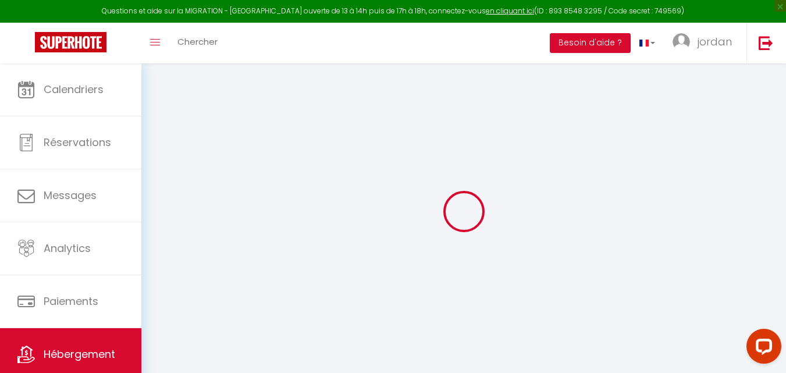
select select
checkbox input "false"
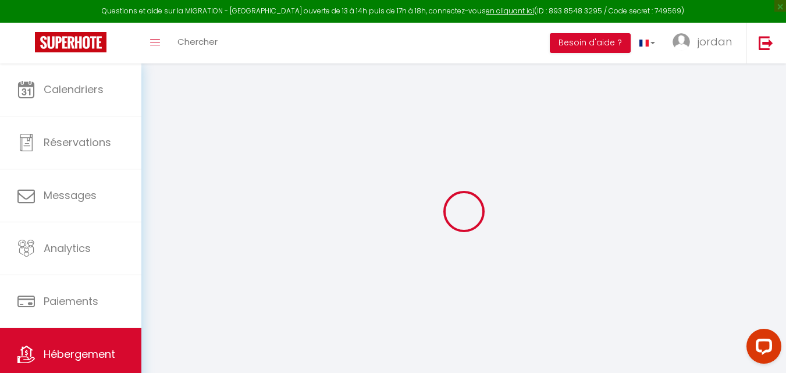
select select
checkbox input "false"
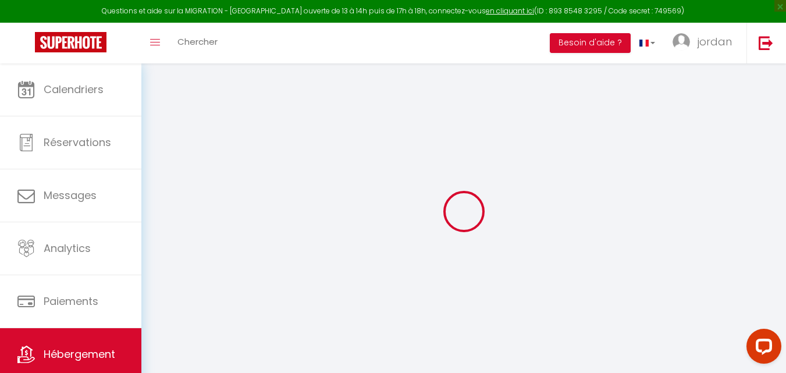
checkbox input "false"
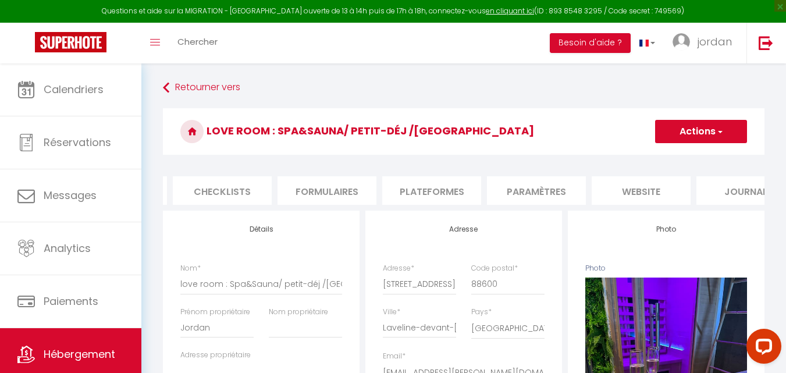
scroll to position [0, 445]
click at [486, 191] on li "Paramètres" at bounding box center [499, 190] width 99 height 28
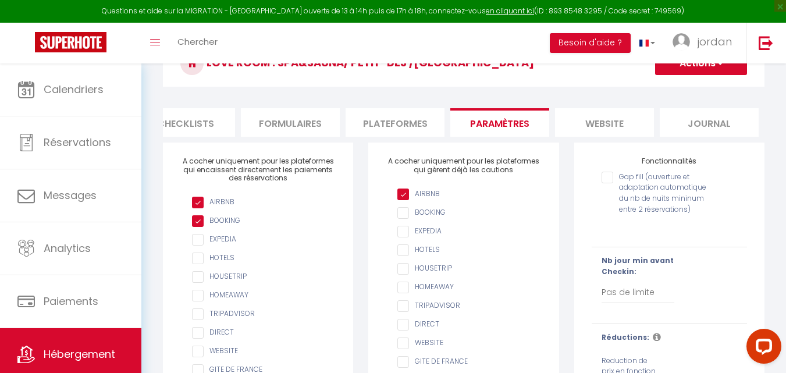
scroll to position [10, 0]
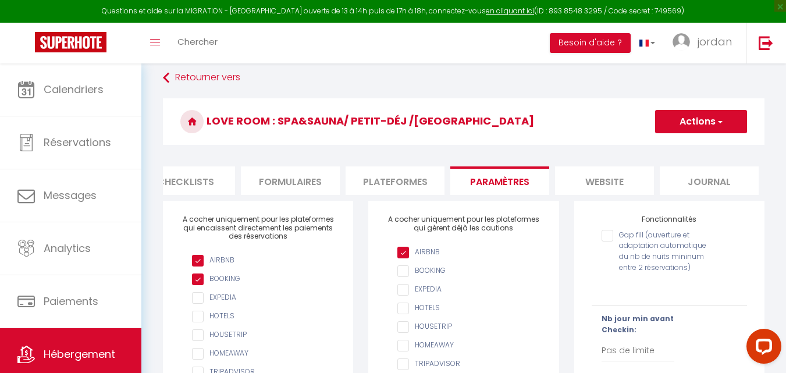
click at [412, 184] on li "Plateformes" at bounding box center [394, 180] width 99 height 28
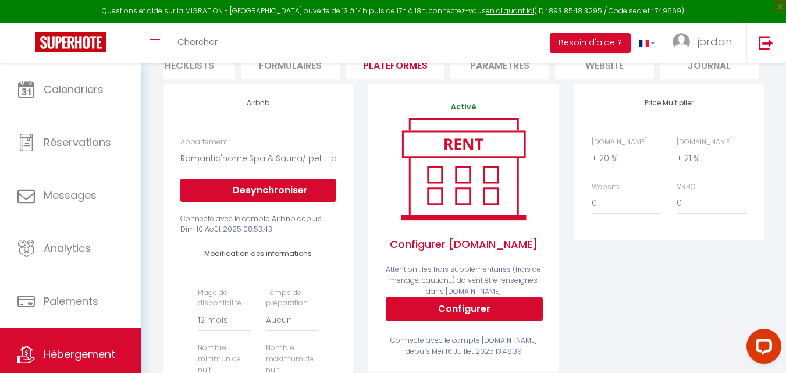
scroll to position [68, 0]
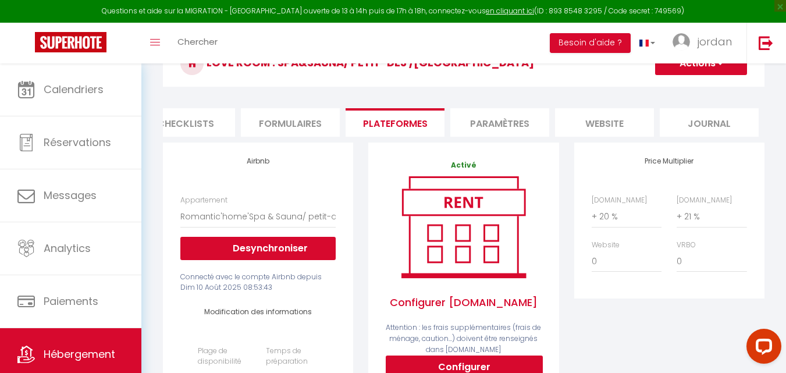
click at [303, 120] on li "Formulaires" at bounding box center [290, 122] width 99 height 28
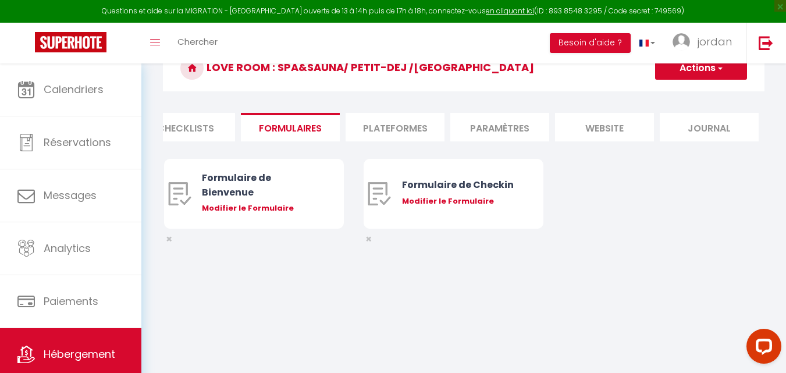
click at [201, 125] on li "Checklists" at bounding box center [185, 127] width 99 height 28
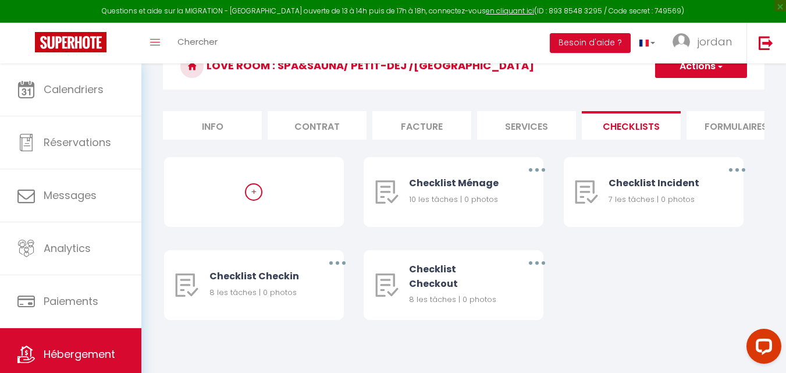
click at [185, 134] on li "Info" at bounding box center [212, 125] width 99 height 28
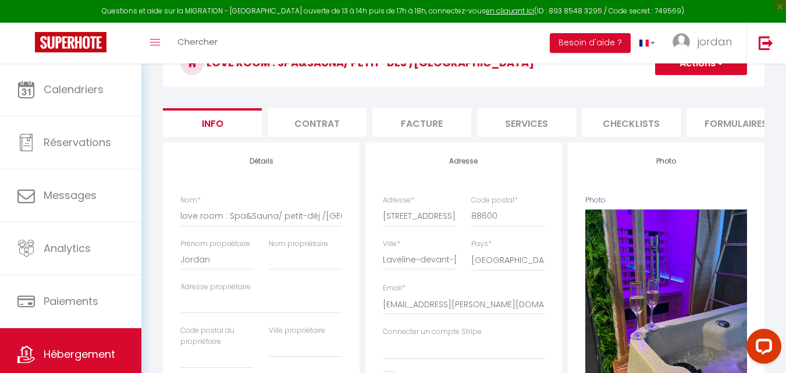
select select
checkbox input "false"
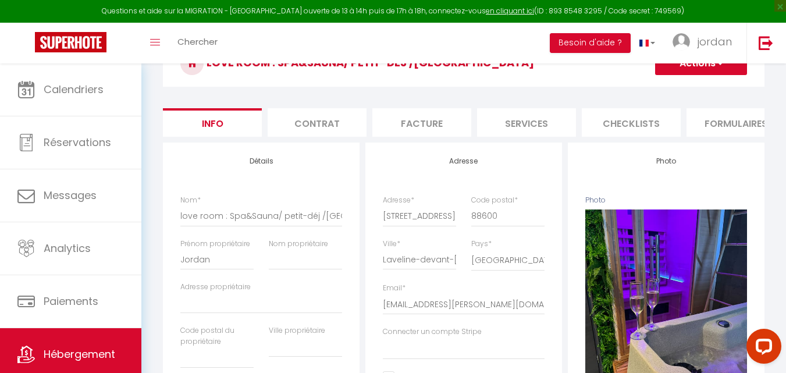
checkbox input "false"
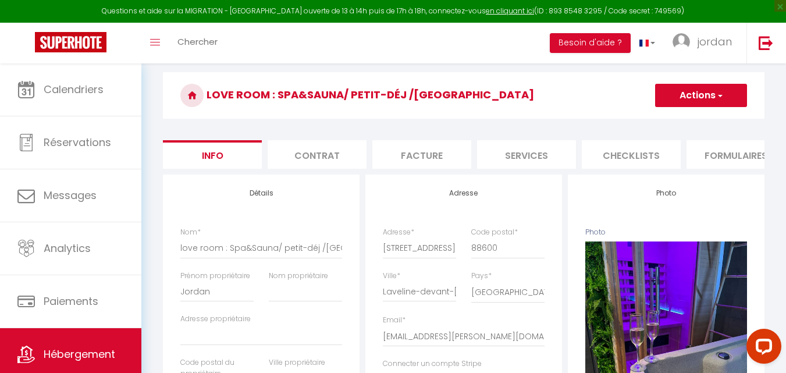
scroll to position [10, 0]
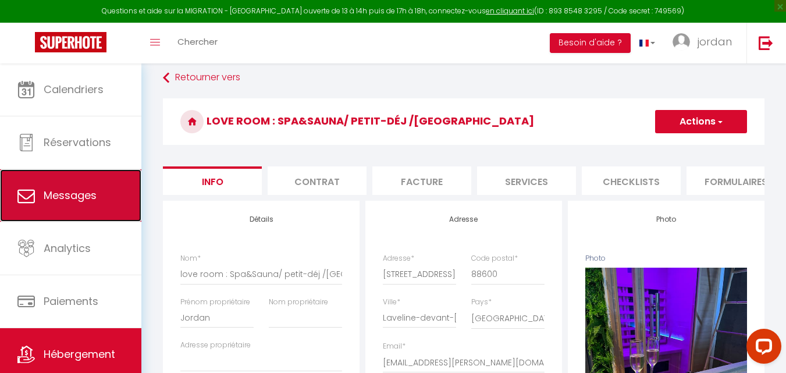
click at [71, 190] on span "Messages" at bounding box center [70, 195] width 53 height 15
select select "message"
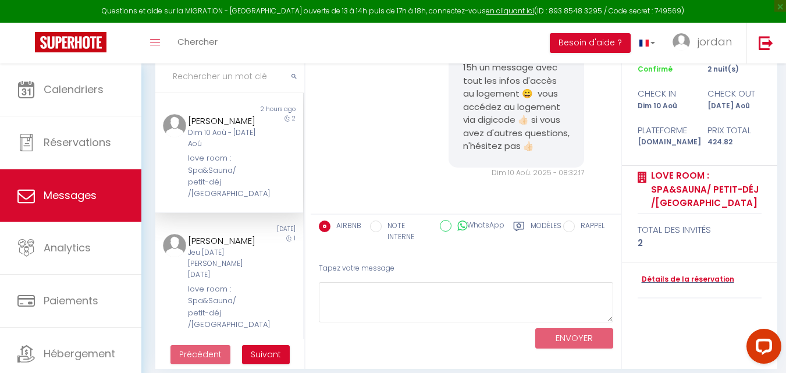
scroll to position [101, 0]
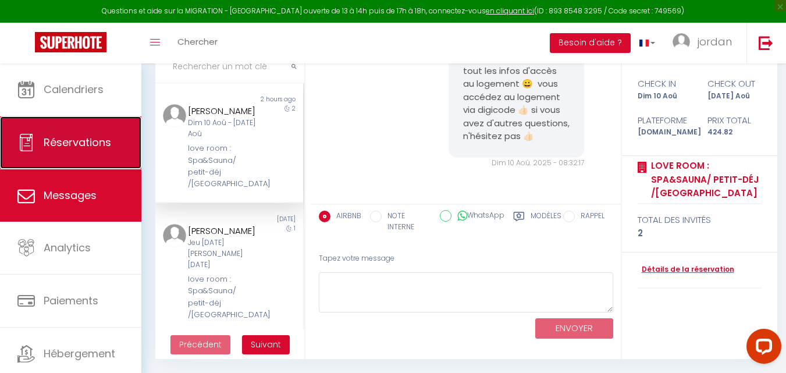
click at [46, 147] on span "Réservations" at bounding box center [77, 142] width 67 height 15
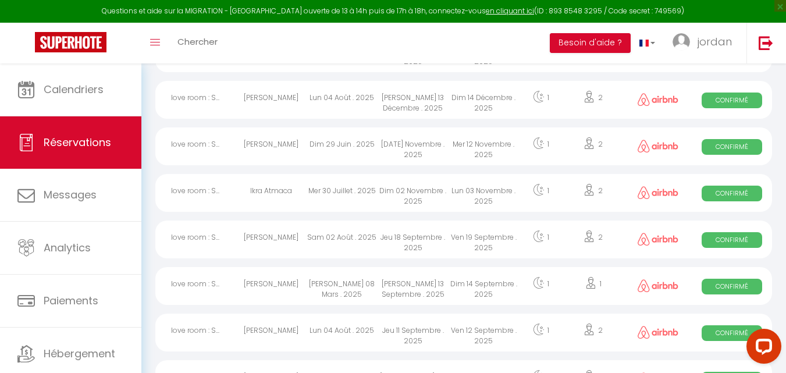
scroll to position [722, 0]
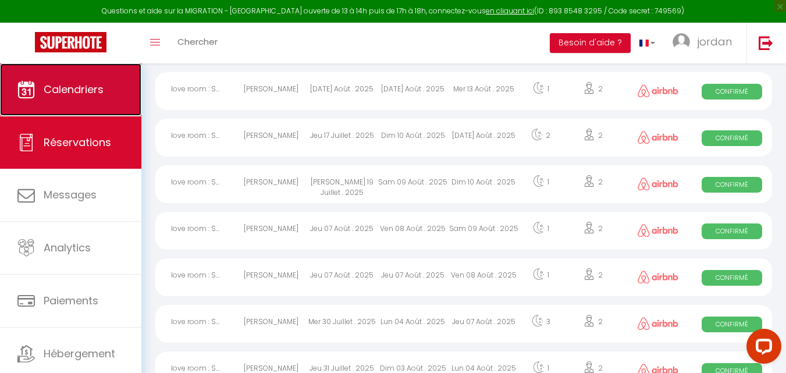
click at [91, 105] on link "Calendriers" at bounding box center [70, 89] width 141 height 52
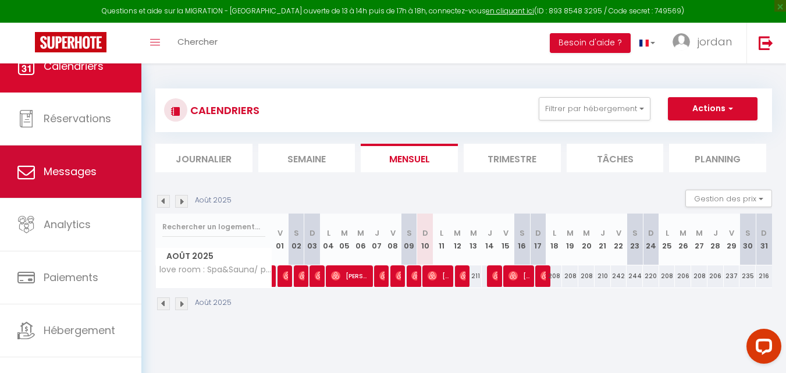
scroll to position [35, 0]
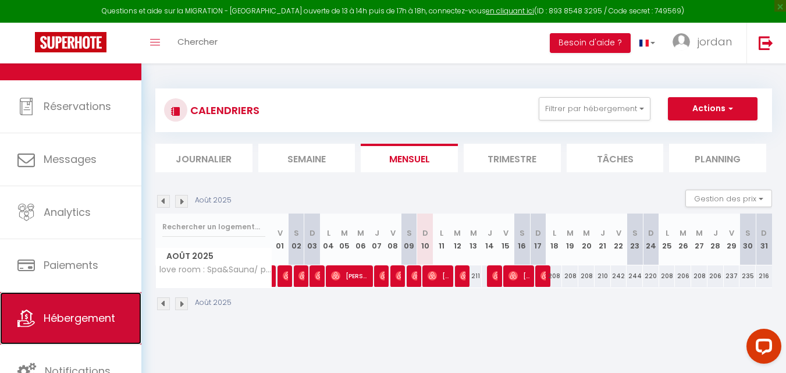
click at [67, 299] on link "Hébergement" at bounding box center [70, 318] width 141 height 52
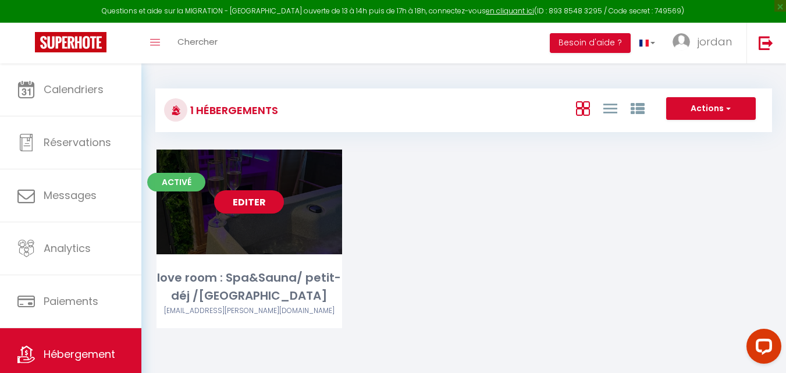
click at [258, 200] on link "Editer" at bounding box center [249, 201] width 70 height 23
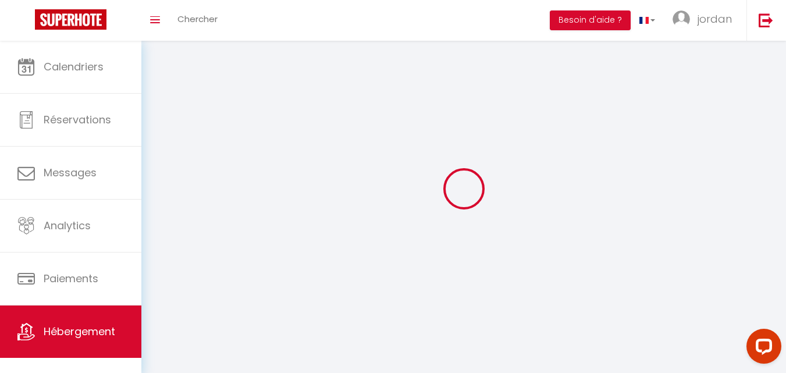
select select
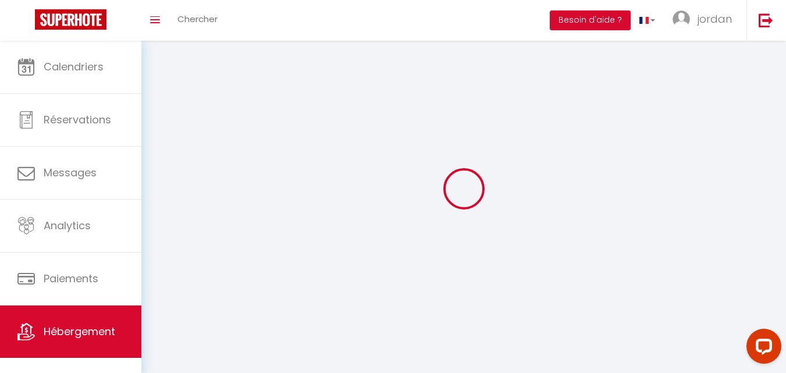
select select
checkbox input "false"
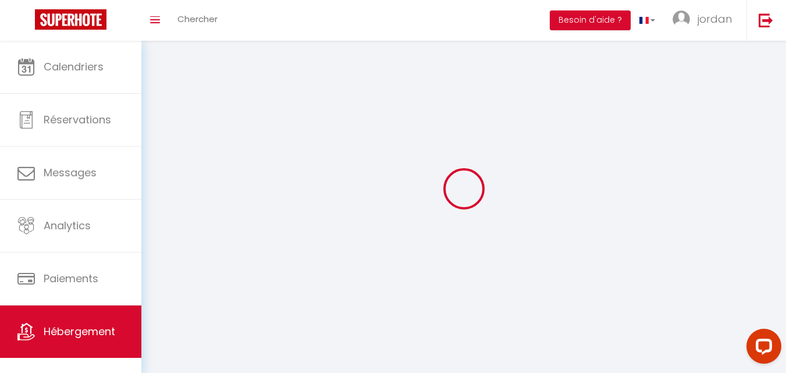
select select "28"
select select
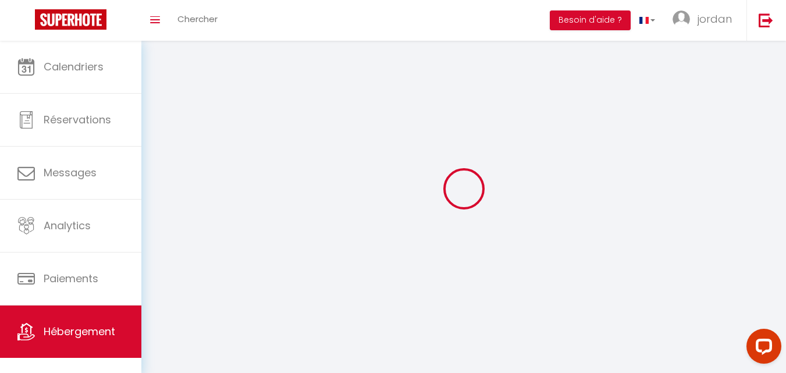
select select
checkbox input "false"
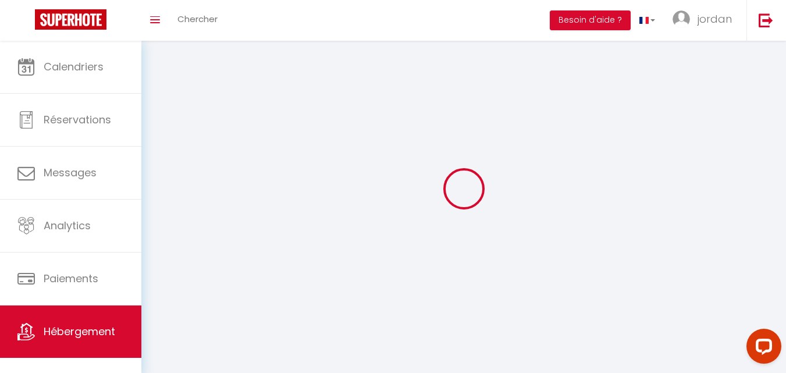
checkbox input "false"
select select
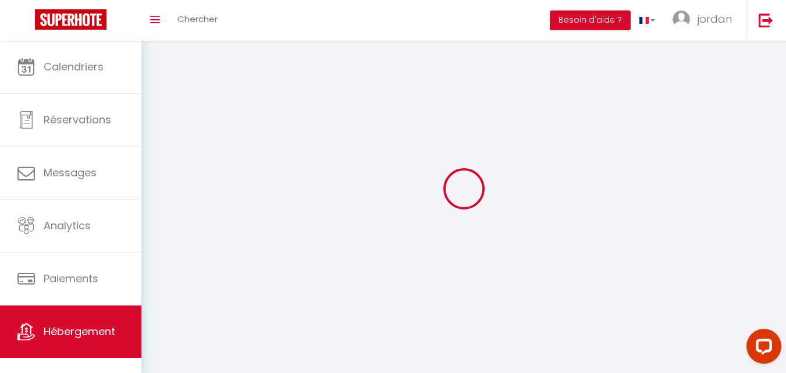
select select
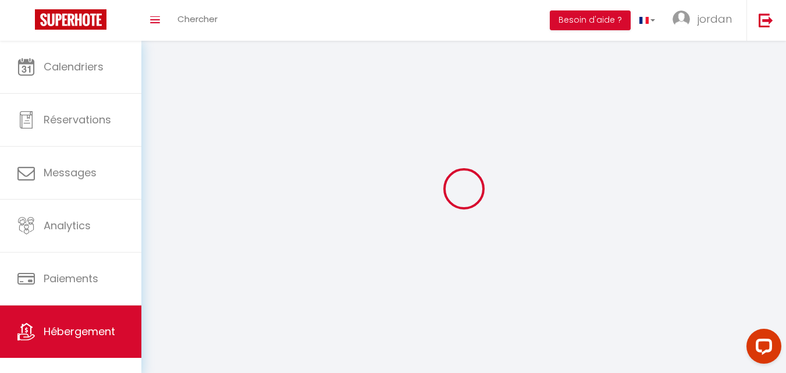
select select
checkbox input "false"
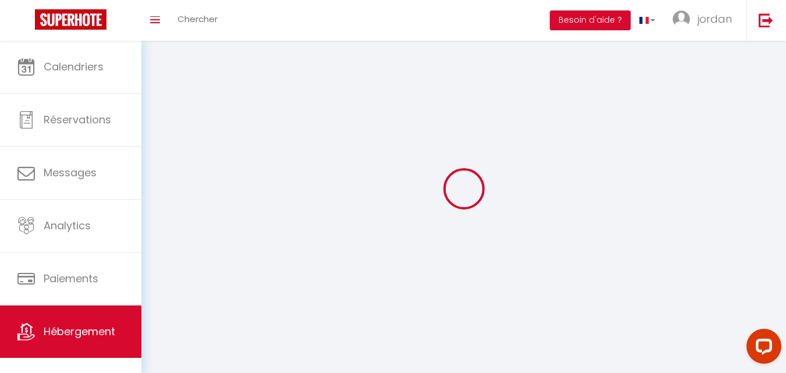
select select
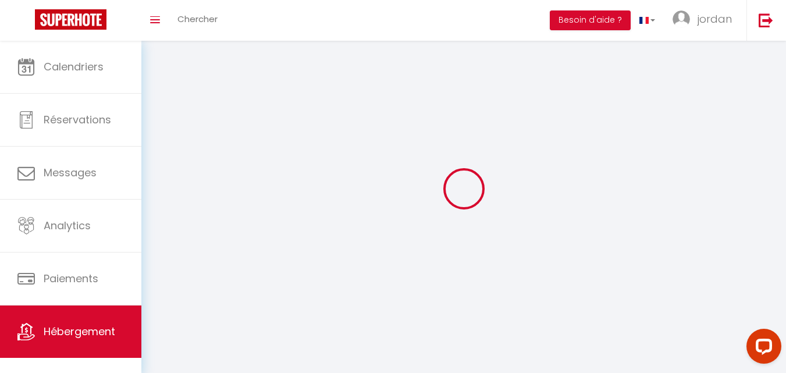
select select
checkbox input "false"
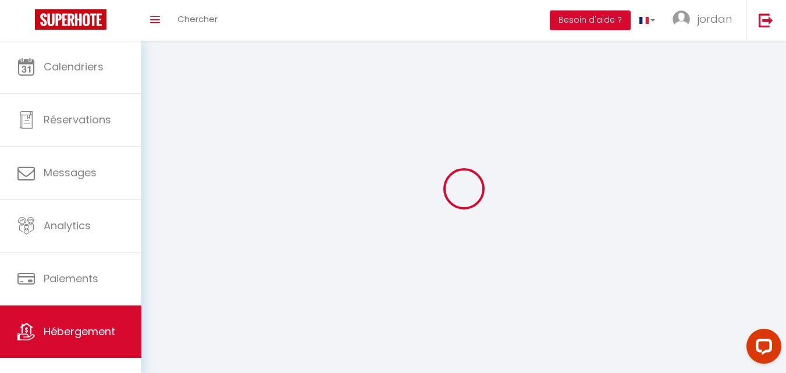
checkbox input "false"
select select
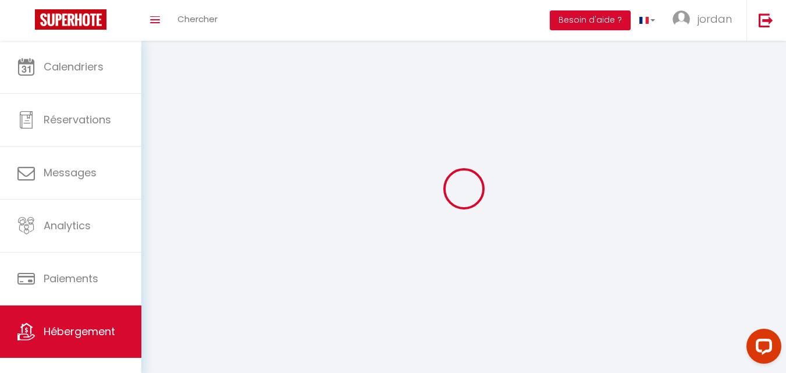
select select
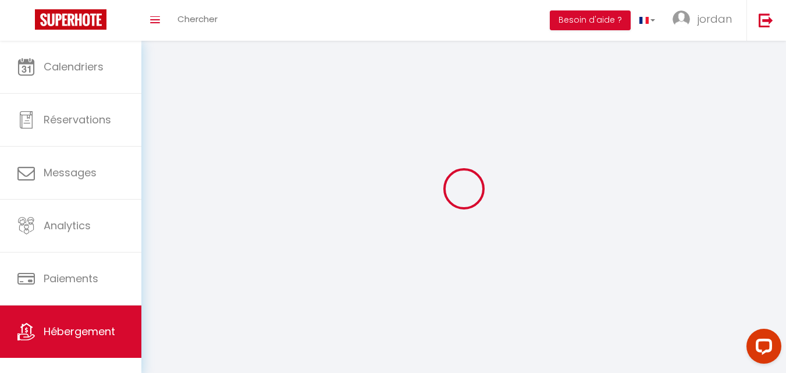
checkbox input "false"
select select
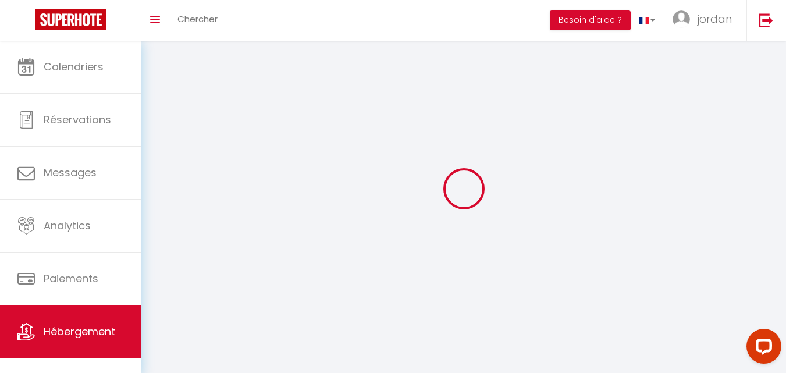
select select
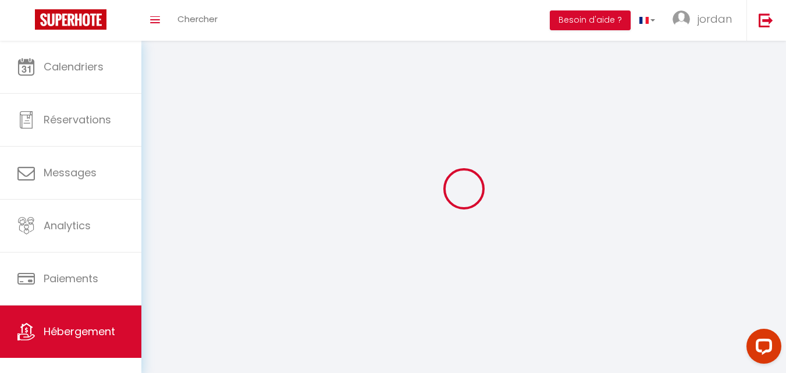
select select
checkbox input "false"
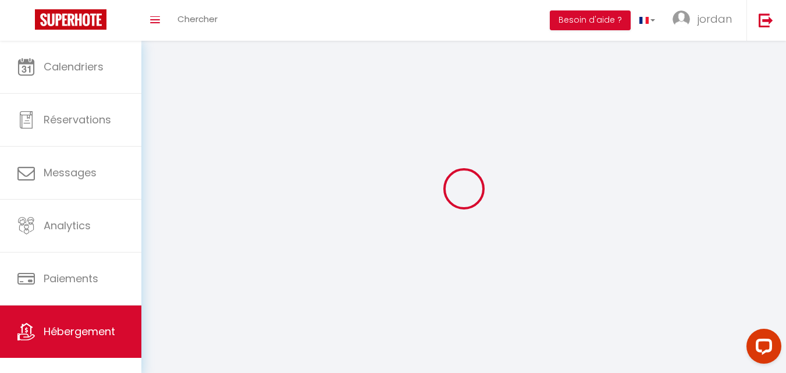
checkbox input "false"
select select
type input "love room : Spa&Sauna/ petit-déj /[GEOGRAPHIC_DATA]"
type input "Jordan"
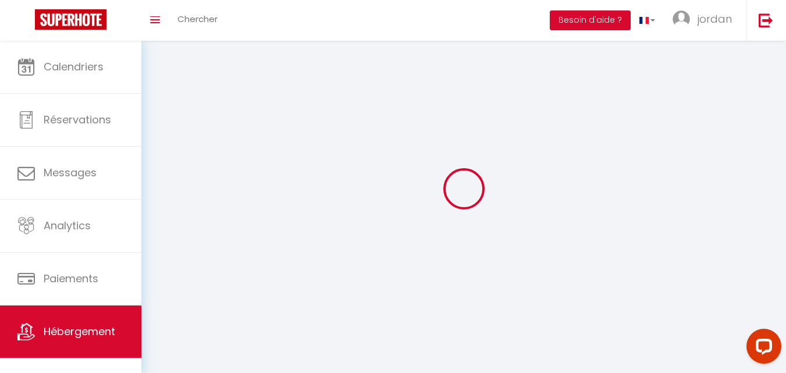
select select "2"
type input "149"
type input "0.70"
select select
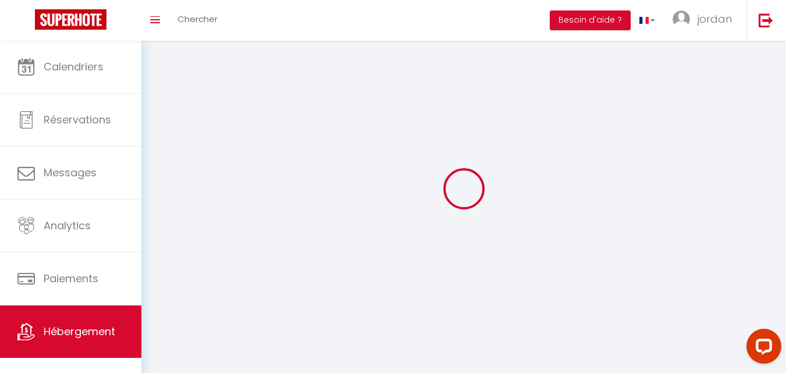
select select
type input "[STREET_ADDRESS]"
type input "88600"
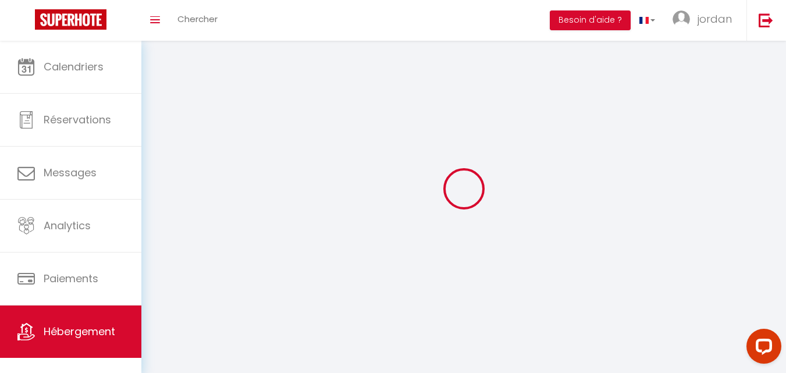
type input "Laveline-devant-[GEOGRAPHIC_DATA]"
type input "[EMAIL_ADDRESS][PERSON_NAME][DOMAIN_NAME]"
select select
checkbox input "false"
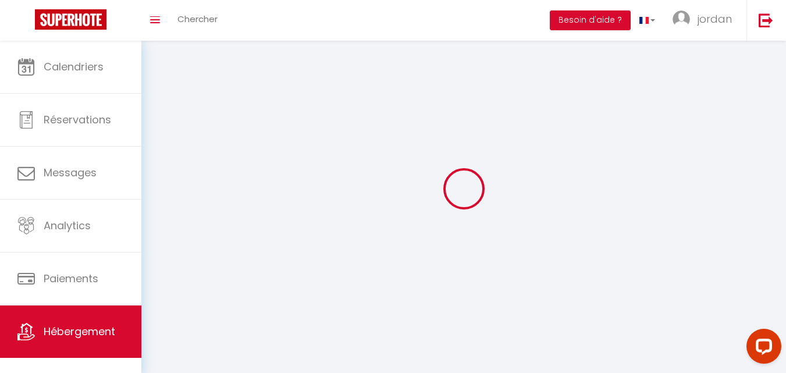
checkbox input "false"
select select
type input "0"
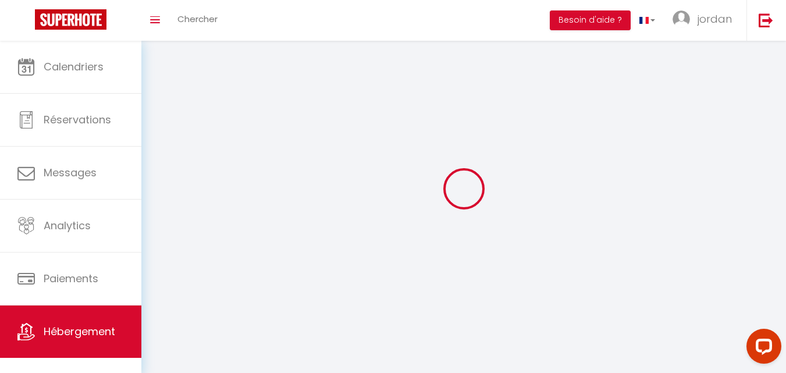
type input "0"
select select
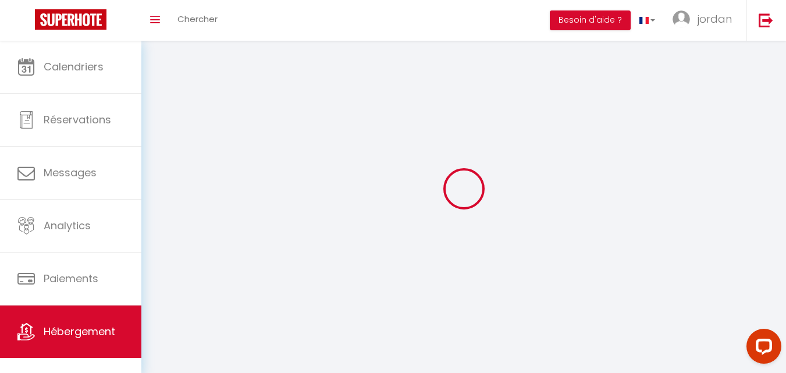
select select
checkbox input "false"
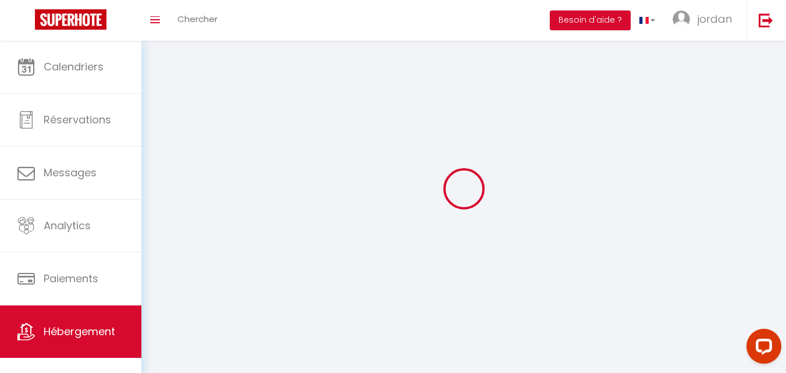
checkbox input "false"
select select
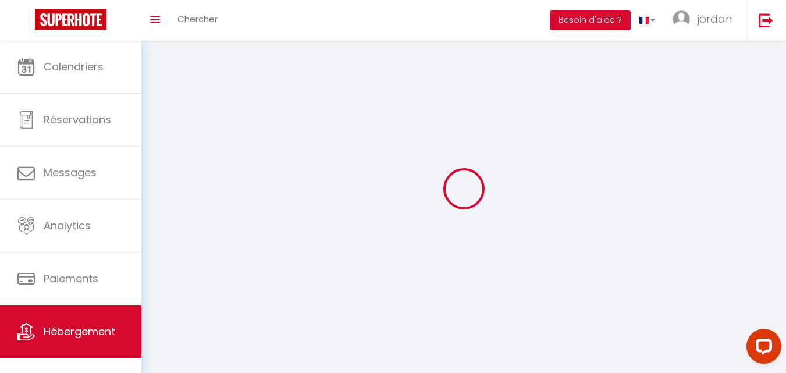
select select
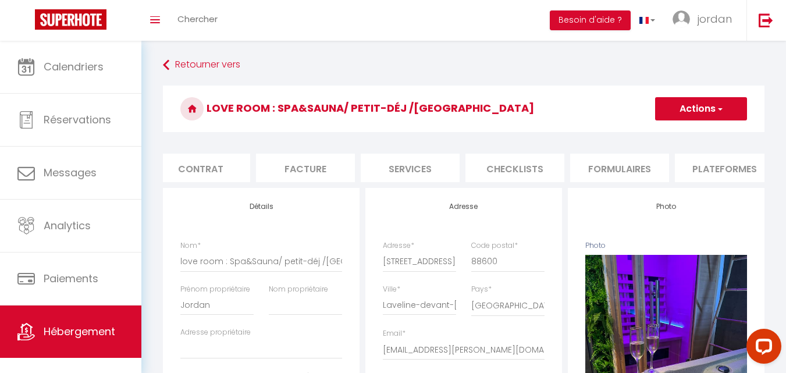
scroll to position [0, 140]
click at [704, 162] on li "Plateformes" at bounding box center [700, 168] width 99 height 28
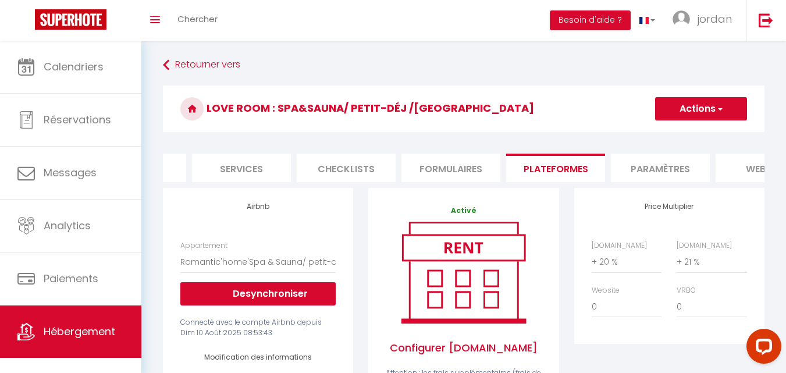
scroll to position [0, 302]
click at [635, 171] on li "Paramètres" at bounding box center [642, 168] width 99 height 28
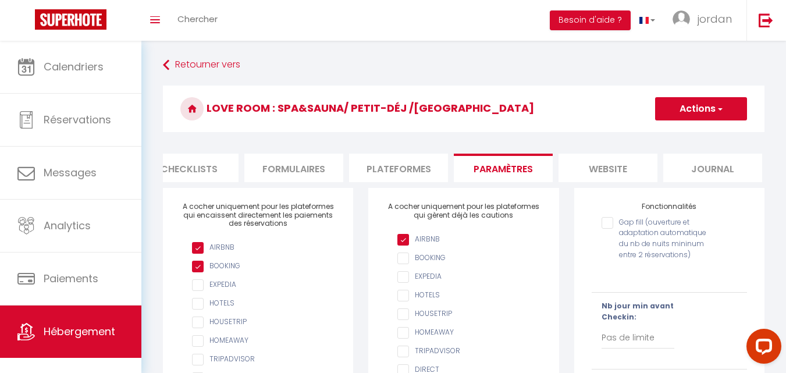
scroll to position [0, 445]
click at [701, 168] on li "Journal" at bounding box center [708, 168] width 99 height 28
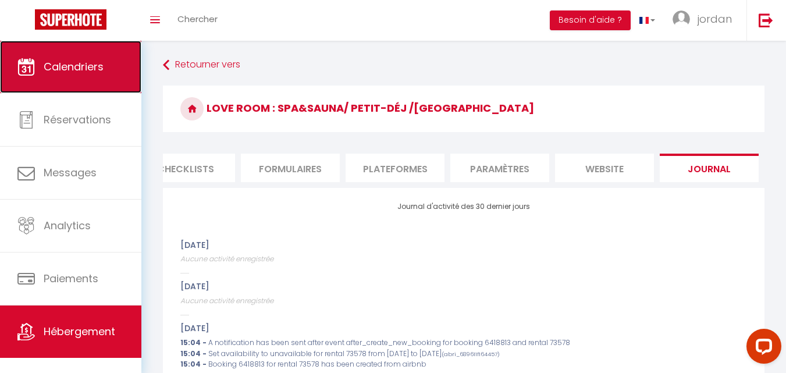
click at [99, 54] on link "Calendriers" at bounding box center [70, 67] width 141 height 52
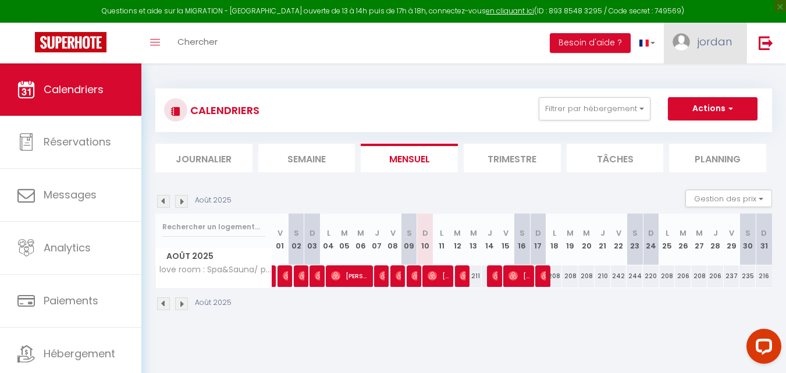
click at [727, 37] on span "jordan" at bounding box center [714, 41] width 34 height 15
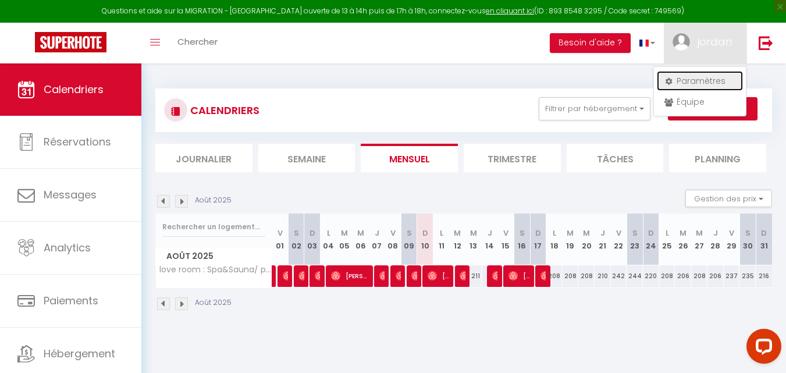
click at [680, 80] on link "Paramètres" at bounding box center [700, 81] width 86 height 20
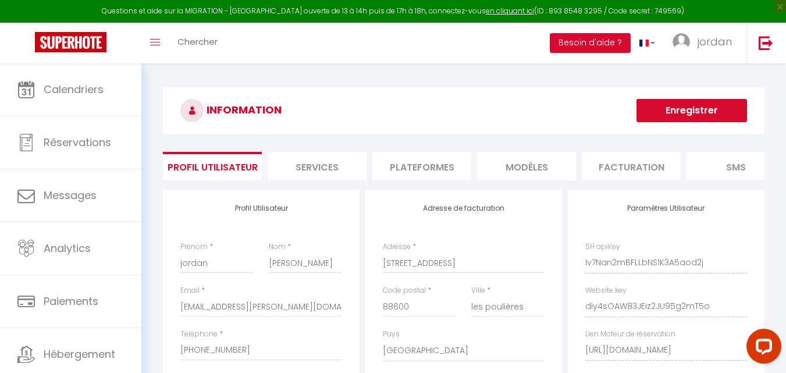
click at [743, 170] on li "SMS" at bounding box center [735, 166] width 99 height 28
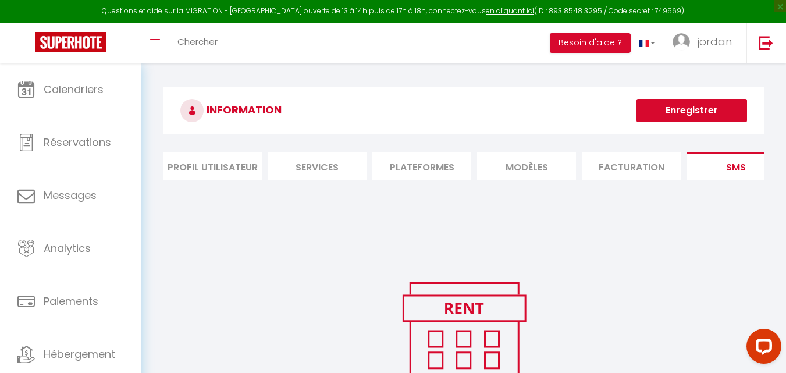
click at [198, 163] on li "Profil Utilisateur" at bounding box center [212, 166] width 99 height 28
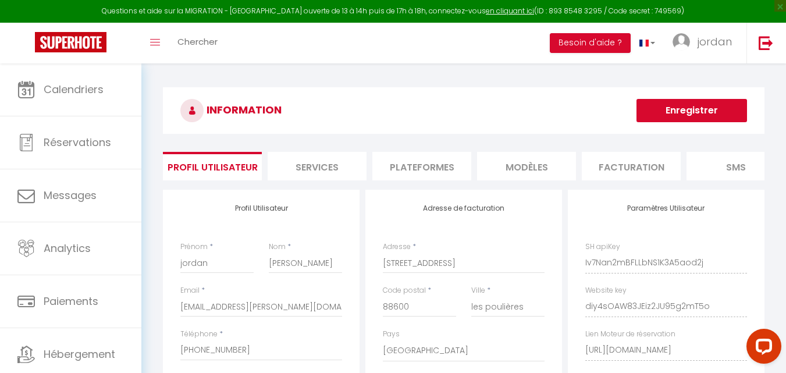
click at [329, 165] on li "Services" at bounding box center [316, 166] width 99 height 28
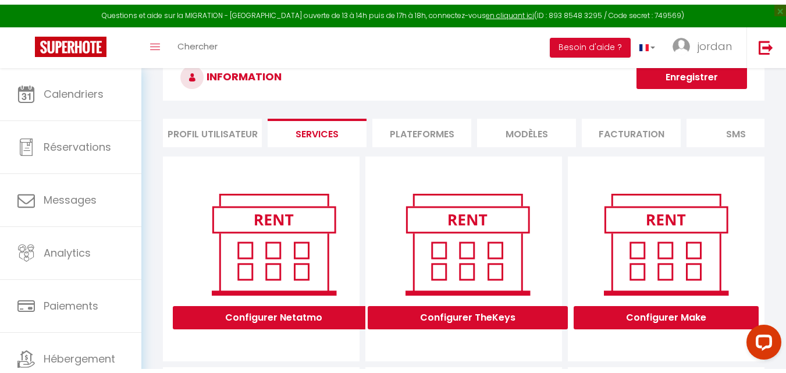
scroll to position [58, 0]
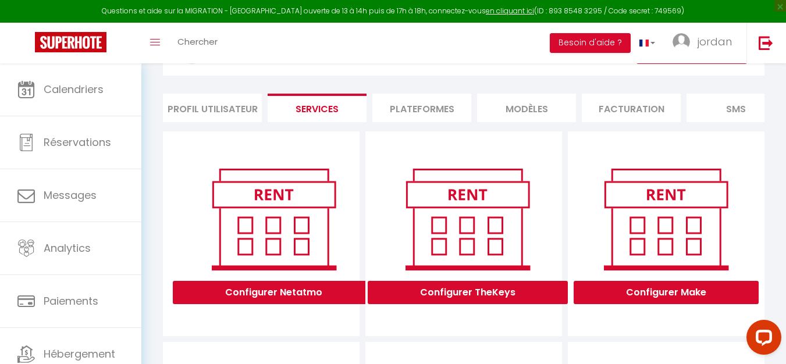
click at [430, 106] on li "Plateformes" at bounding box center [421, 108] width 99 height 28
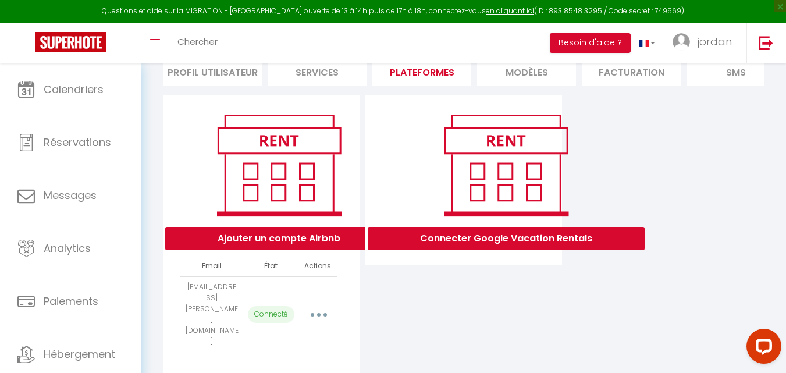
scroll to position [37, 0]
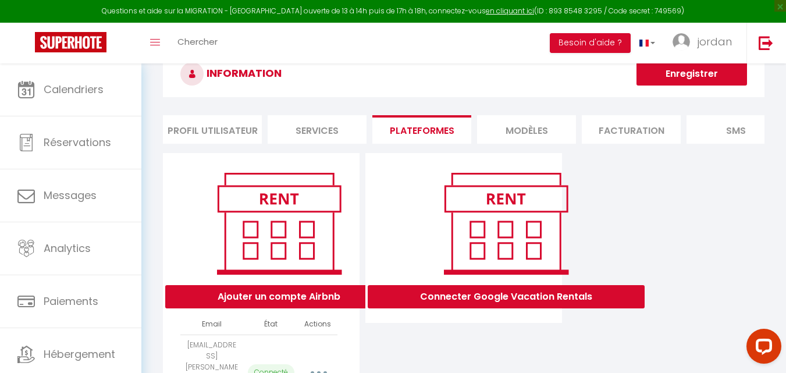
click at [533, 132] on li "MODÈLES" at bounding box center [526, 129] width 99 height 28
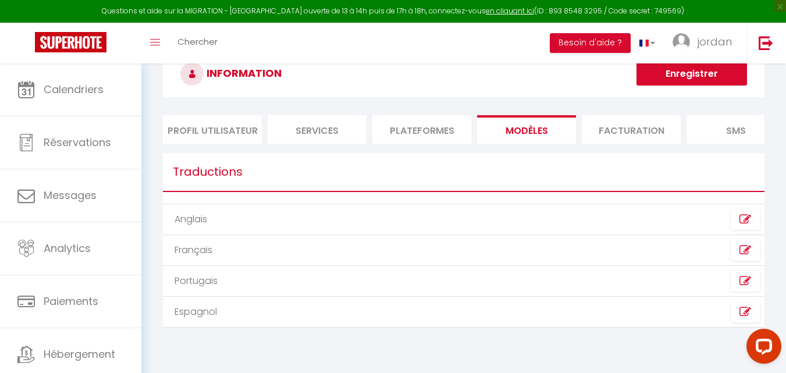
click at [615, 133] on li "Facturation" at bounding box center [630, 129] width 99 height 28
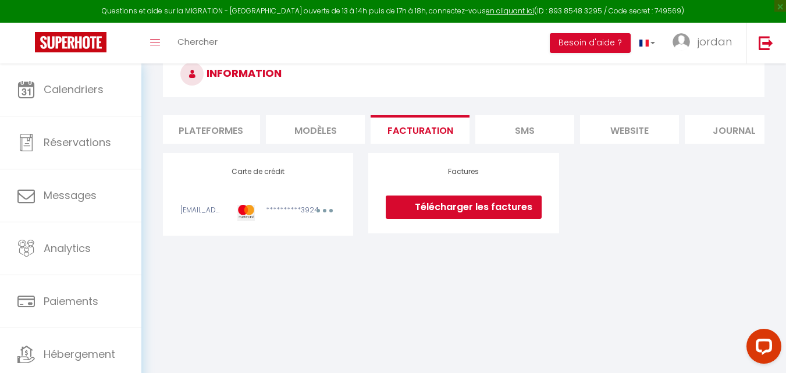
scroll to position [0, 236]
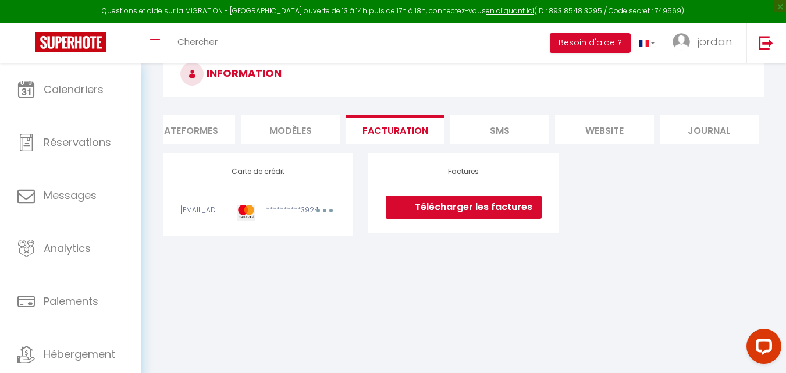
click at [468, 134] on li "SMS" at bounding box center [499, 129] width 99 height 28
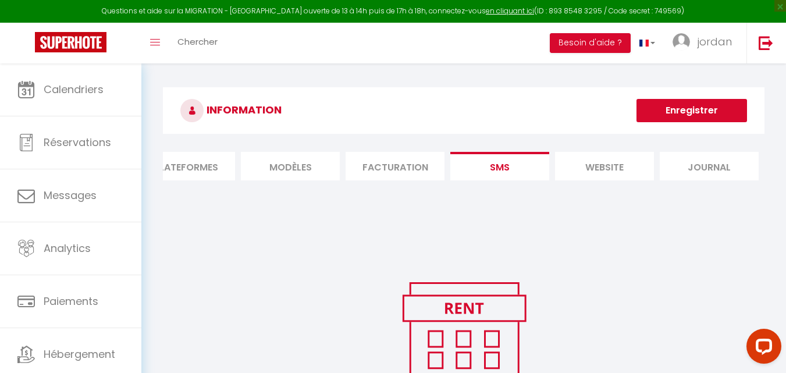
click at [598, 168] on li "website" at bounding box center [604, 166] width 99 height 28
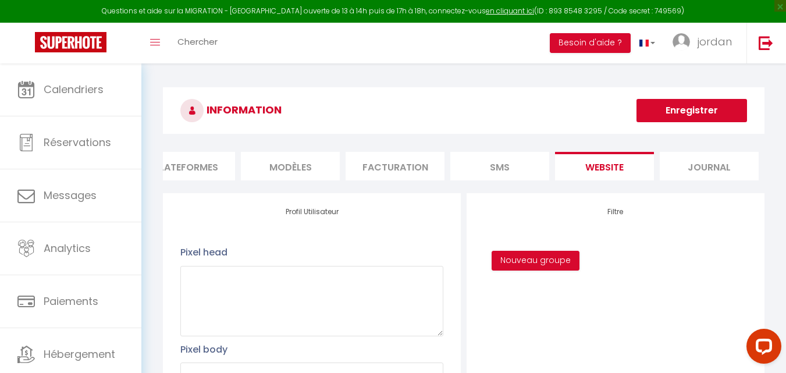
click at [709, 170] on li "Journal" at bounding box center [708, 166] width 99 height 28
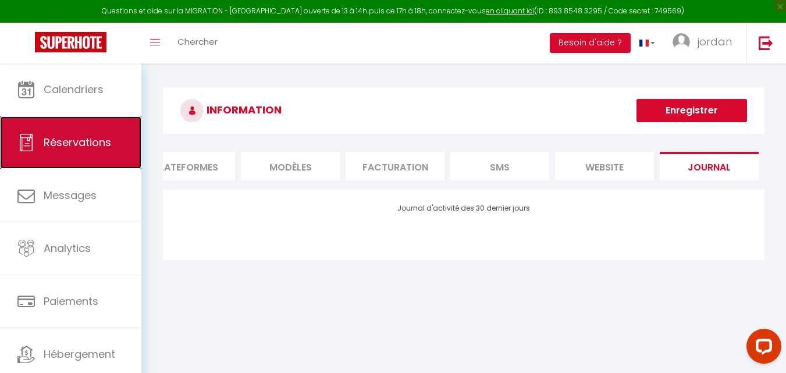
click at [60, 135] on span "Réservations" at bounding box center [77, 142] width 67 height 15
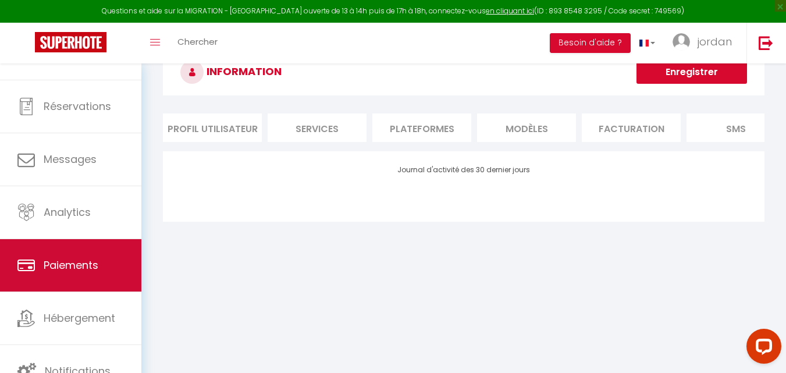
scroll to position [58, 0]
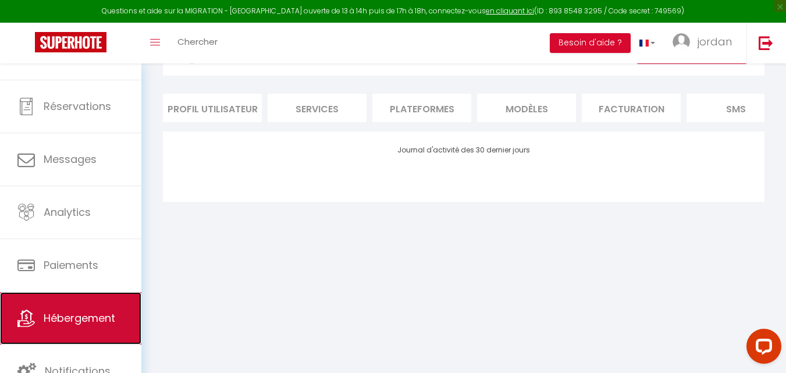
click at [95, 316] on span "Hébergement" at bounding box center [80, 318] width 72 height 15
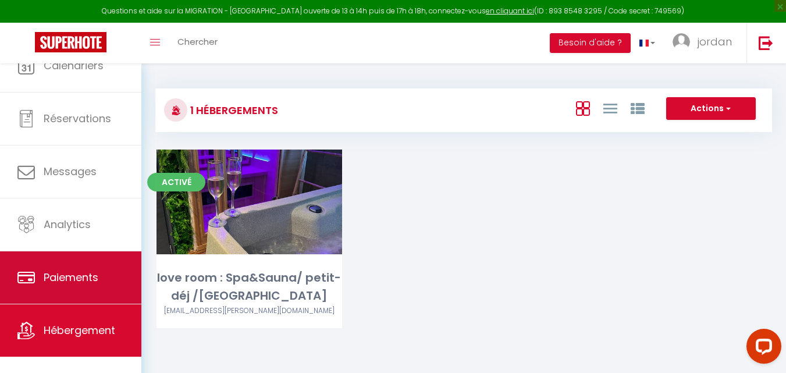
scroll to position [35, 0]
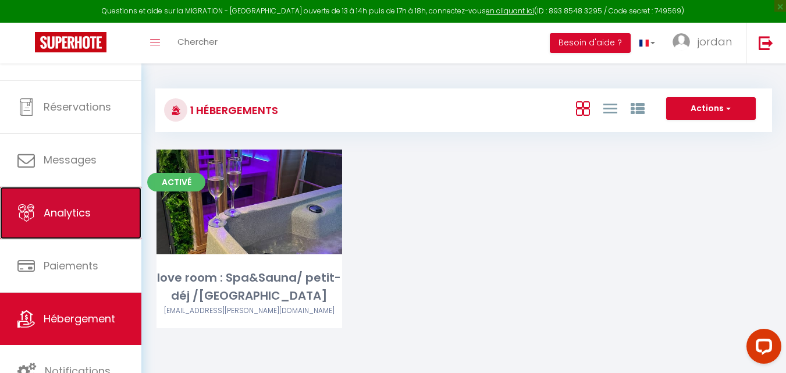
click at [63, 197] on link "Analytics" at bounding box center [70, 213] width 141 height 52
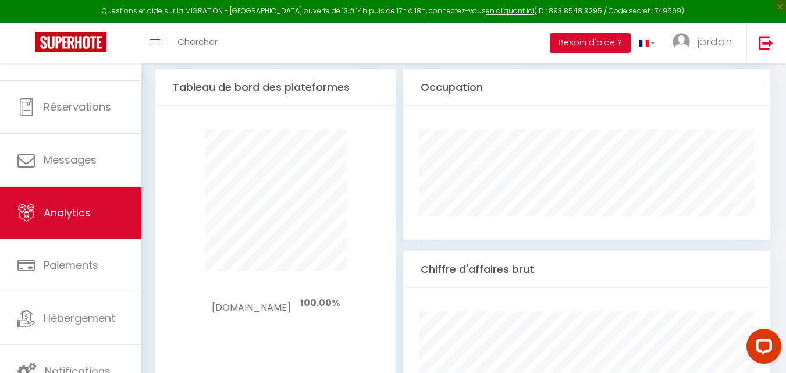
scroll to position [640, 0]
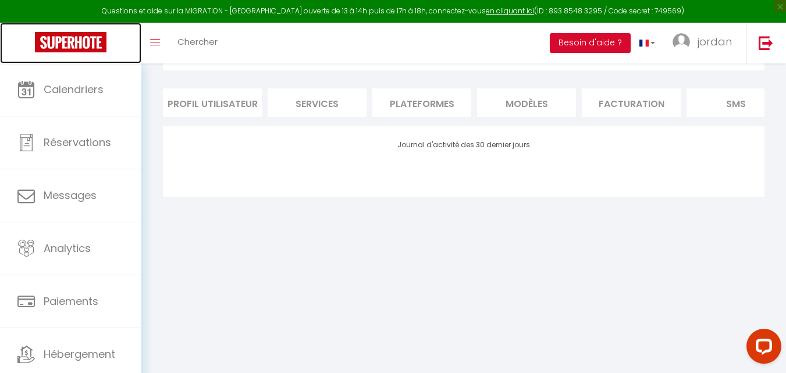
click at [85, 48] on img at bounding box center [71, 42] width 72 height 20
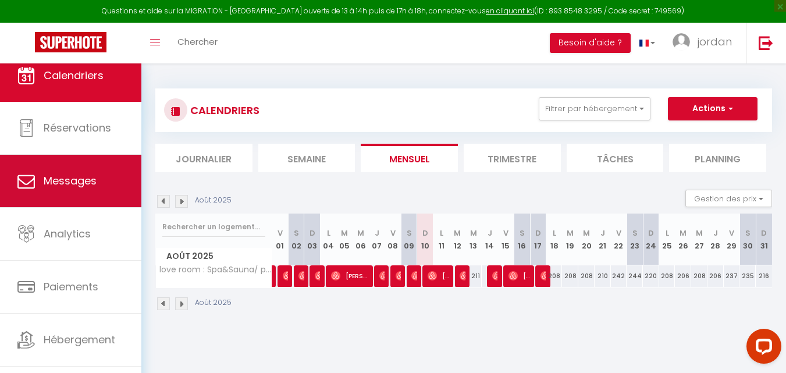
scroll to position [35, 0]
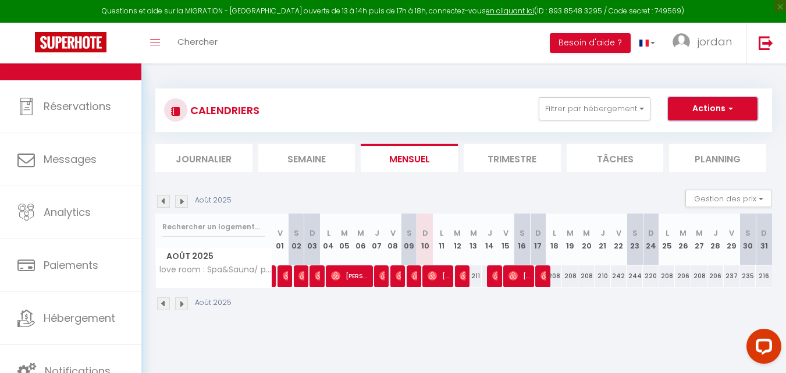
click at [726, 108] on span "button" at bounding box center [728, 108] width 7 height 12
click at [364, 101] on div "CALENDRIERS Filtrer par hébergement Tous love room : Spa&Sauna/ petit-déj /[GEO…" at bounding box center [463, 110] width 599 height 26
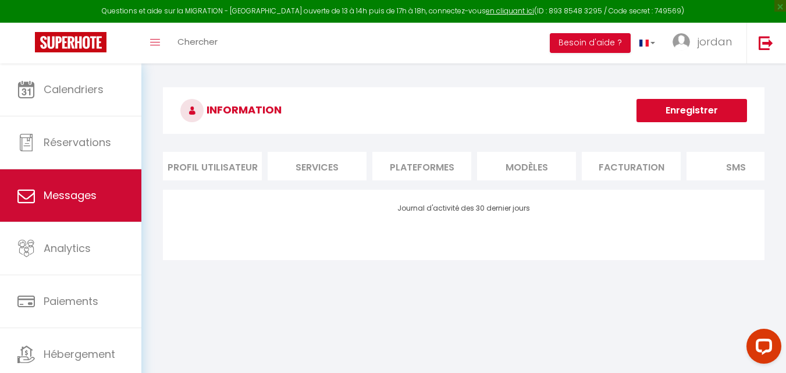
scroll to position [36, 0]
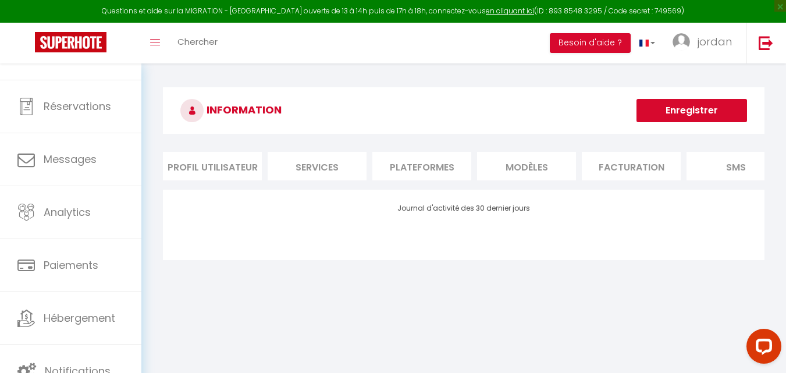
click at [729, 166] on li "SMS" at bounding box center [735, 166] width 99 height 28
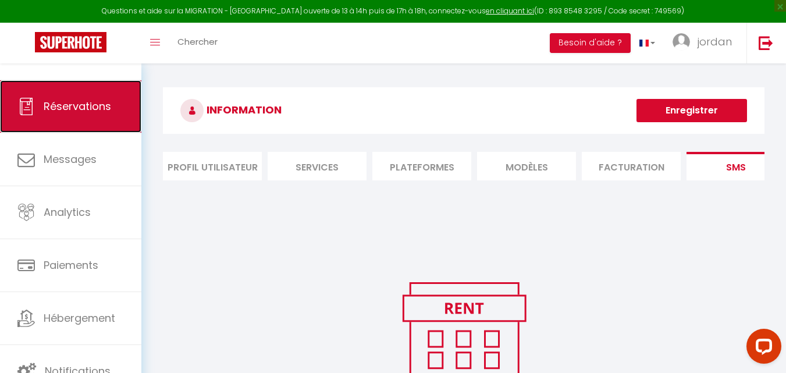
click at [97, 114] on link "Réservations" at bounding box center [70, 106] width 141 height 52
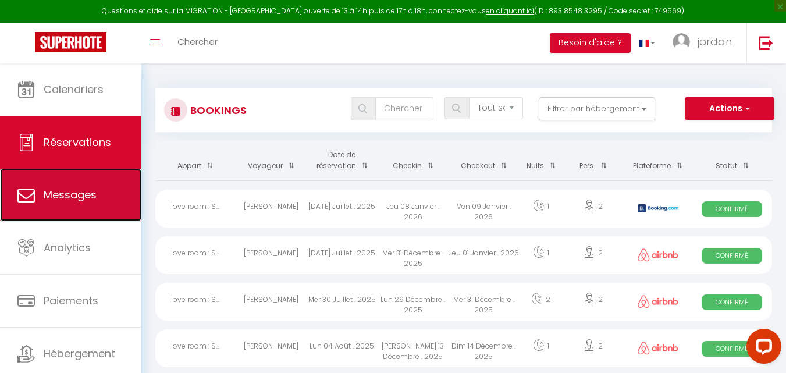
click at [85, 195] on span "Messages" at bounding box center [70, 194] width 53 height 15
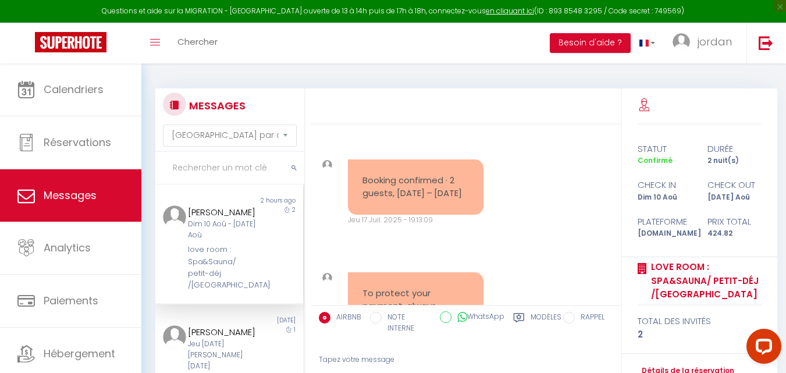
scroll to position [807, 0]
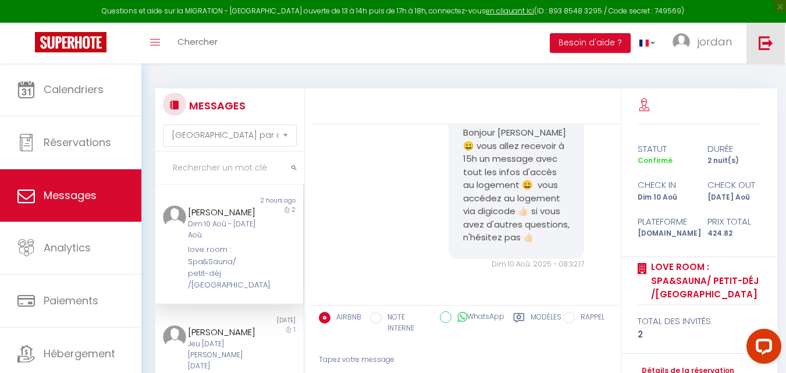
click at [764, 47] on img at bounding box center [765, 42] width 15 height 15
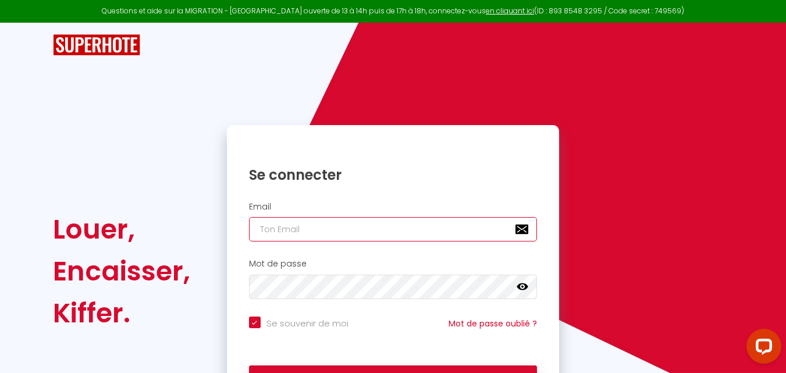
click at [301, 233] on input "email" at bounding box center [393, 229] width 288 height 24
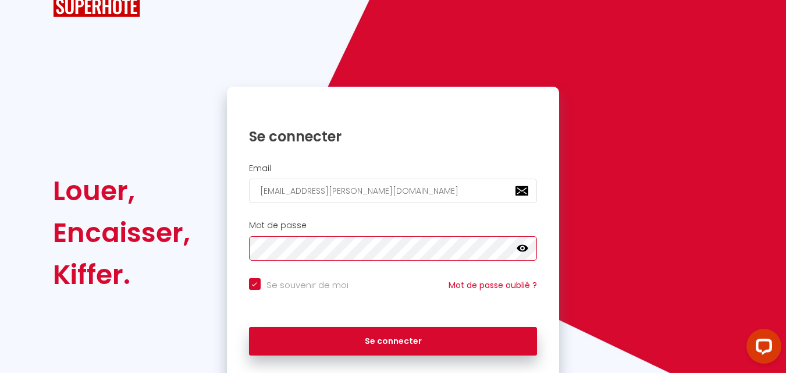
scroll to position [79, 0]
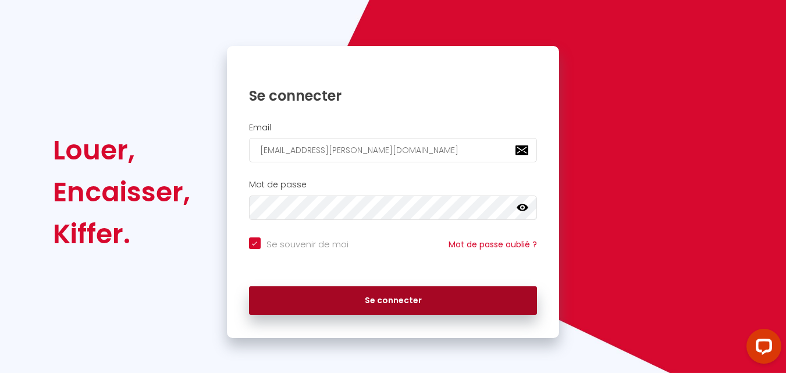
click at [327, 294] on button "Se connecter" at bounding box center [393, 300] width 288 height 29
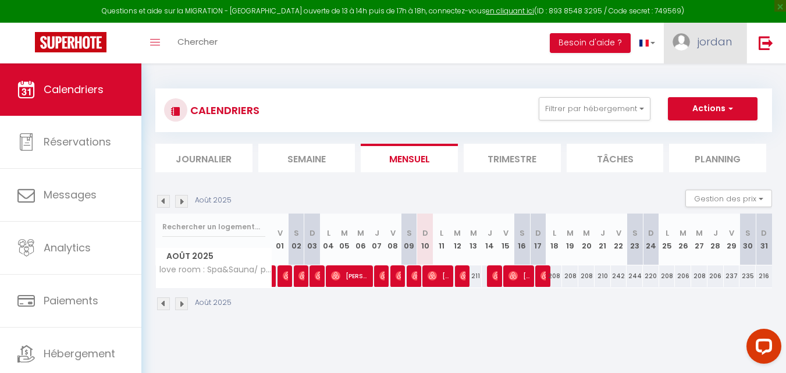
click at [715, 39] on span "jordan" at bounding box center [714, 41] width 34 height 15
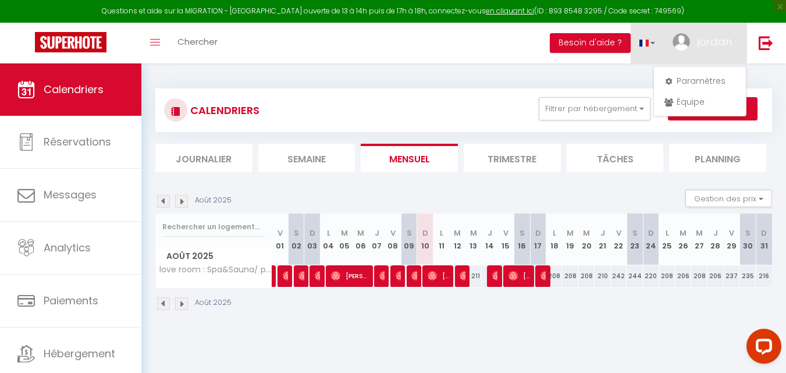
click at [655, 44] on link at bounding box center [647, 43] width 34 height 41
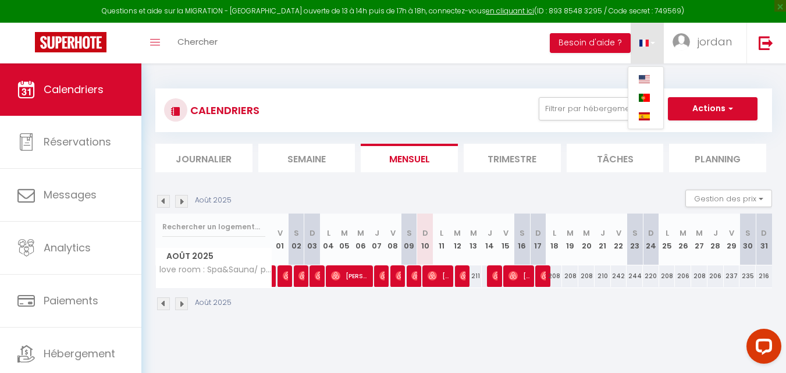
click at [590, 66] on div "CALENDRIERS Filtrer par hébergement Tous love room : Spa&Sauna/ petit-déj /[GEO…" at bounding box center [463, 199] width 644 height 273
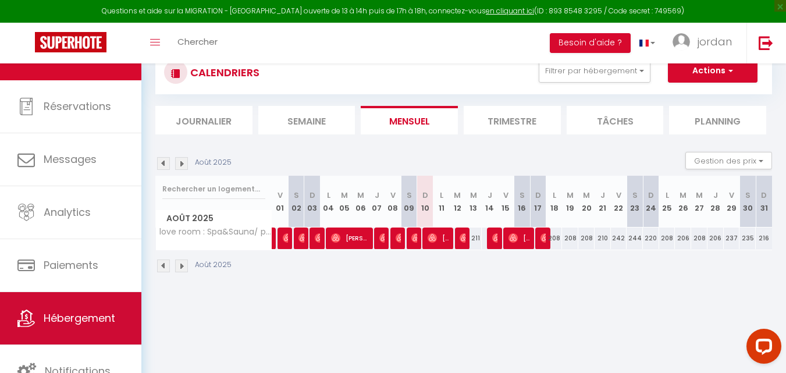
scroll to position [58, 0]
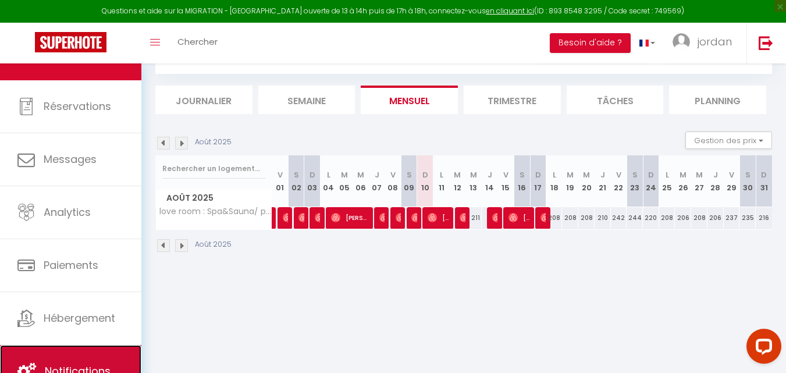
click at [100, 364] on span "Notifications" at bounding box center [78, 370] width 66 height 15
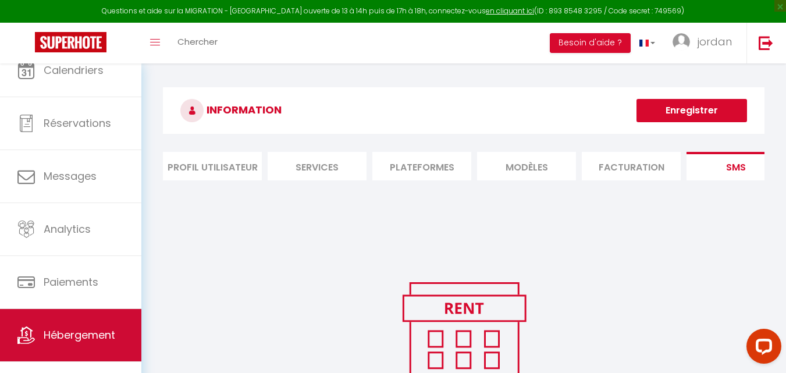
scroll to position [36, 0]
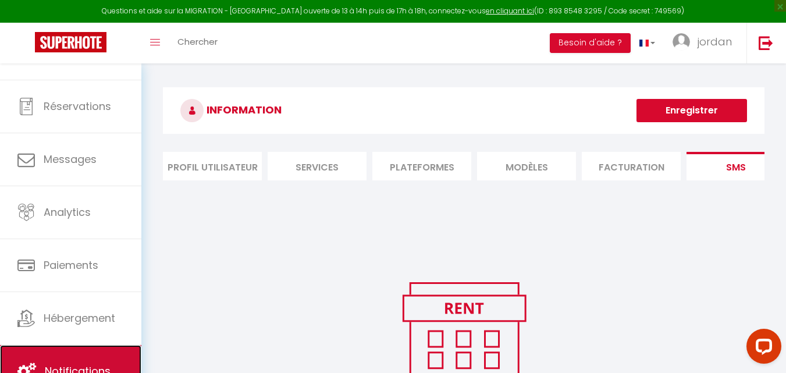
click at [77, 358] on link "Notifications" at bounding box center [70, 371] width 141 height 52
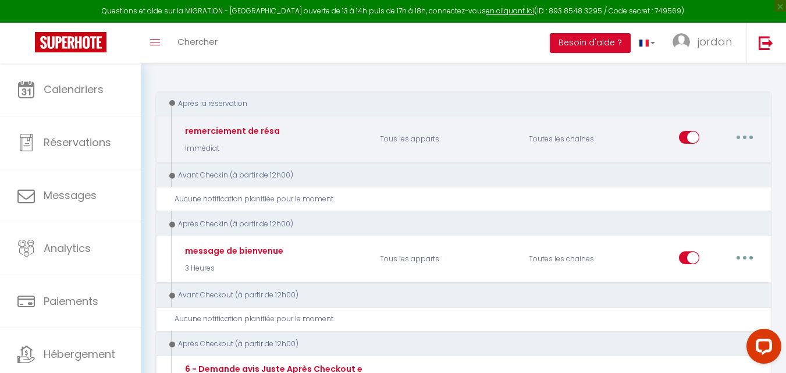
scroll to position [116, 0]
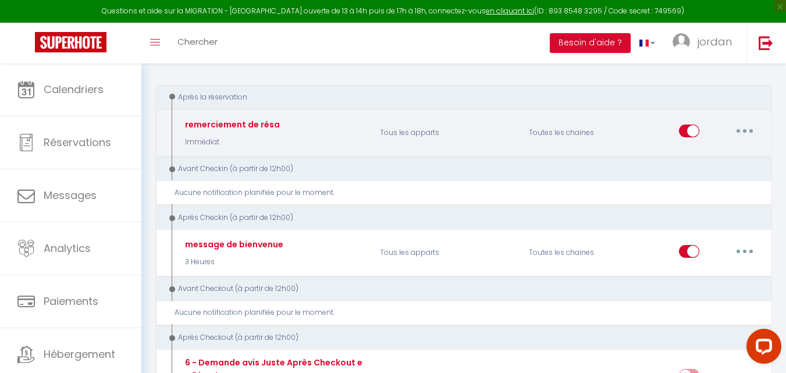
click at [286, 133] on div "remerciement de résa Immédiat" at bounding box center [273, 133] width 198 height 34
click at [199, 138] on p "Immédiat" at bounding box center [231, 142] width 98 height 11
click at [199, 121] on div "remerciement de résa" at bounding box center [231, 124] width 98 height 13
click at [737, 130] on button "button" at bounding box center [744, 131] width 33 height 19
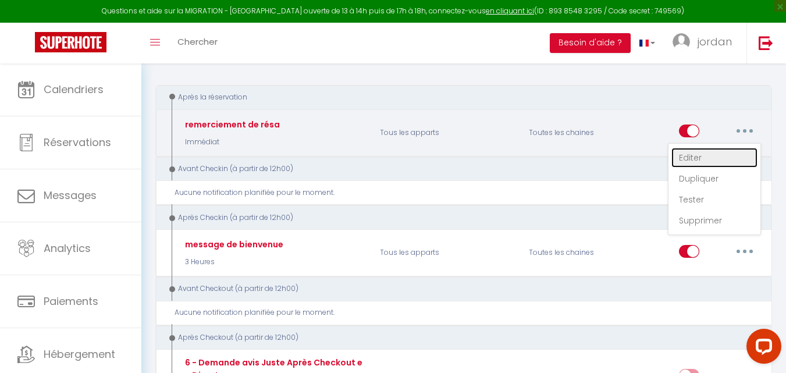
click at [703, 155] on link "Editer" at bounding box center [714, 158] width 86 height 20
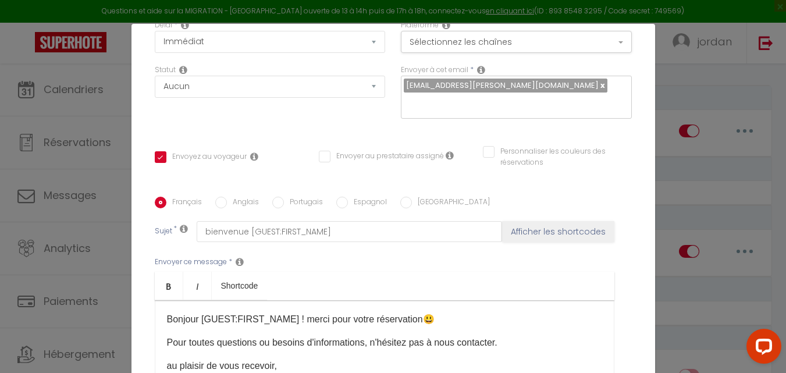
scroll to position [174, 0]
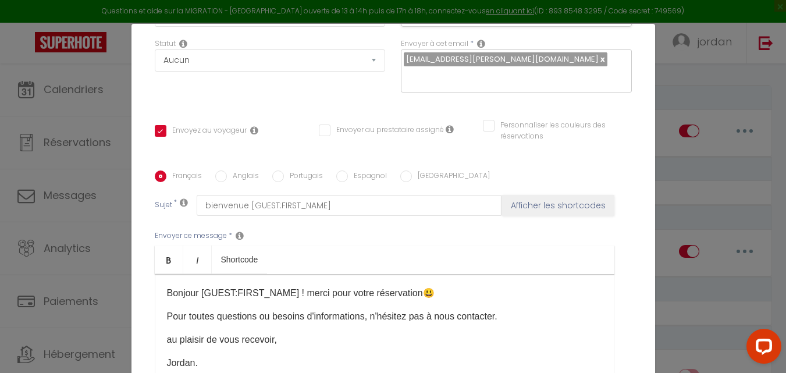
click at [452, 298] on p "Bonjour [GUEST:FIRST_NAME] ! merci pour votre réservation 😃" at bounding box center [384, 293] width 435 height 14
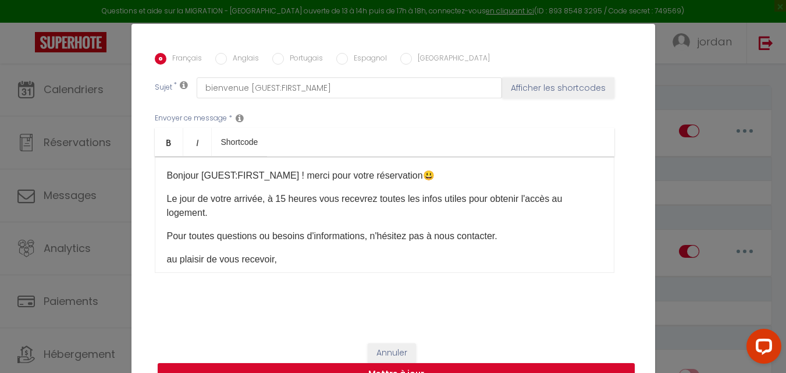
scroll to position [47, 0]
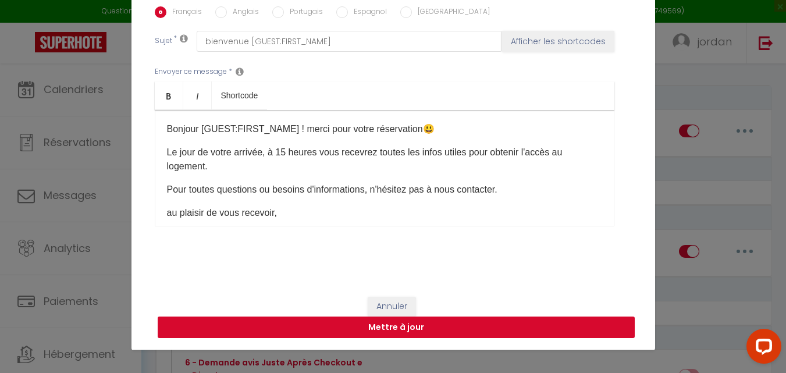
click at [381, 329] on button "Mettre à jour" at bounding box center [396, 327] width 477 height 22
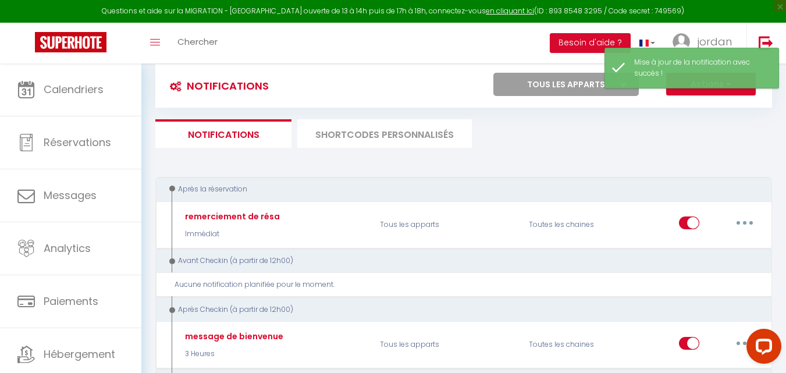
scroll to position [0, 0]
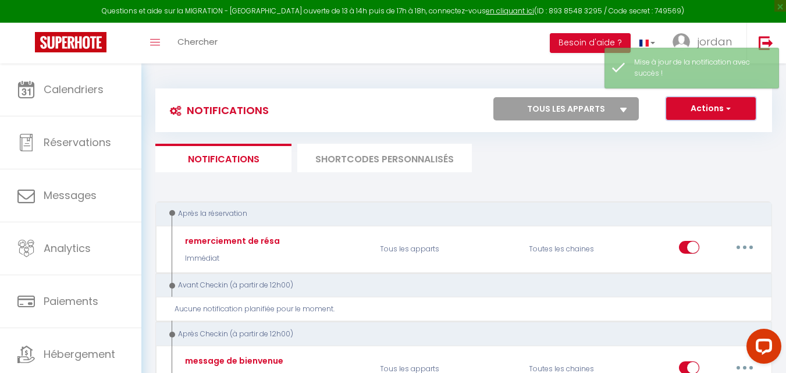
click at [718, 103] on button "Actions" at bounding box center [711, 108] width 90 height 23
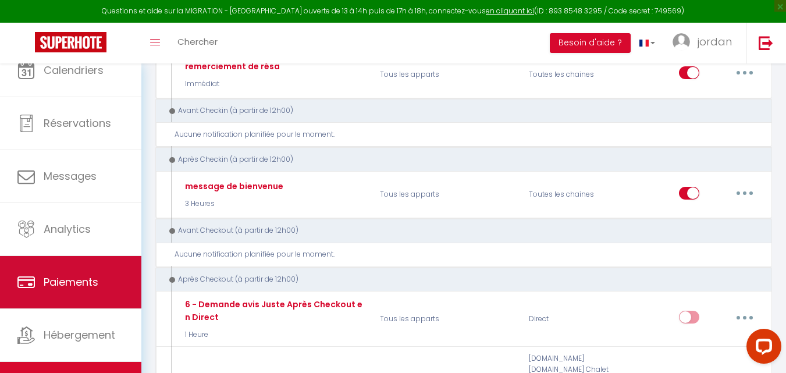
scroll to position [35, 0]
